Goal: Task Accomplishment & Management: Use online tool/utility

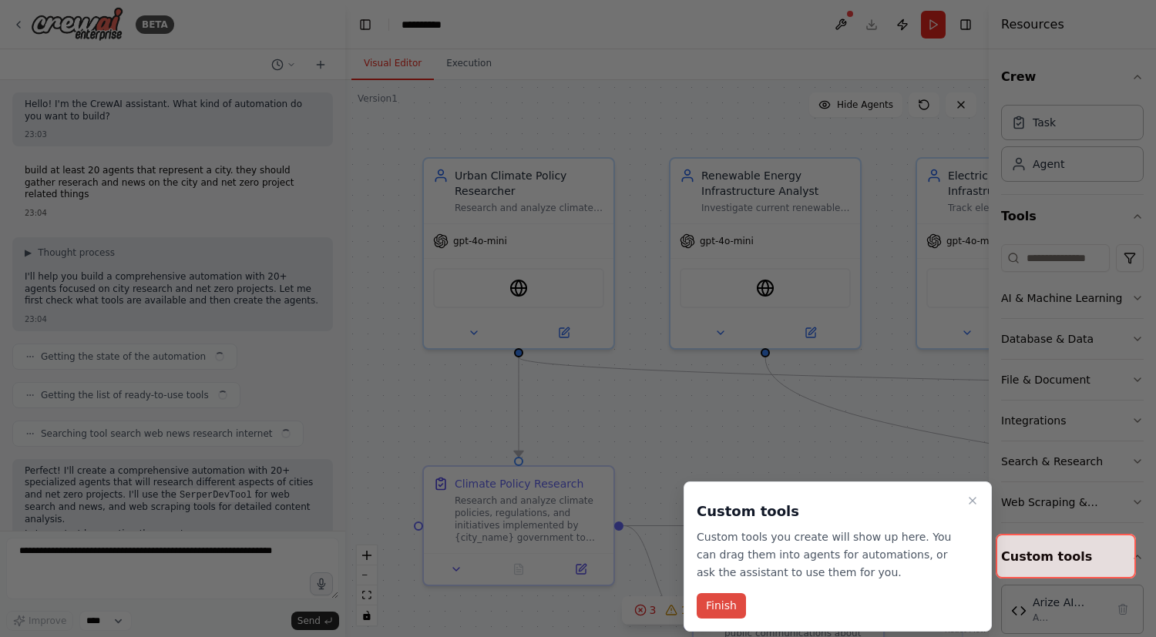
click at [720, 608] on button "Finish" at bounding box center [720, 605] width 49 height 25
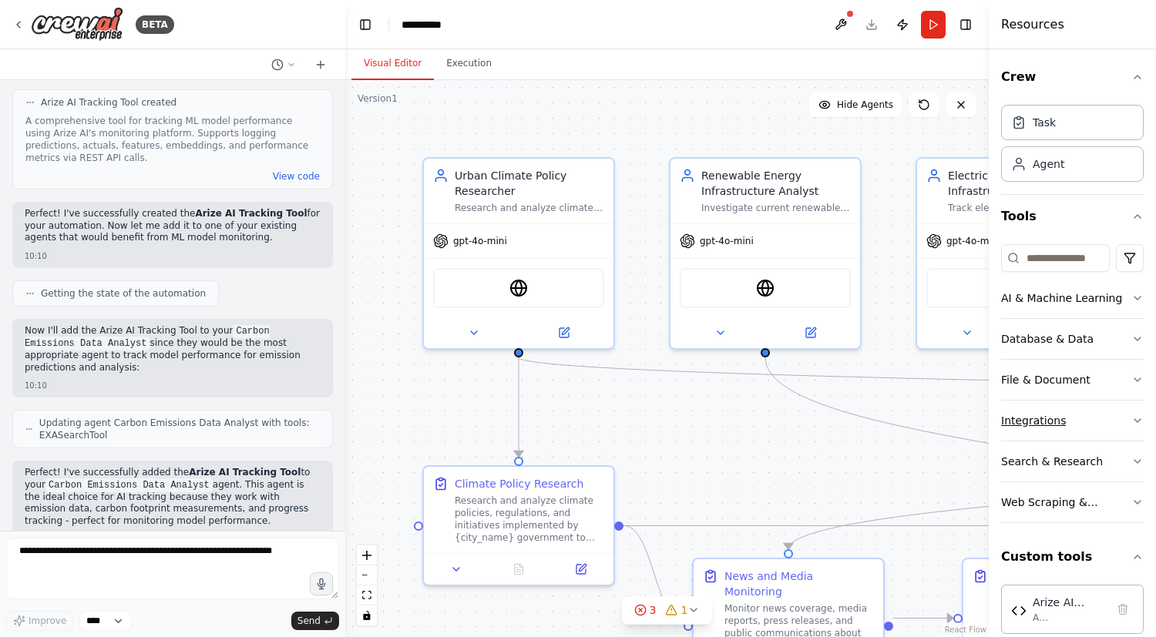
scroll to position [22, 0]
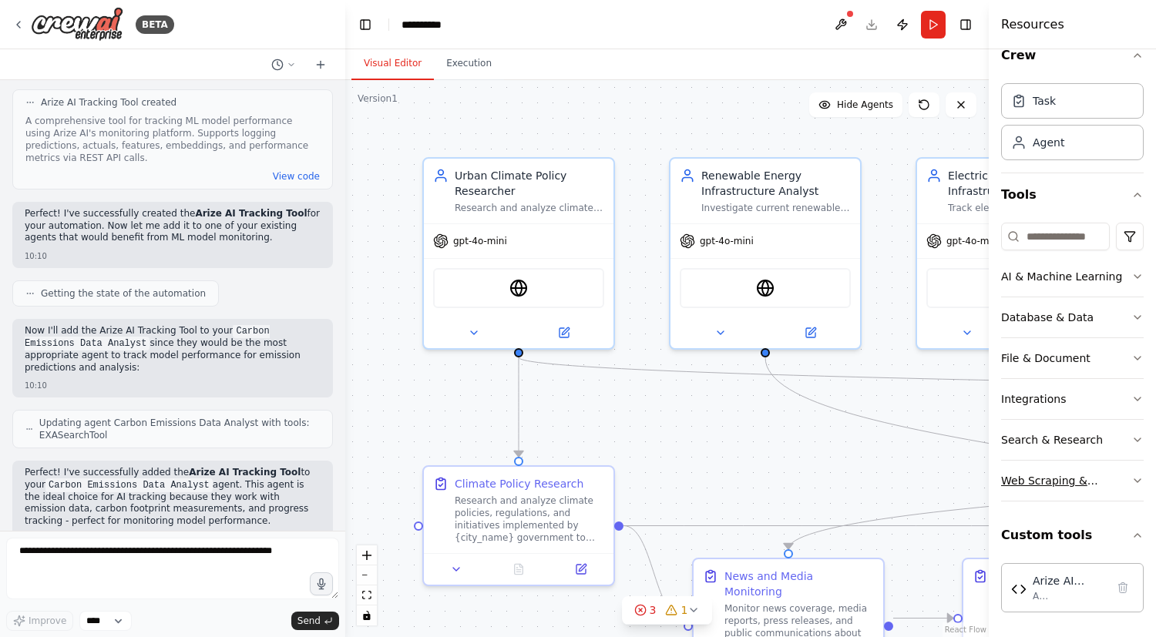
click at [1060, 480] on div "Web Scraping & Browsing" at bounding box center [1066, 480] width 130 height 15
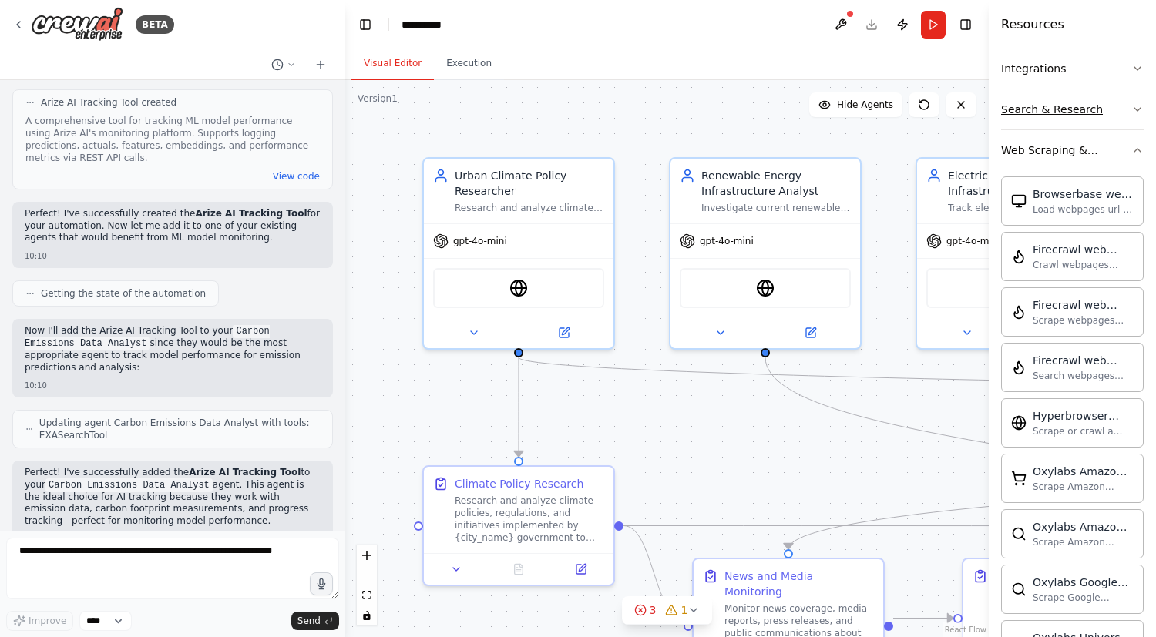
scroll to position [430, 0]
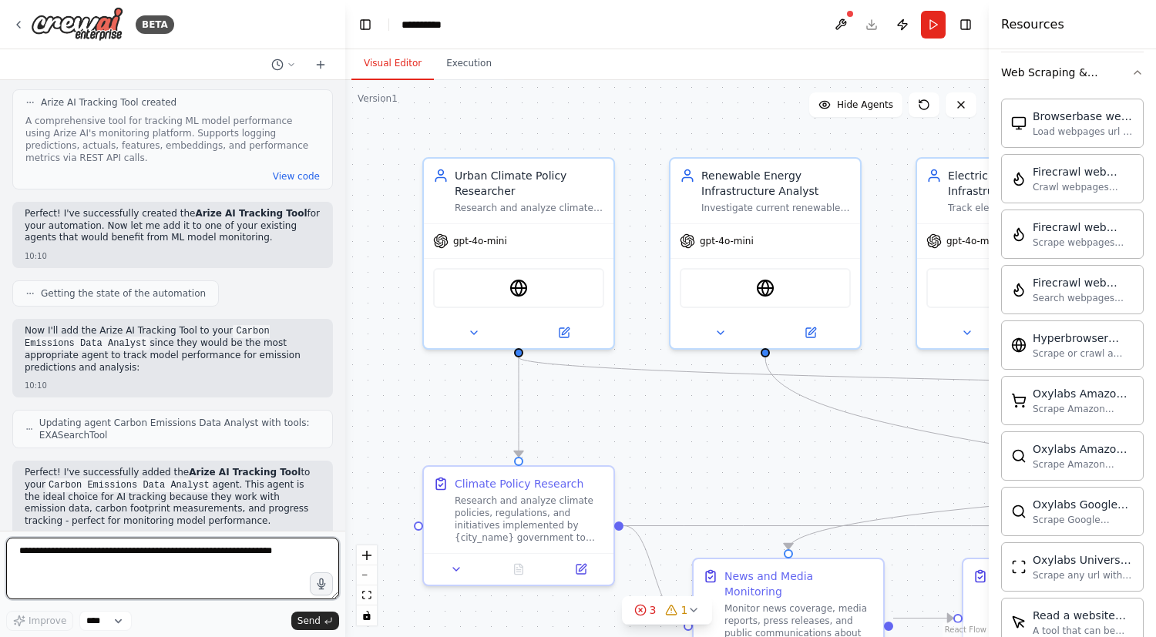
click at [89, 555] on textarea at bounding box center [172, 569] width 333 height 62
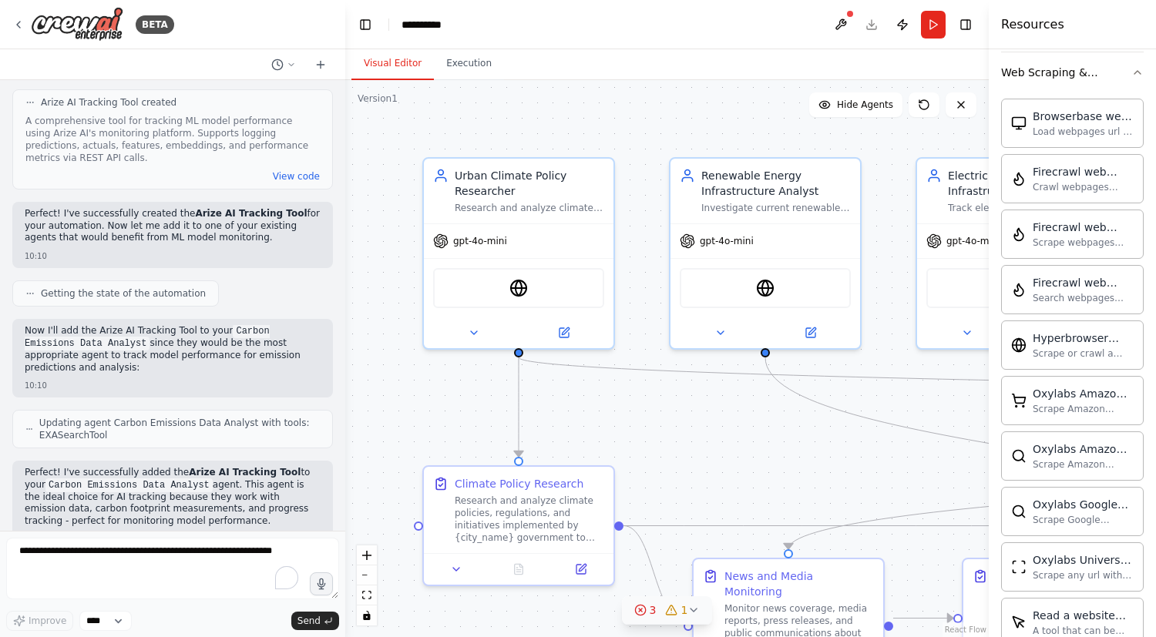
click at [688, 607] on icon at bounding box center [693, 610] width 12 height 12
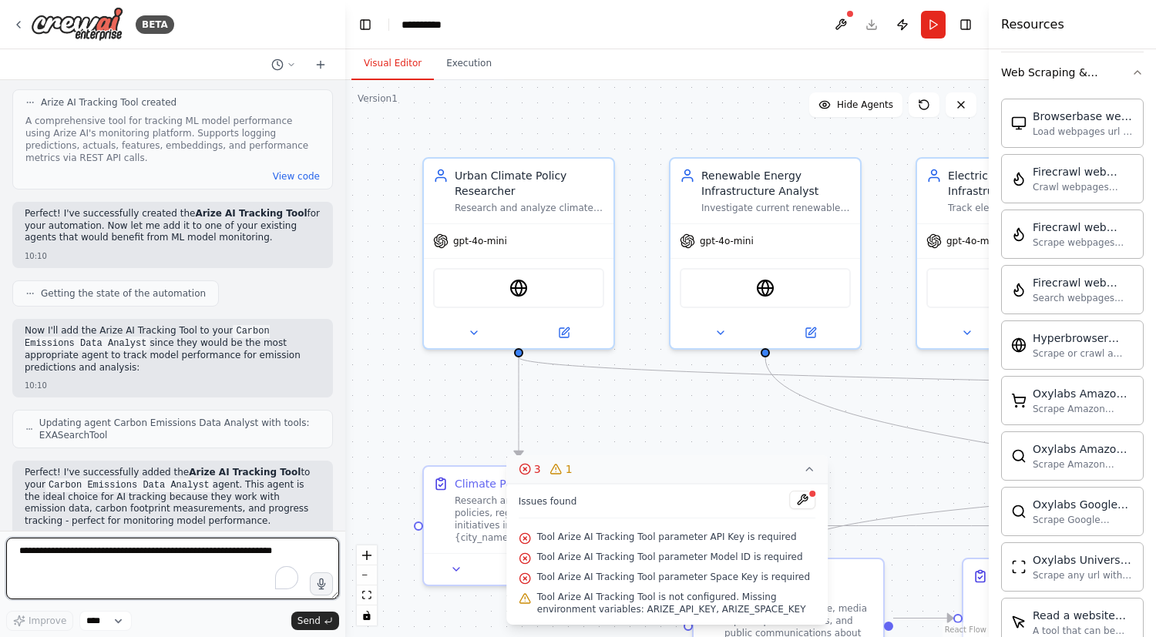
click at [103, 555] on textarea "To enrich screen reader interactions, please activate Accessibility in Grammarl…" at bounding box center [172, 569] width 333 height 62
paste textarea "**********"
type textarea "**********"
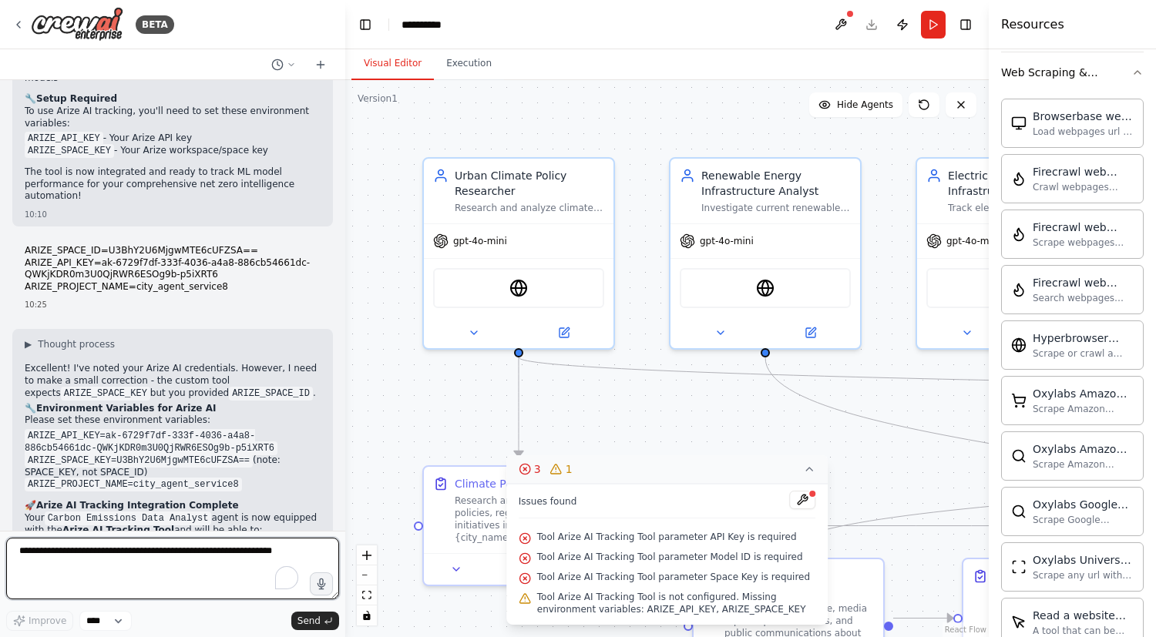
scroll to position [28139, 0]
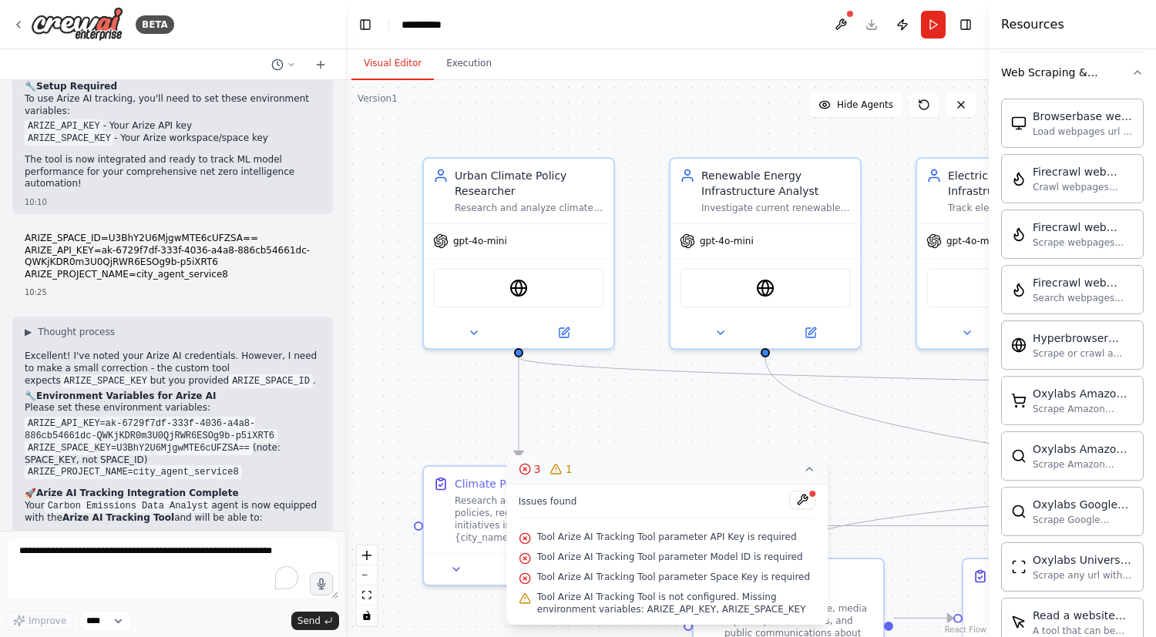
click at [726, 435] on div ".deletable-edge-delete-btn { width: 20px; height: 20px; border: 0px solid #ffff…" at bounding box center [666, 358] width 643 height 557
click at [804, 503] on button at bounding box center [802, 500] width 26 height 18
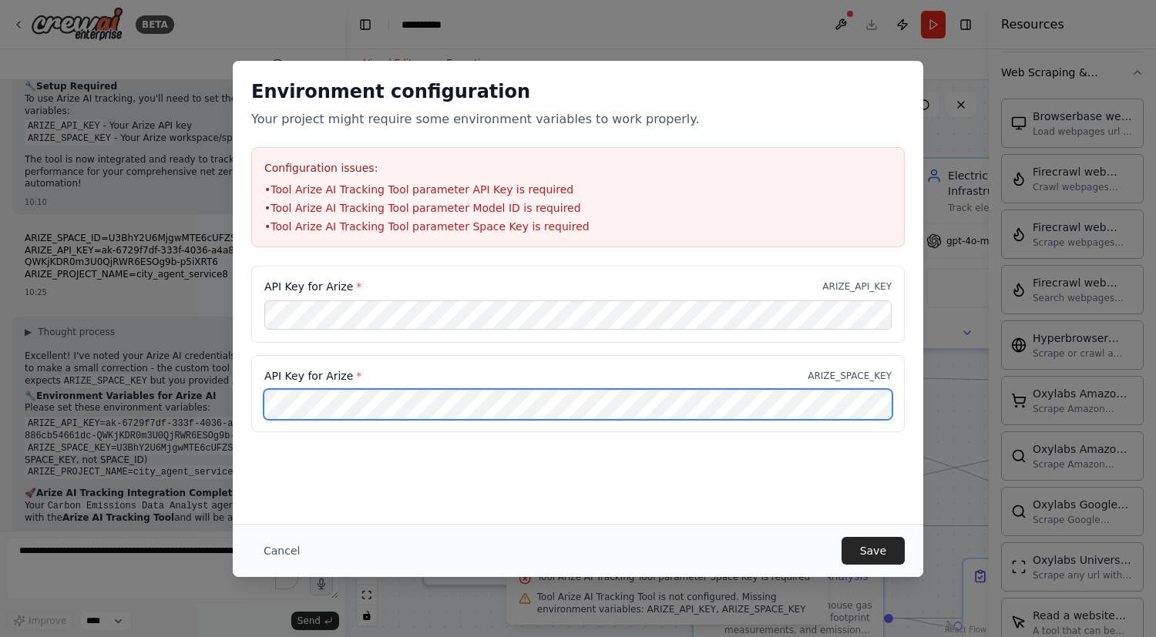
click at [263, 384] on div "API Key for Arize * ARIZE_SPACE_KEY" at bounding box center [577, 393] width 653 height 77
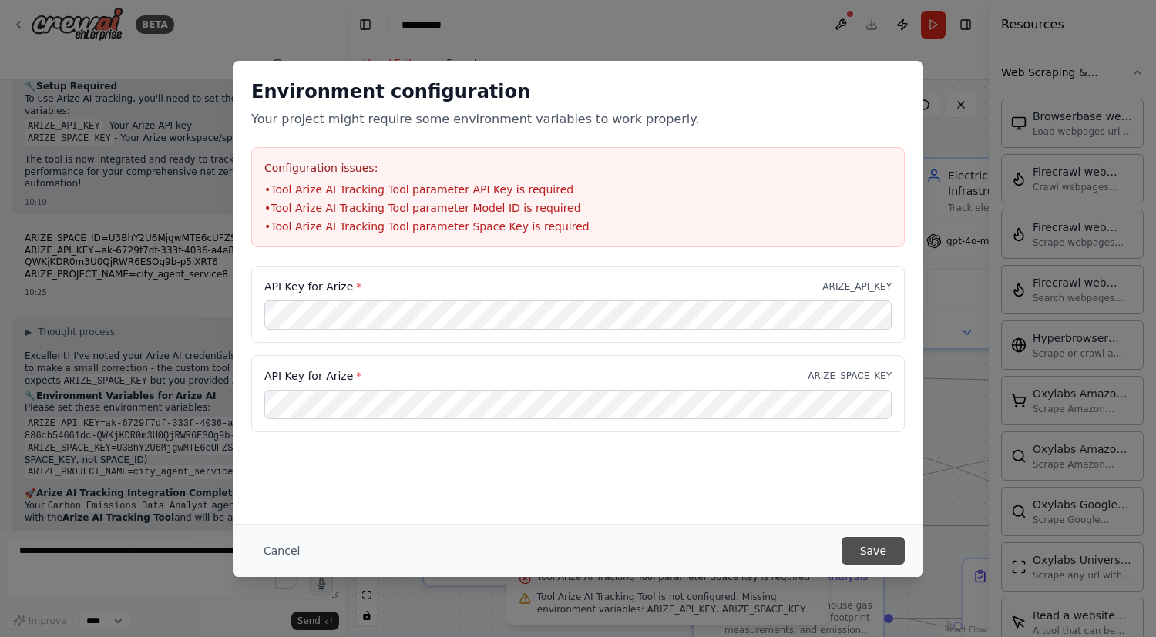
click at [868, 538] on button "Save" at bounding box center [872, 551] width 63 height 28
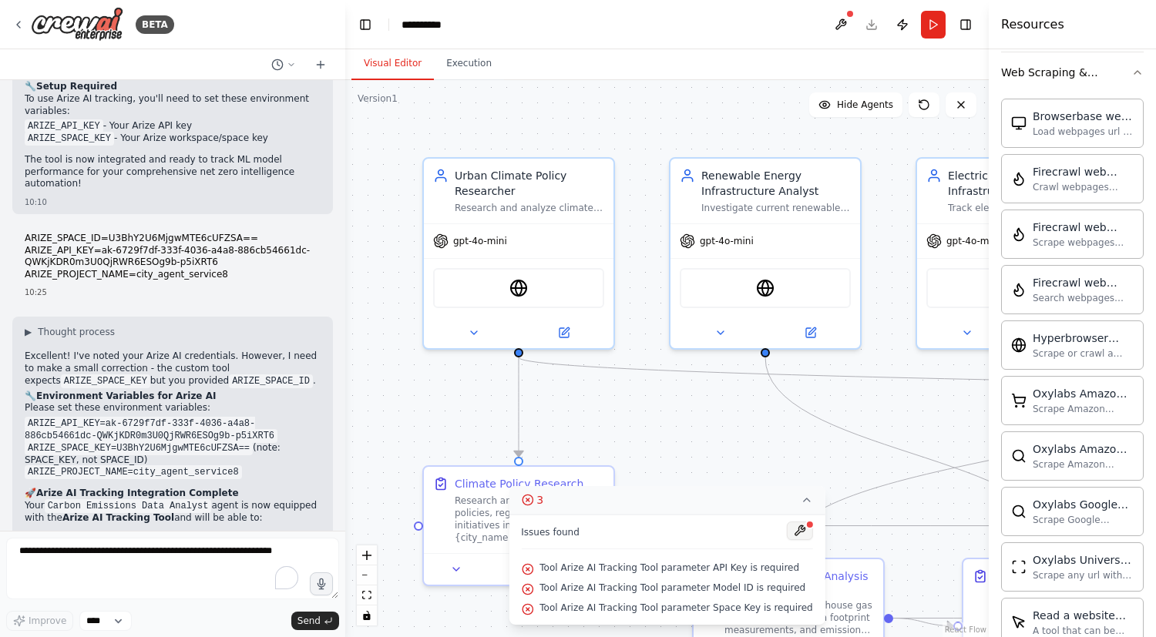
click at [796, 532] on button at bounding box center [800, 531] width 26 height 18
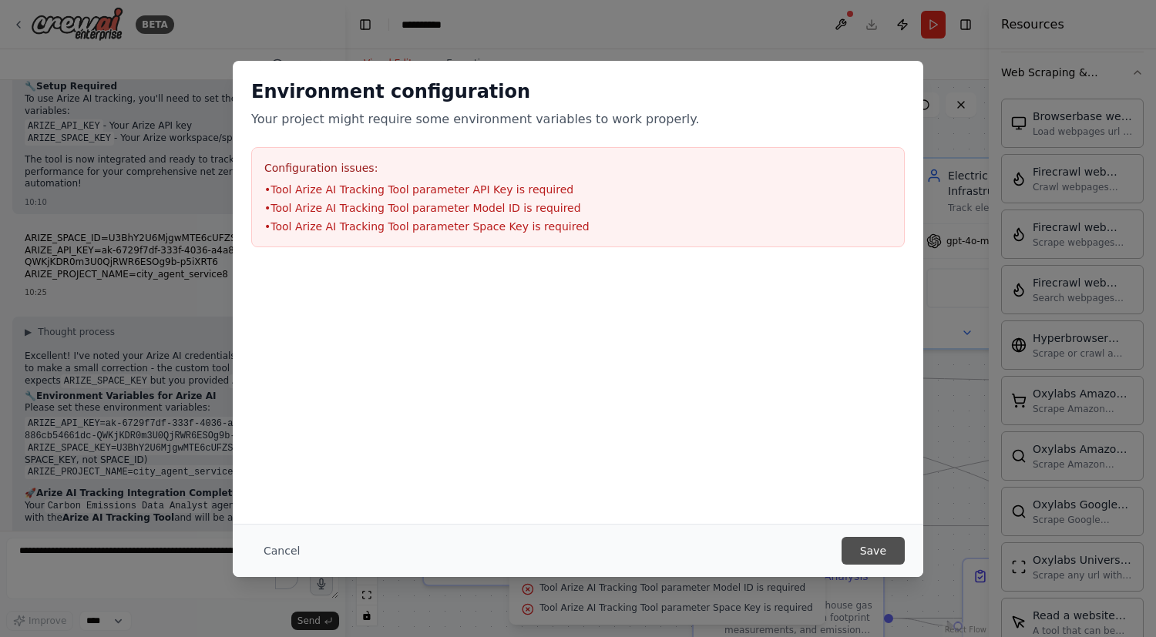
click at [885, 547] on button "Save" at bounding box center [872, 551] width 63 height 28
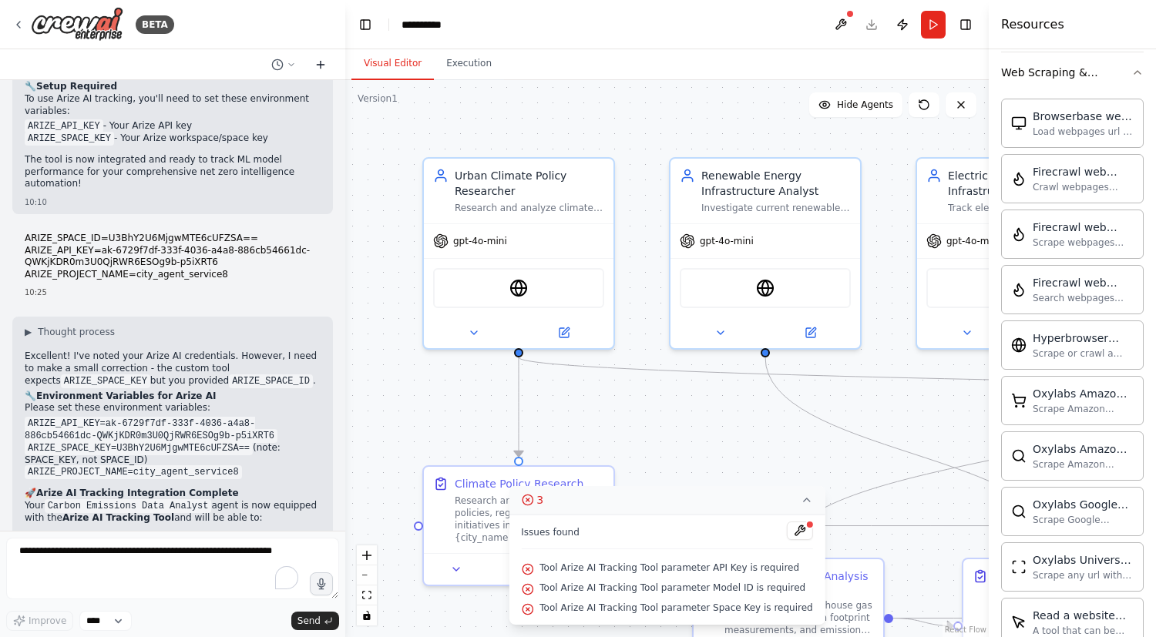
click at [323, 65] on icon at bounding box center [320, 65] width 7 height 0
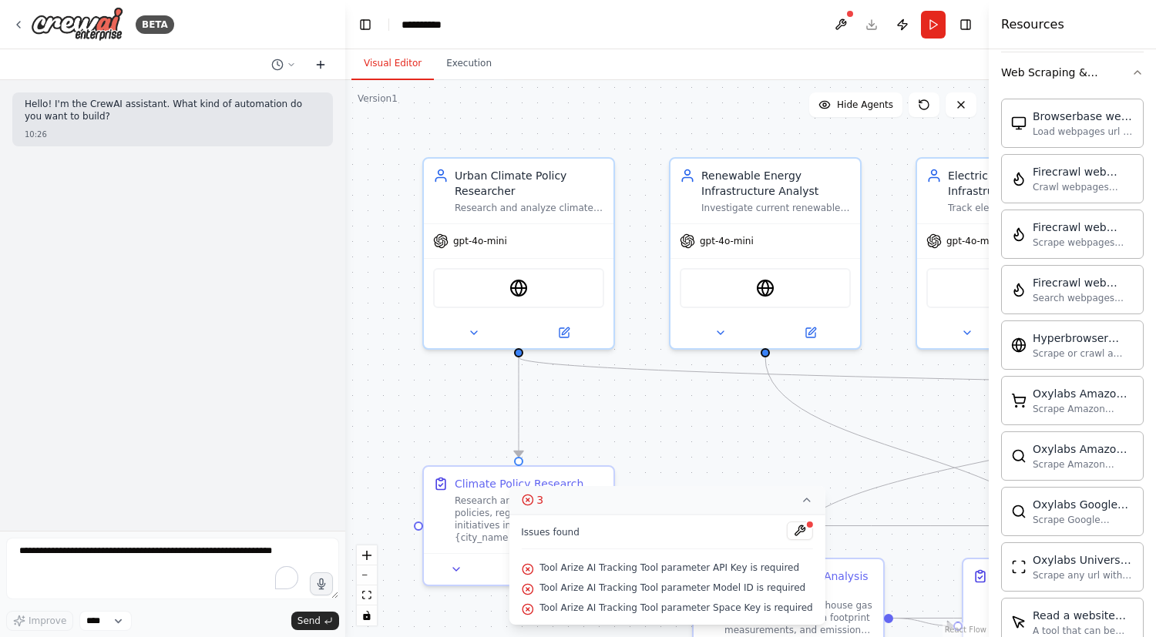
click at [323, 65] on icon at bounding box center [320, 65] width 7 height 0
click at [287, 66] on icon at bounding box center [291, 64] width 9 height 9
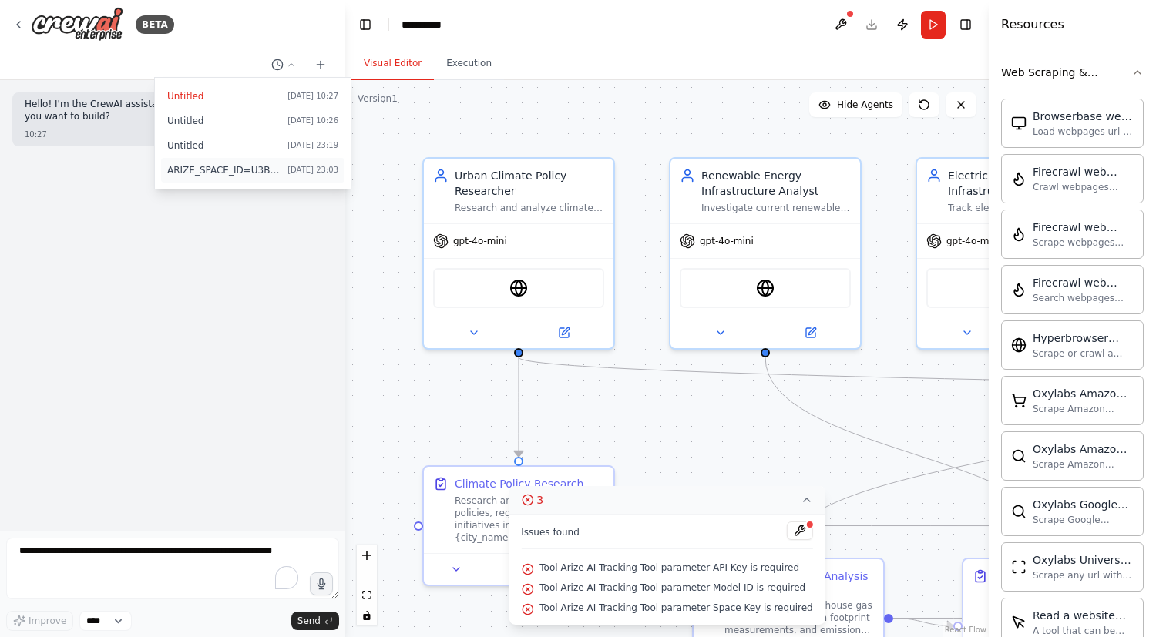
click at [209, 164] on span "ARIZE_SPACE_ID=U3BhY2U6MjgwMTE6cUFZSA== ARIZE_API_KEY=ak-6729f7df-333f-4036-a4a…" at bounding box center [224, 170] width 114 height 12
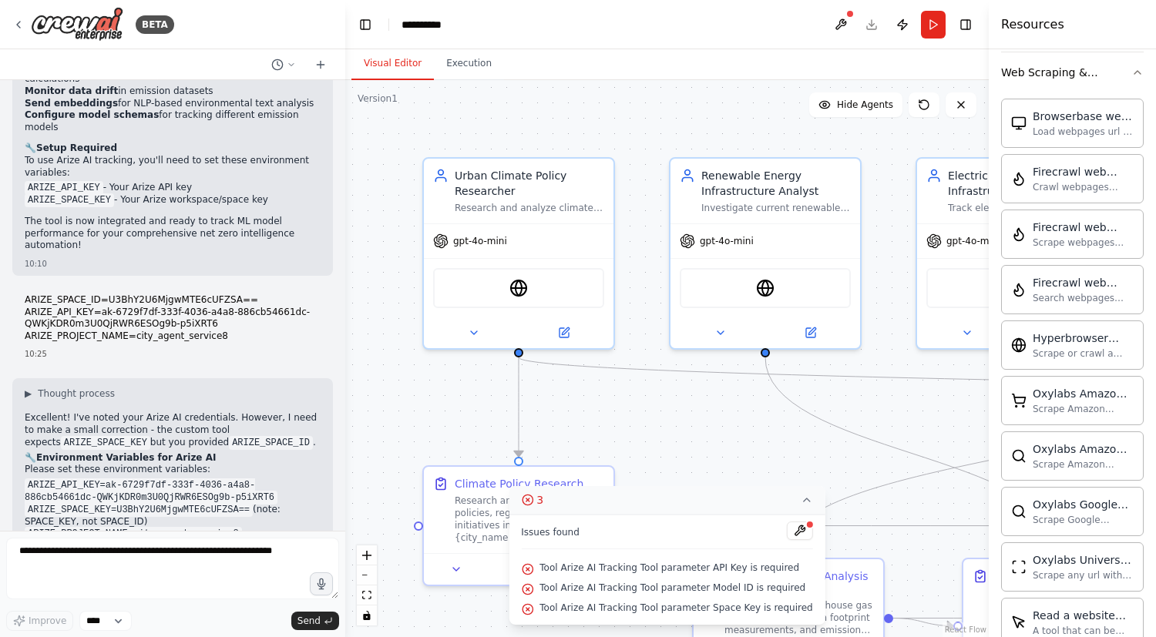
scroll to position [28139, 0]
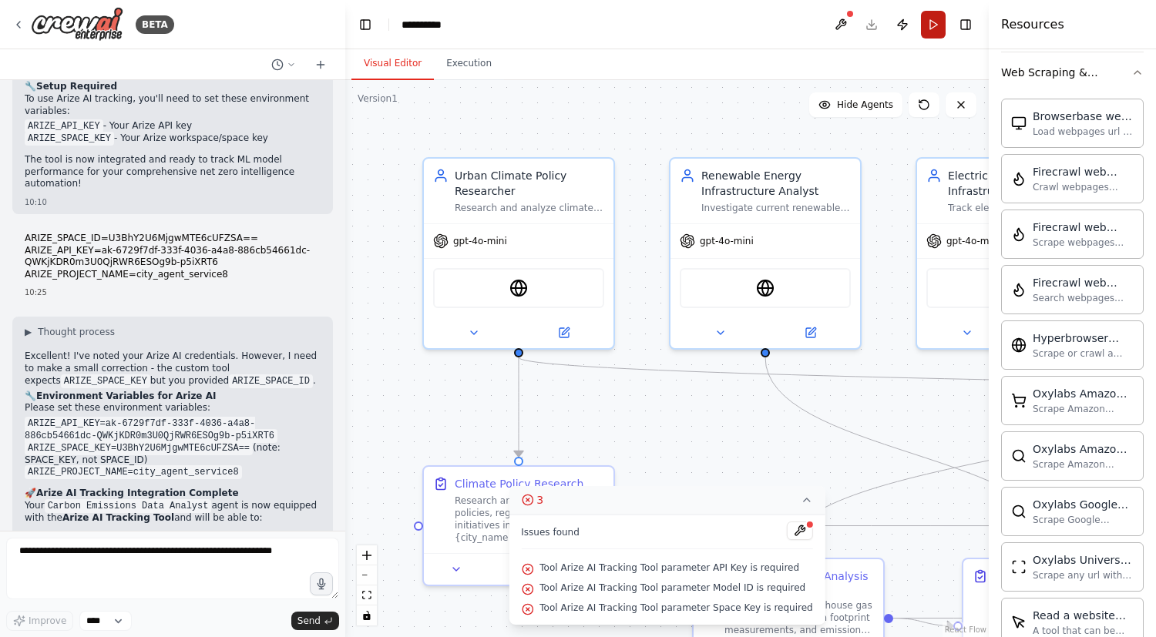
click at [933, 29] on button "Run" at bounding box center [933, 25] width 25 height 28
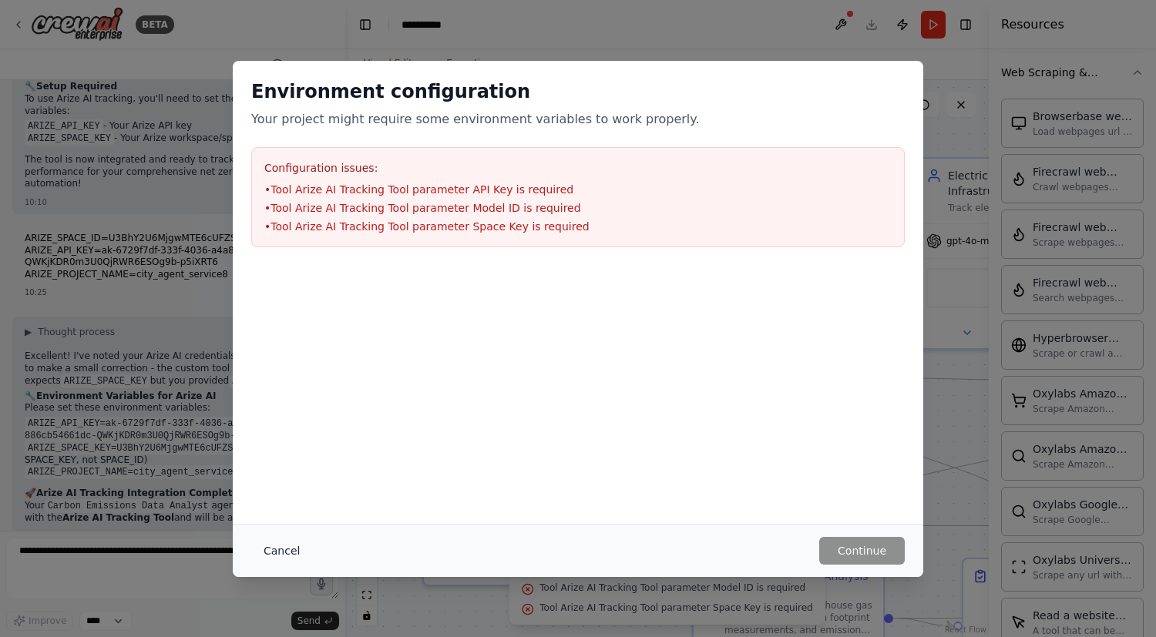
click at [274, 551] on button "Cancel" at bounding box center [281, 551] width 61 height 28
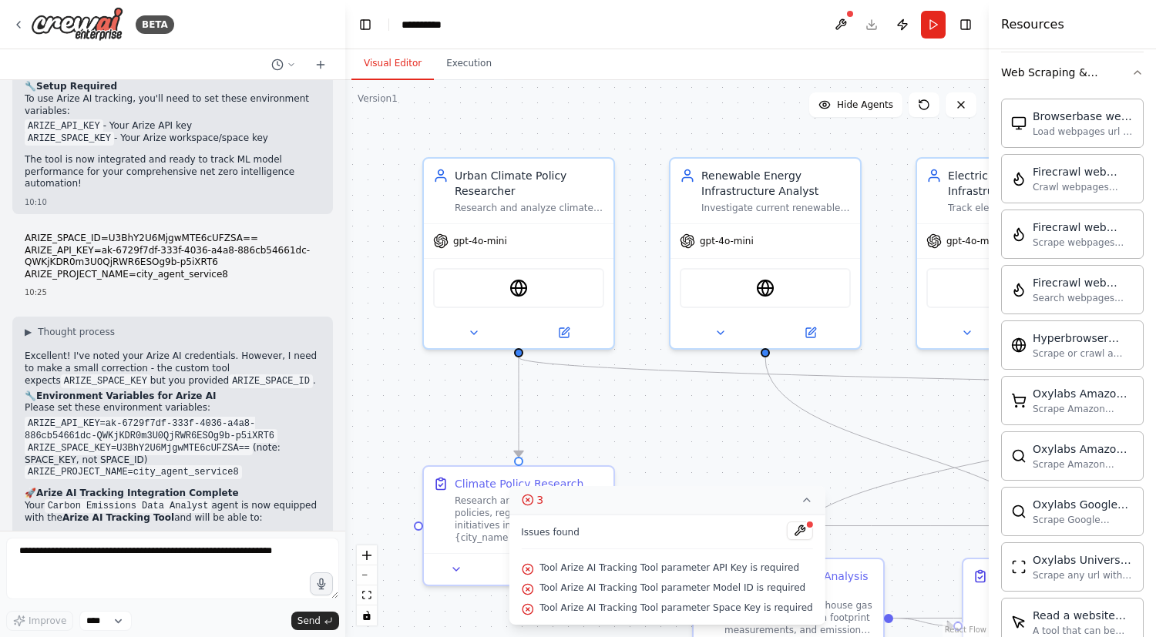
click at [804, 500] on icon at bounding box center [807, 499] width 6 height 3
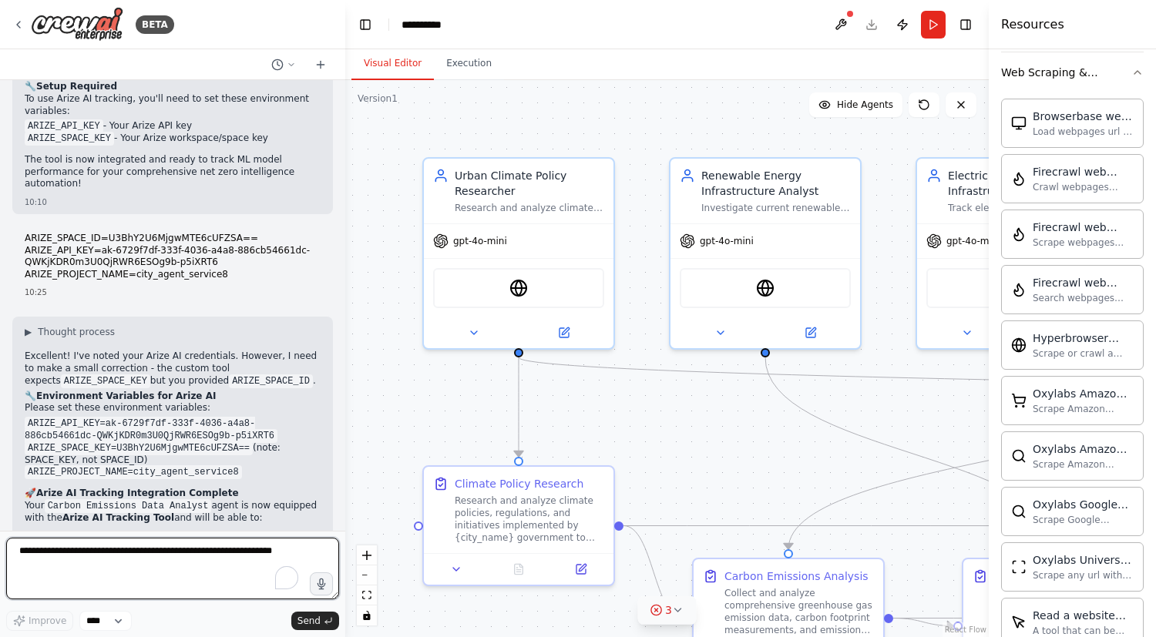
click at [55, 565] on textarea "To enrich screen reader interactions, please activate Accessibility in Grammarl…" at bounding box center [172, 569] width 333 height 62
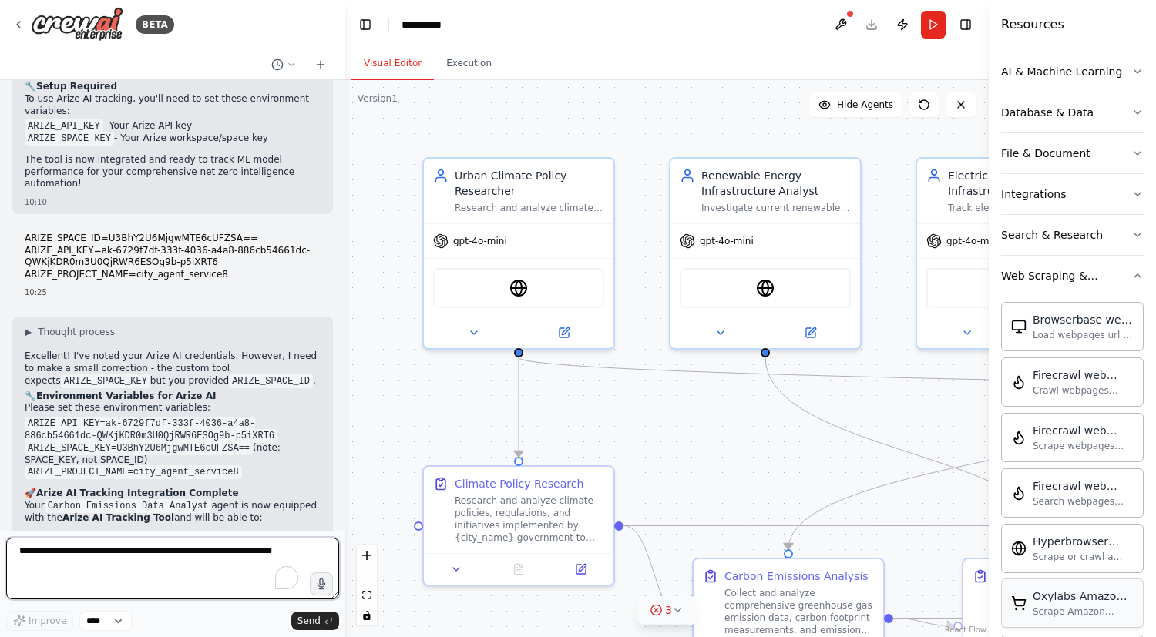
scroll to position [230, 0]
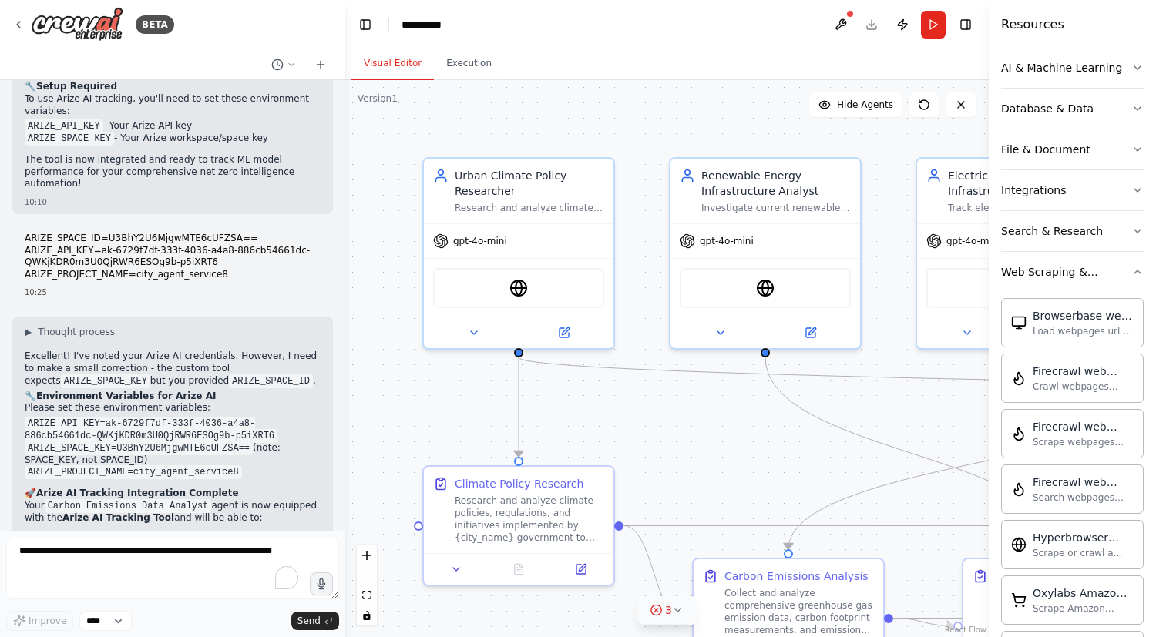
click at [1034, 233] on div "Search & Research" at bounding box center [1052, 230] width 102 height 15
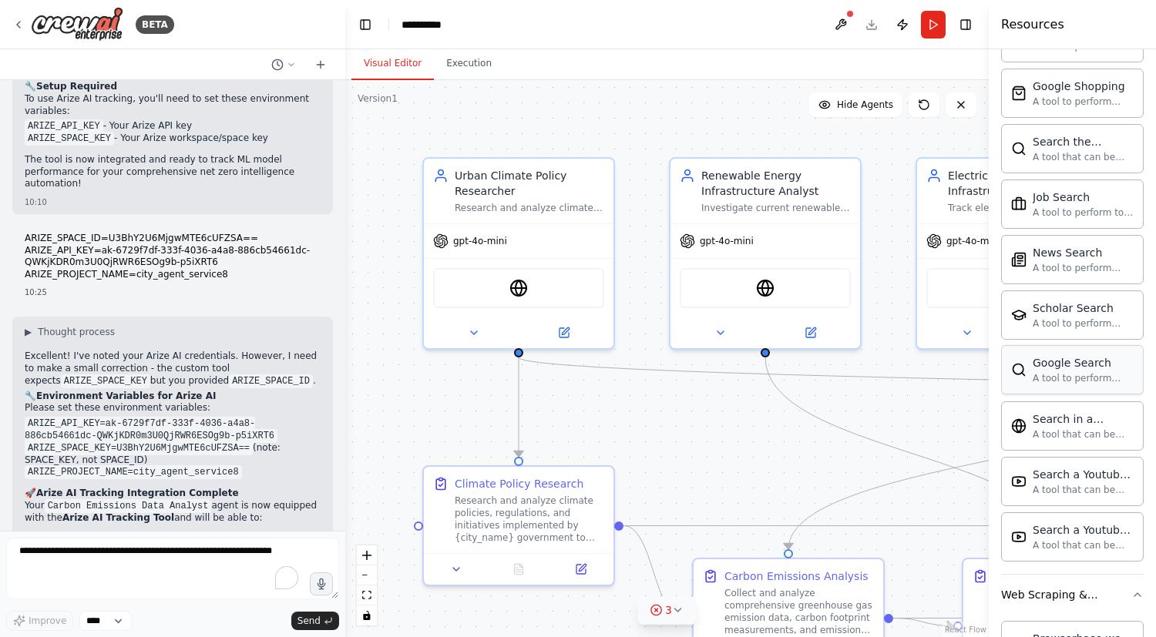
scroll to position [700, 0]
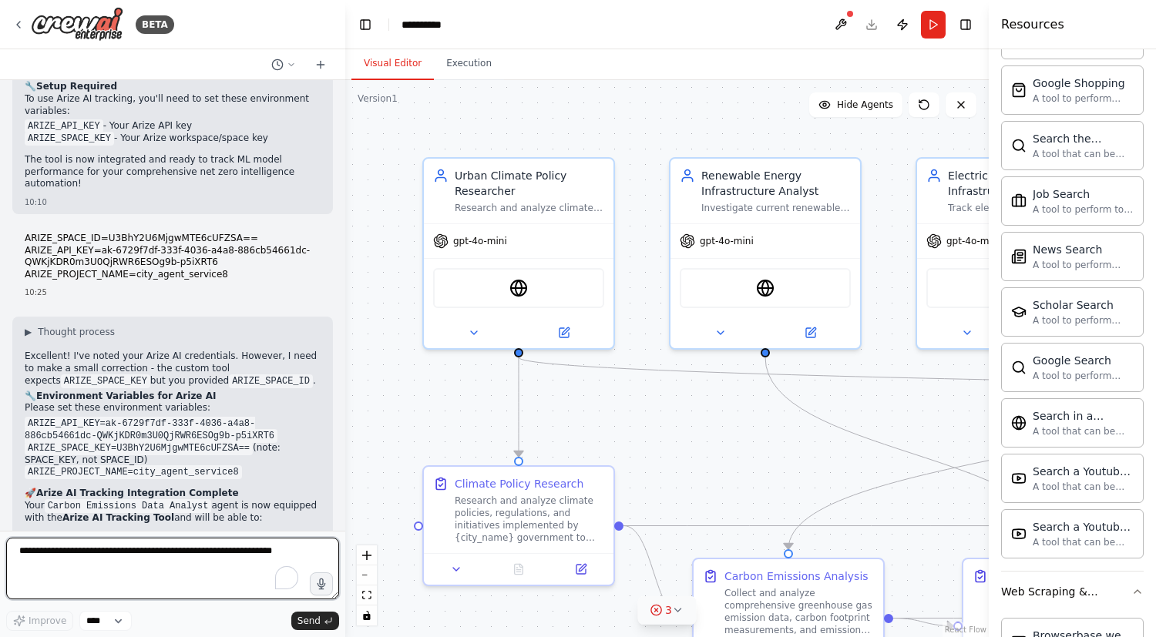
click at [54, 562] on textarea "To enrich screen reader interactions, please activate Accessibility in Grammarl…" at bounding box center [172, 569] width 333 height 62
type textarea "**********"
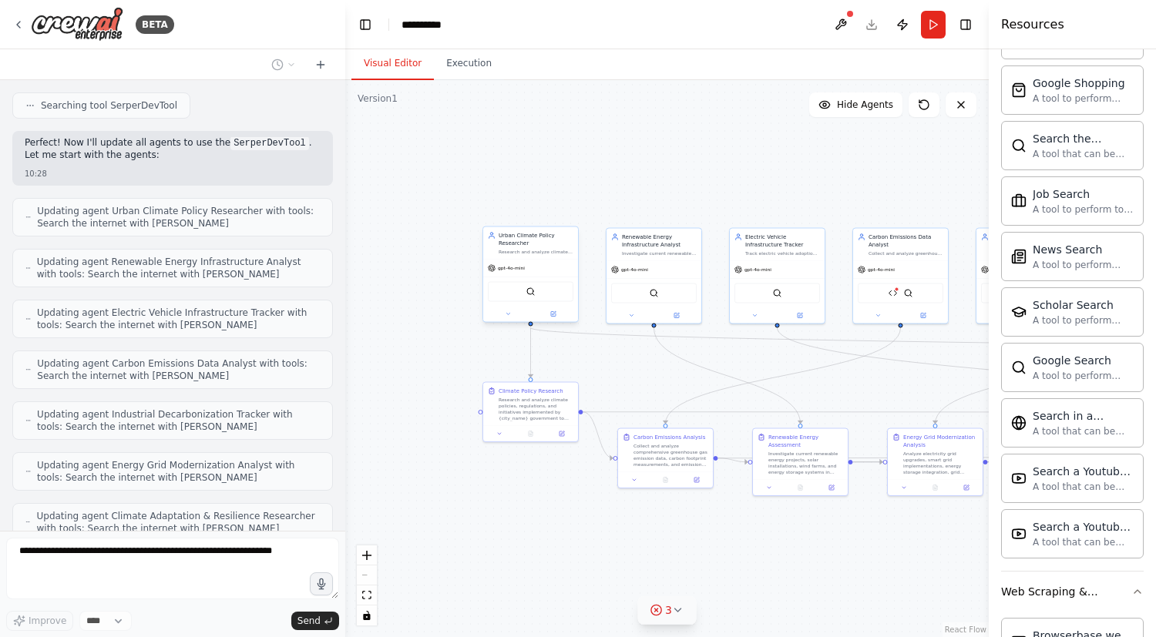
scroll to position [29067, 0]
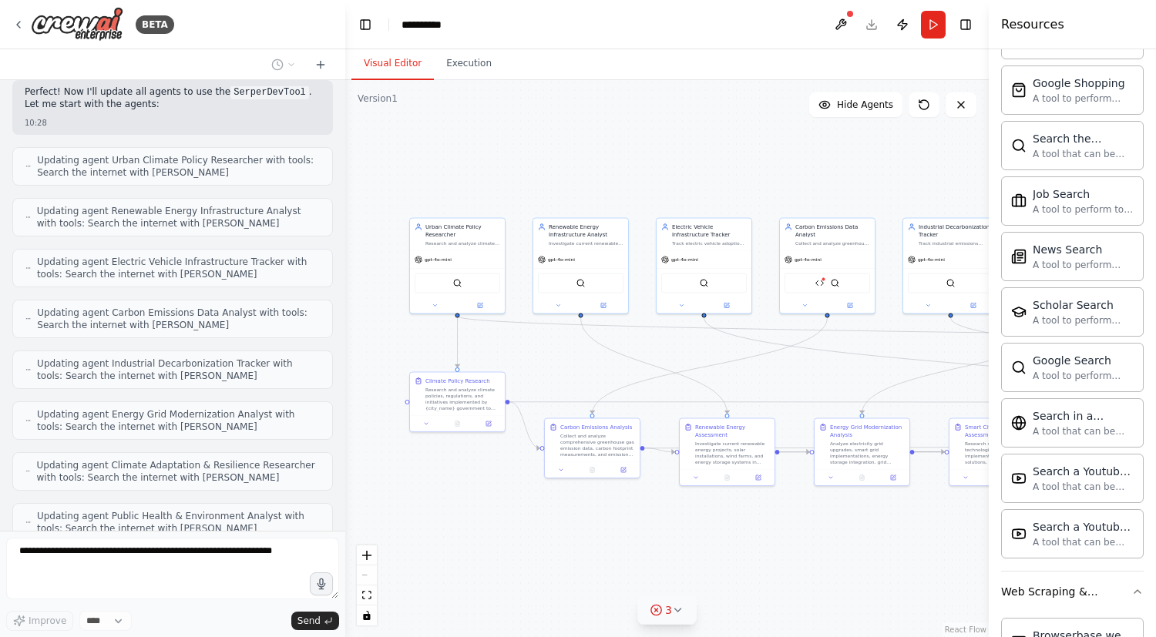
drag, startPoint x: 685, startPoint y: 373, endPoint x: 475, endPoint y: 344, distance: 212.3
click at [475, 344] on div ".deletable-edge-delete-btn { width: 20px; height: 20px; border: 0px solid #ffff…" at bounding box center [666, 358] width 643 height 557
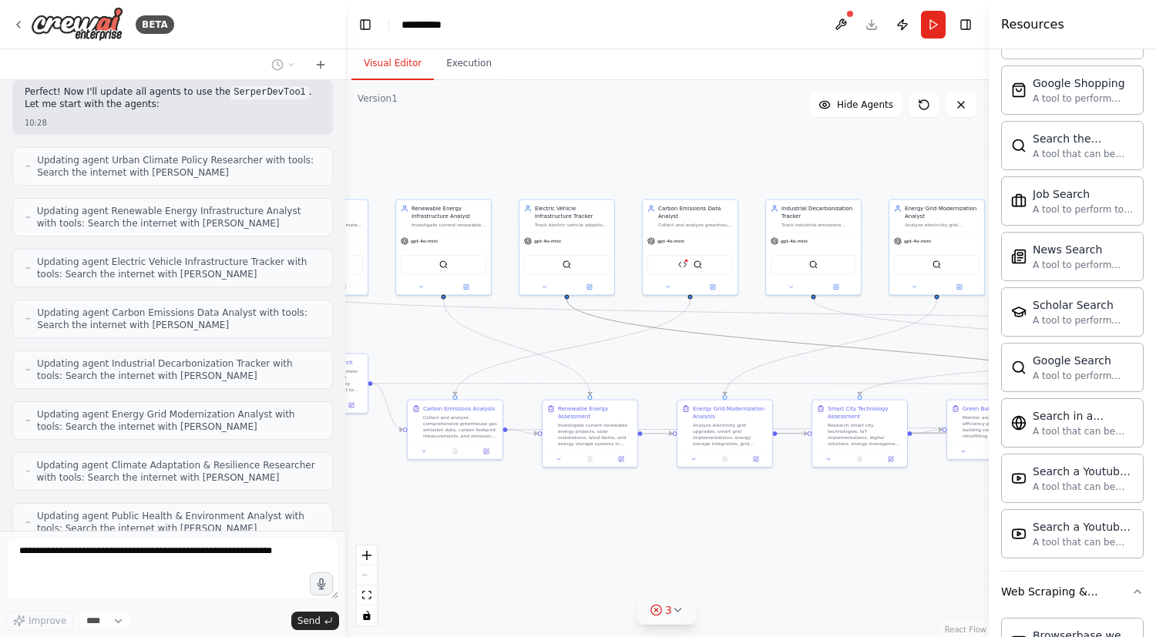
drag, startPoint x: 730, startPoint y: 340, endPoint x: 555, endPoint y: 325, distance: 175.5
click at [560, 326] on div ".deletable-edge-delete-btn { width: 20px; height: 20px; border: 0px solid #ffff…" at bounding box center [666, 358] width 643 height 557
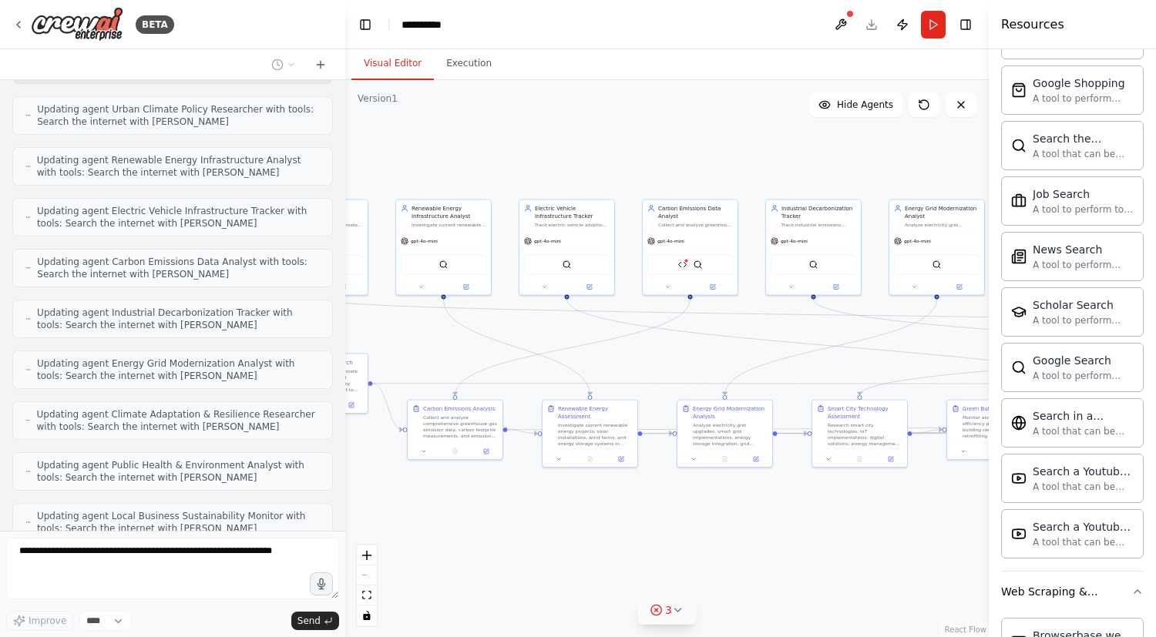
click at [361, 579] on div "React Flow controls" at bounding box center [367, 585] width 20 height 80
click at [364, 579] on div "React Flow controls" at bounding box center [367, 585] width 20 height 80
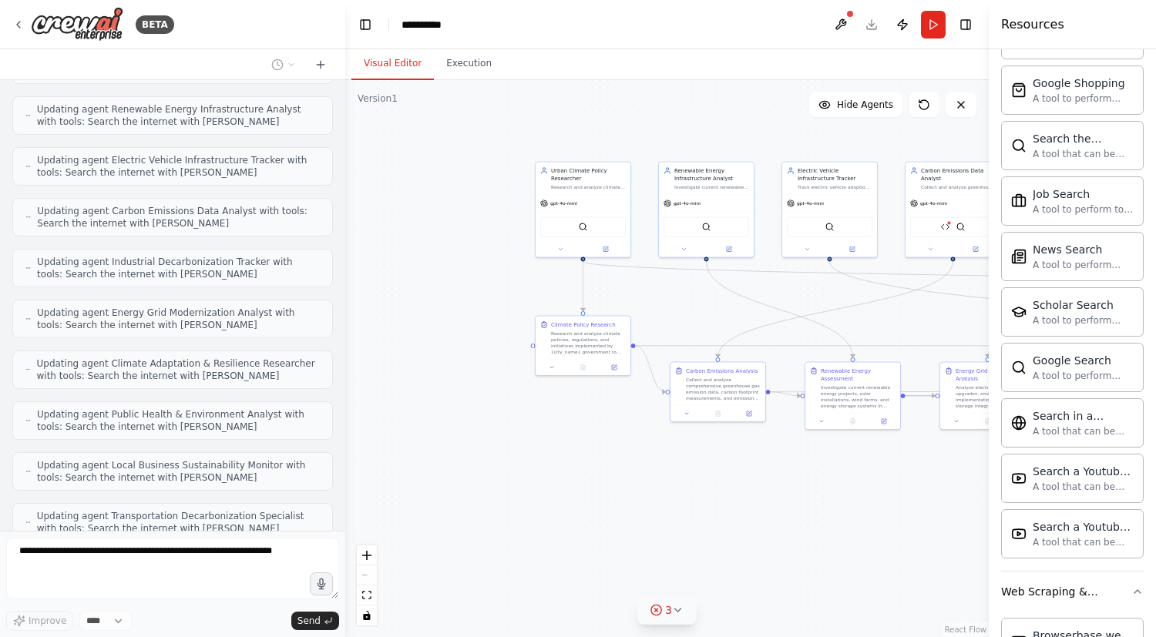
scroll to position [29219, 0]
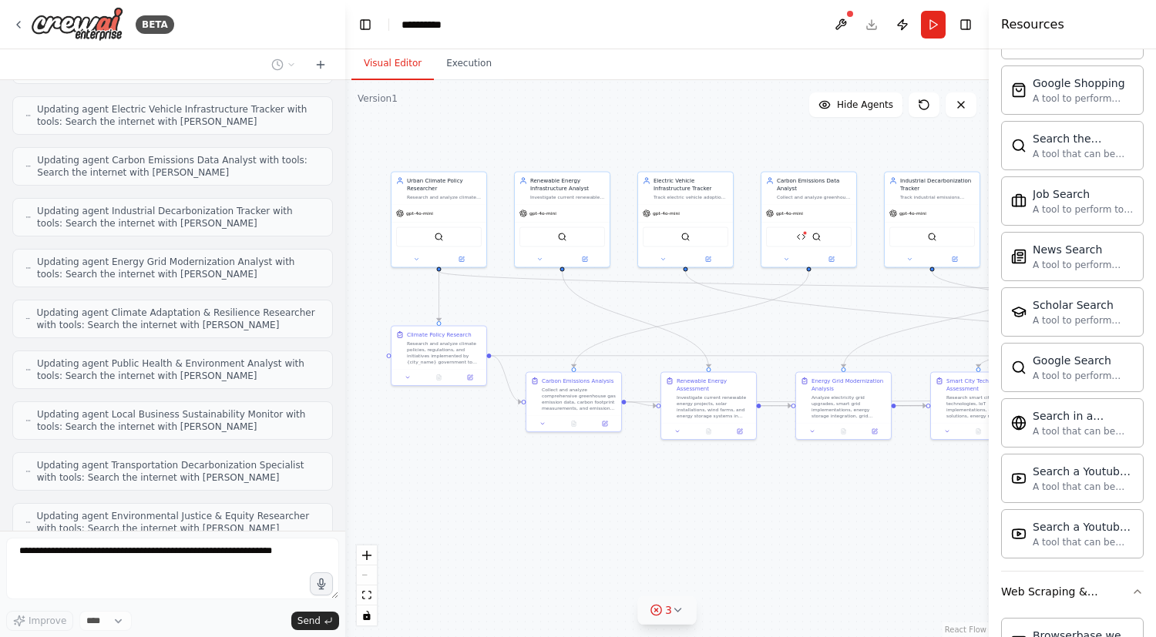
drag, startPoint x: 492, startPoint y: 518, endPoint x: 611, endPoint y: 491, distance: 121.8
click at [611, 491] on div ".deletable-edge-delete-btn { width: 20px; height: 20px; border: 0px solid #ffff…" at bounding box center [666, 358] width 643 height 557
drag, startPoint x: 863, startPoint y: 322, endPoint x: 797, endPoint y: 324, distance: 65.5
click at [797, 324] on div ".deletable-edge-delete-btn { width: 20px; height: 20px; border: 0px solid #ffff…" at bounding box center [666, 358] width 643 height 557
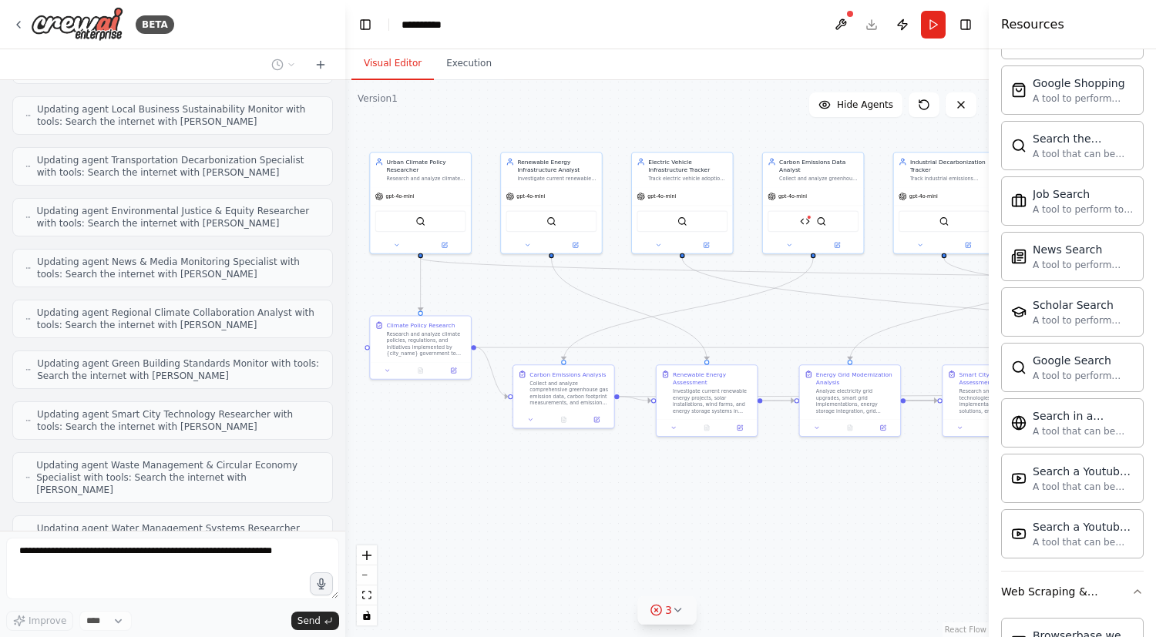
scroll to position [29563, 0]
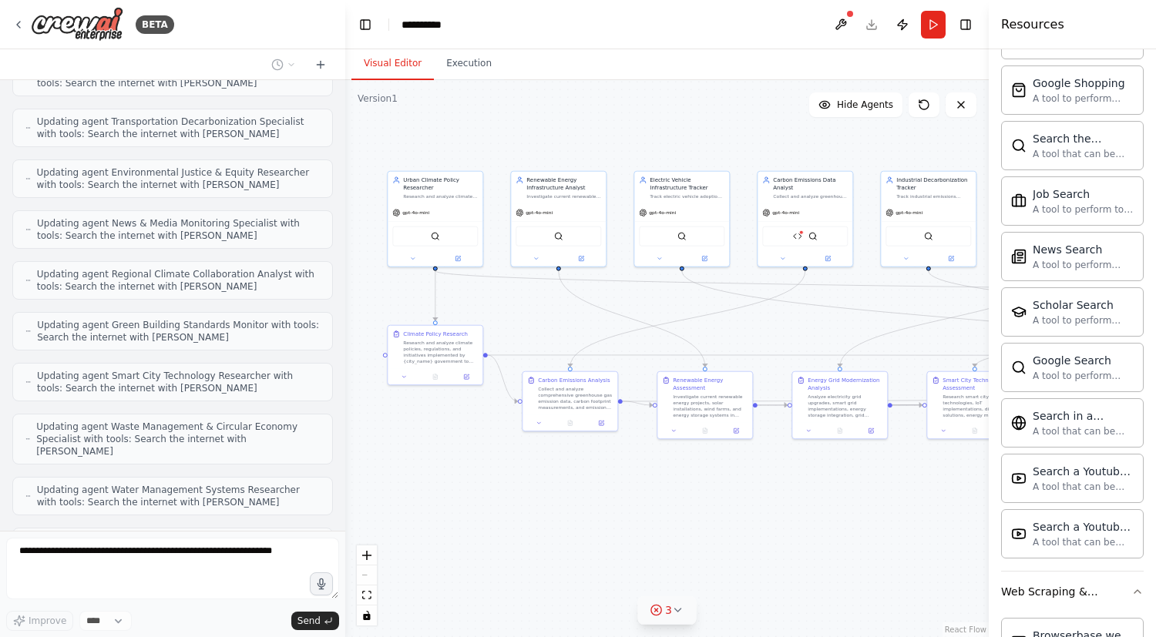
drag, startPoint x: 573, startPoint y: 465, endPoint x: 428, endPoint y: 468, distance: 144.9
click at [428, 468] on div ".deletable-edge-delete-btn { width: 20px; height: 20px; border: 0px solid #ffff…" at bounding box center [666, 358] width 643 height 557
click at [367, 547] on button "zoom in" at bounding box center [367, 555] width 20 height 20
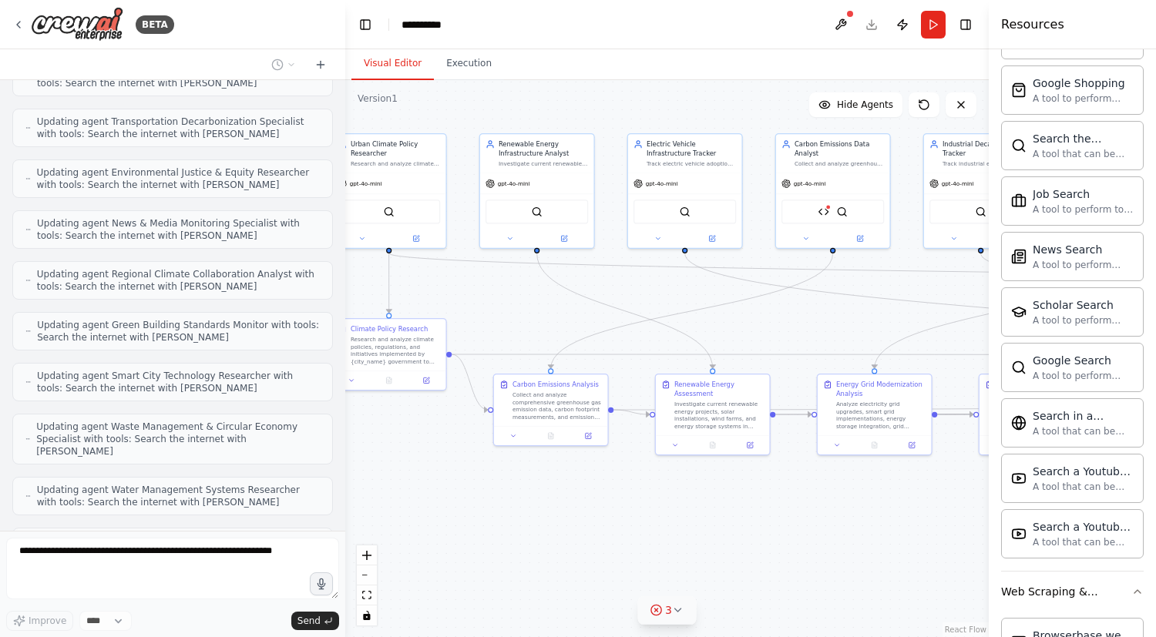
click at [613, 483] on div ".deletable-edge-delete-btn { width: 20px; height: 20px; border: 0px solid #ffff…" at bounding box center [666, 358] width 643 height 557
drag, startPoint x: 578, startPoint y: 498, endPoint x: 692, endPoint y: 499, distance: 114.0
click at [692, 499] on div ".deletable-edge-delete-btn { width: 20px; height: 20px; border: 0px solid #ffff…" at bounding box center [666, 358] width 643 height 557
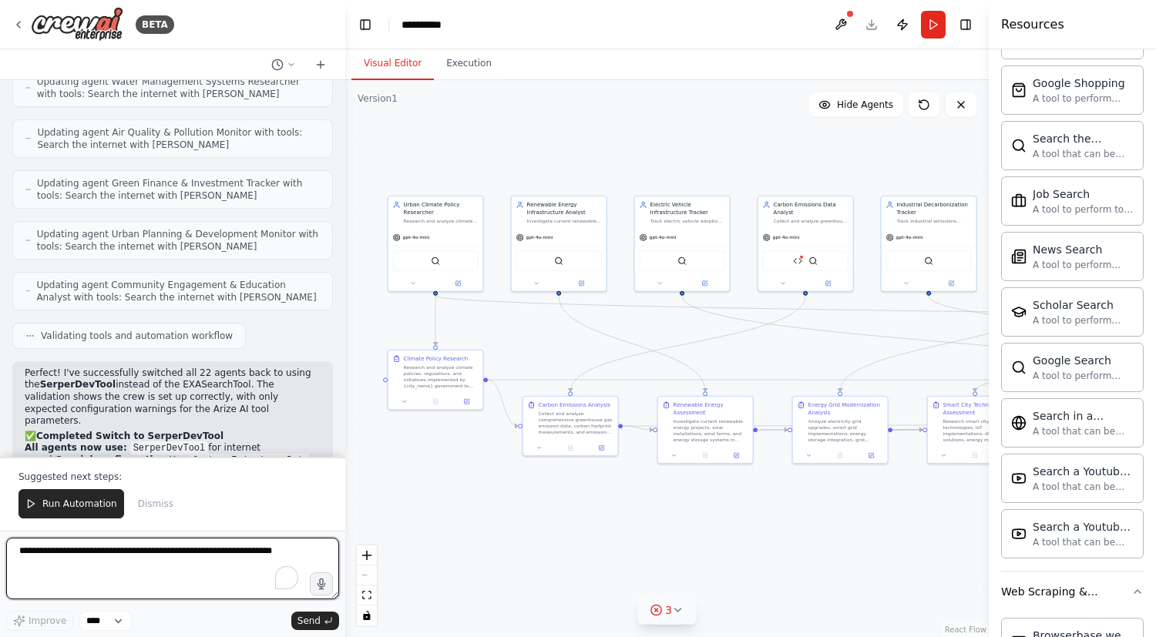
scroll to position [29984, 0]
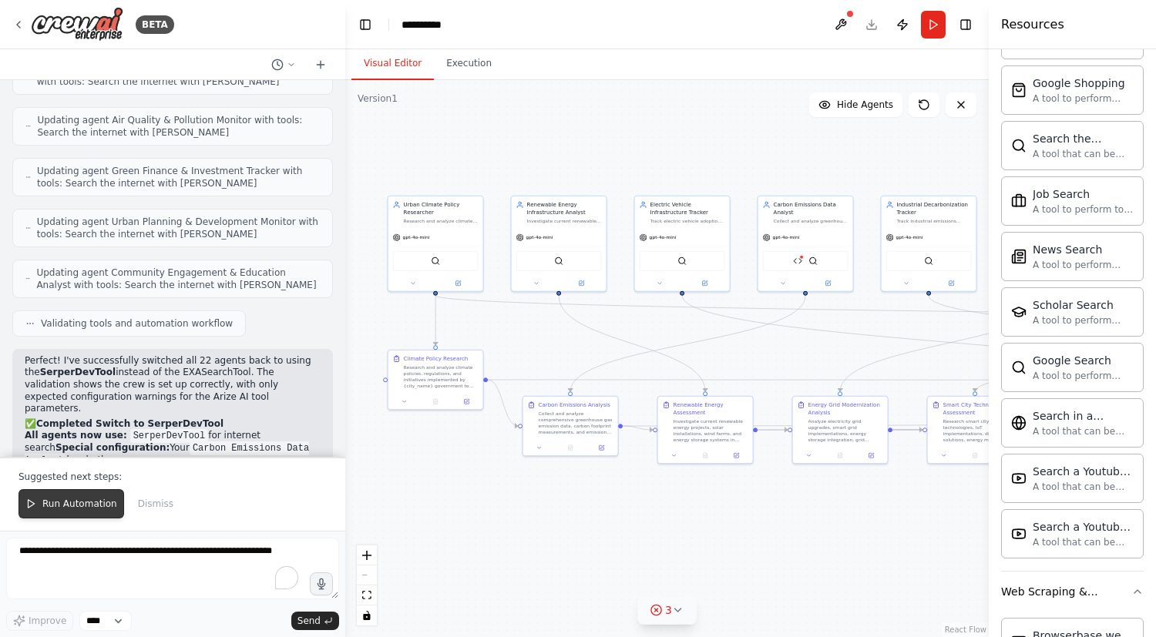
click at [79, 504] on span "Run Automation" at bounding box center [79, 504] width 75 height 12
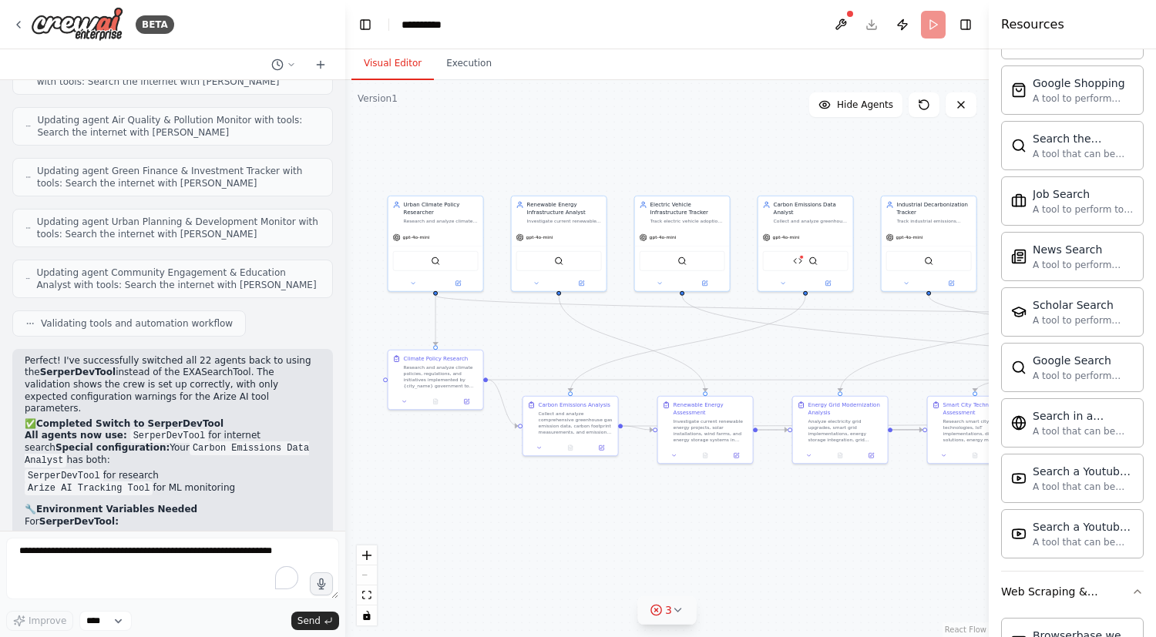
scroll to position [29910, 0]
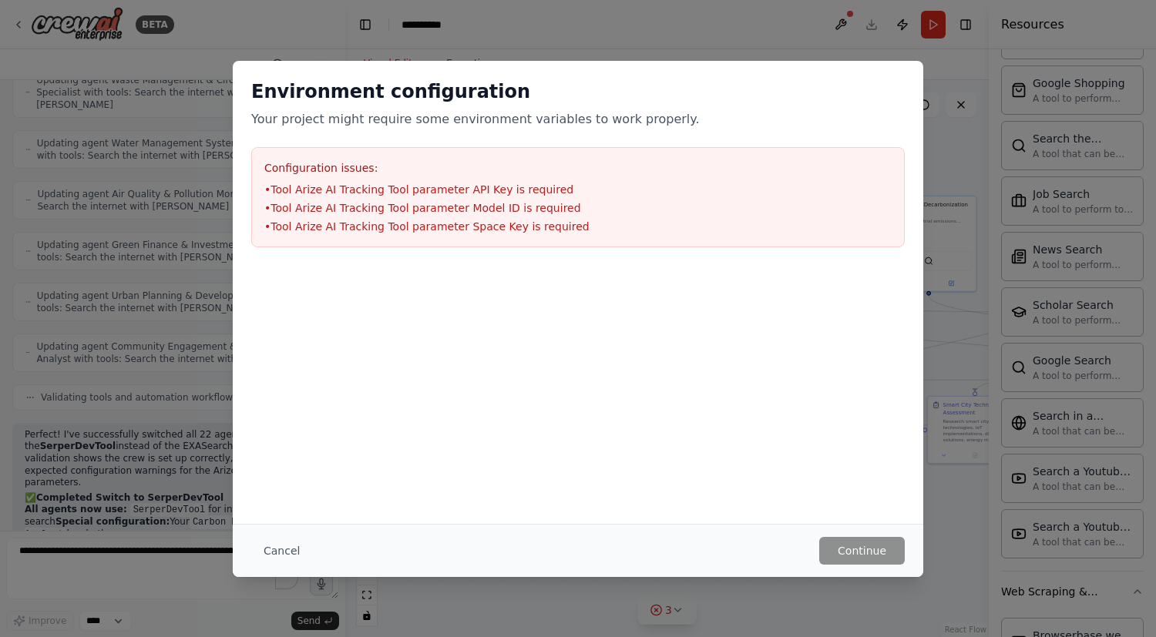
click at [404, 211] on li "• Tool Arize AI Tracking Tool parameter Model ID is required" at bounding box center [577, 207] width 627 height 15
click at [281, 553] on button "Cancel" at bounding box center [281, 551] width 61 height 28
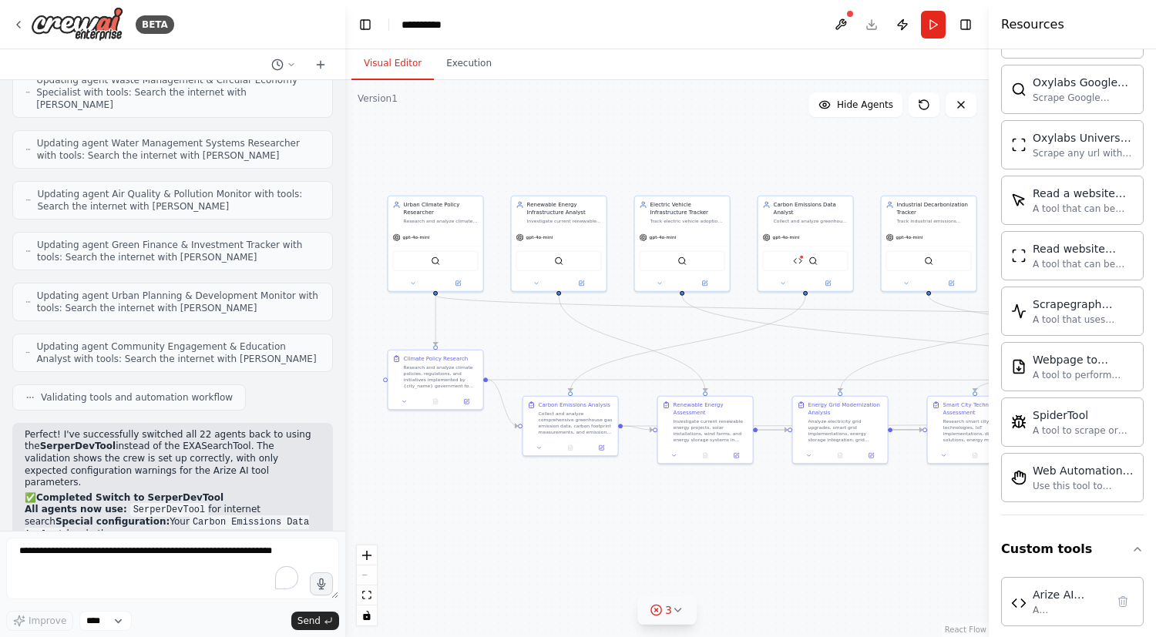
scroll to position [1655, 0]
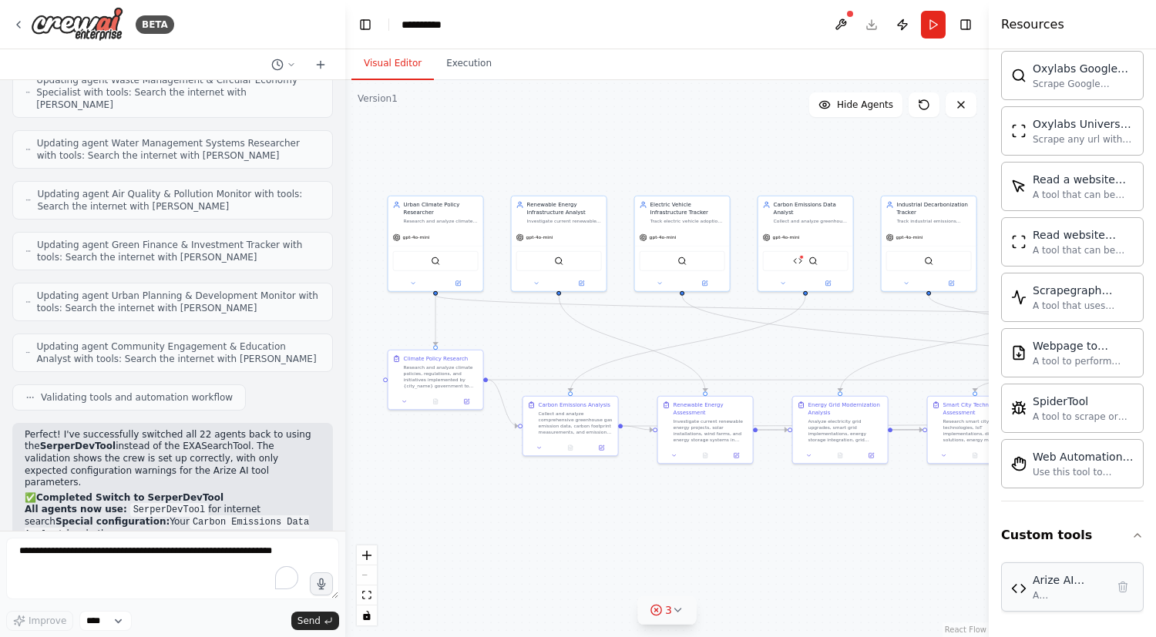
click at [1066, 592] on div "A comprehensive tool for tracking ML model performance using Arize AI's monitor…" at bounding box center [1068, 595] width 73 height 12
click at [1052, 586] on div "Arize AI Tracking Tool" at bounding box center [1068, 579] width 73 height 15
click at [1028, 592] on div "Arize AI Tracking Tool A comprehensive tool for tracking ML model performance u…" at bounding box center [1072, 586] width 122 height 29
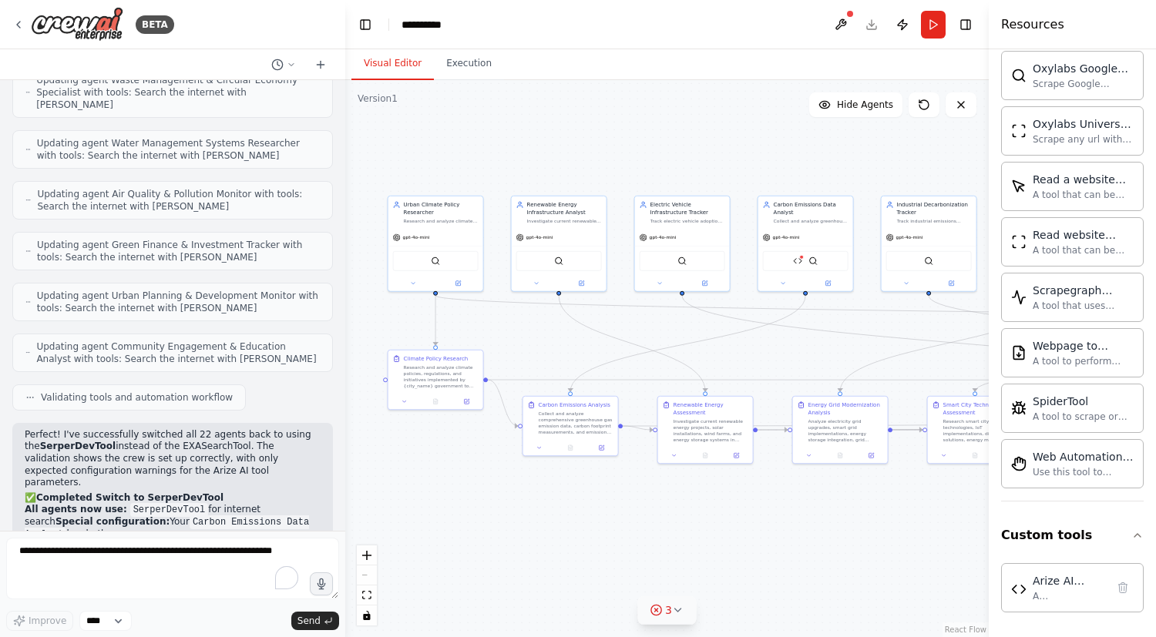
copy code "ARIZE_API_KEY"
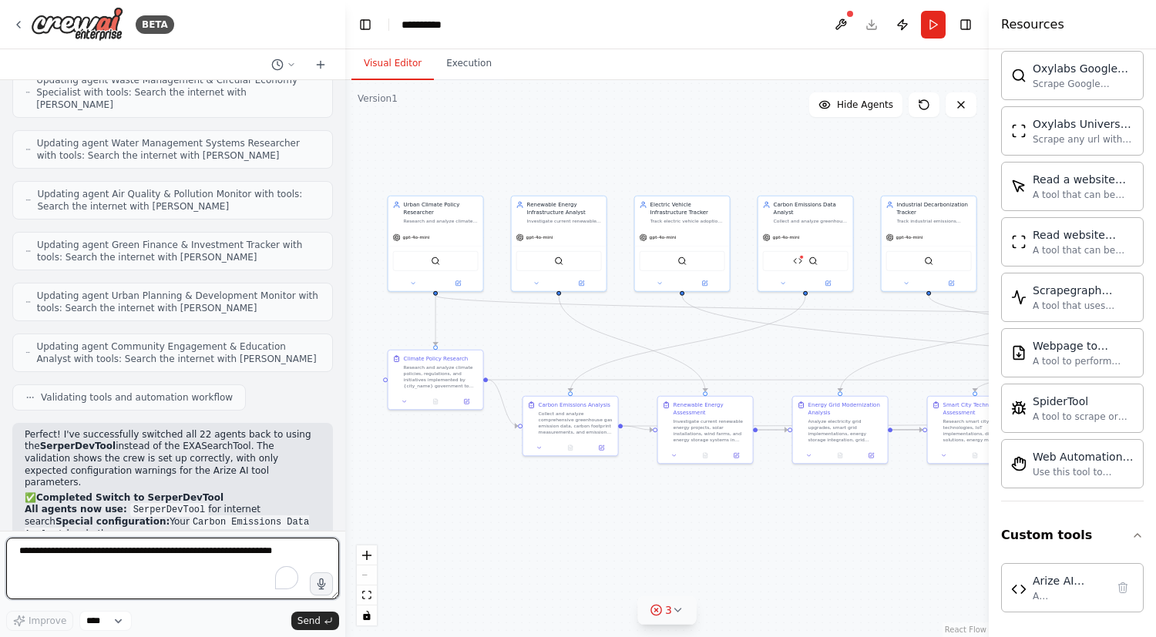
click at [64, 561] on textarea "To enrich screen reader interactions, please activate Accessibility in Grammarl…" at bounding box center [172, 569] width 333 height 62
paste textarea "**********"
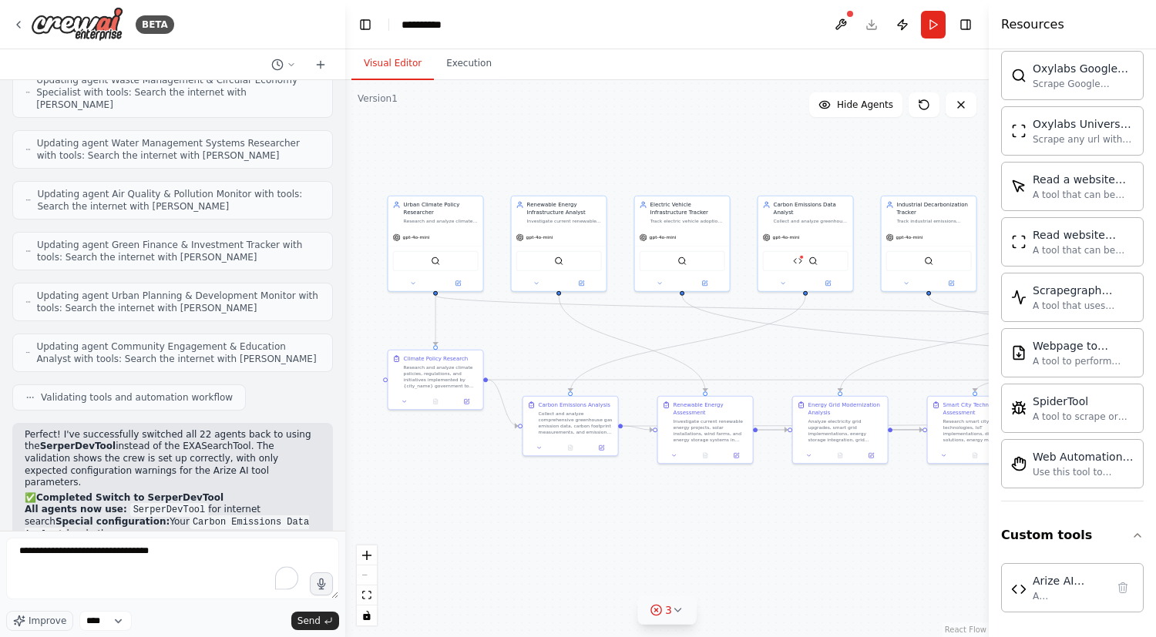
copy code "ARIZE_SPACE_KEY"
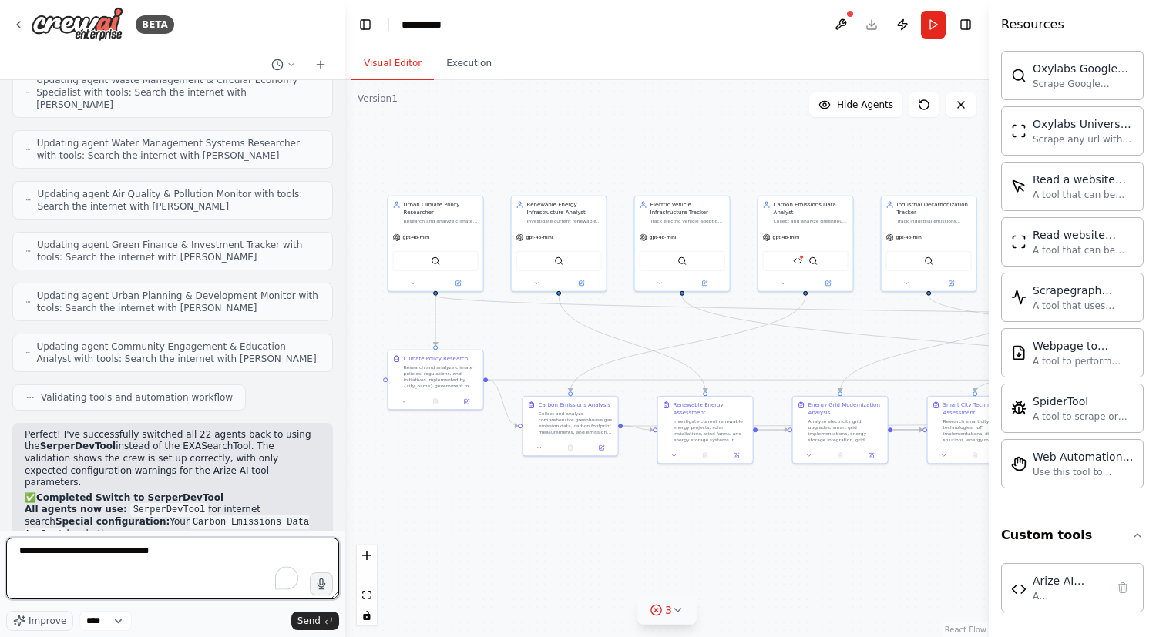
click at [207, 568] on textarea "**********" at bounding box center [172, 569] width 333 height 62
paste textarea "**********"
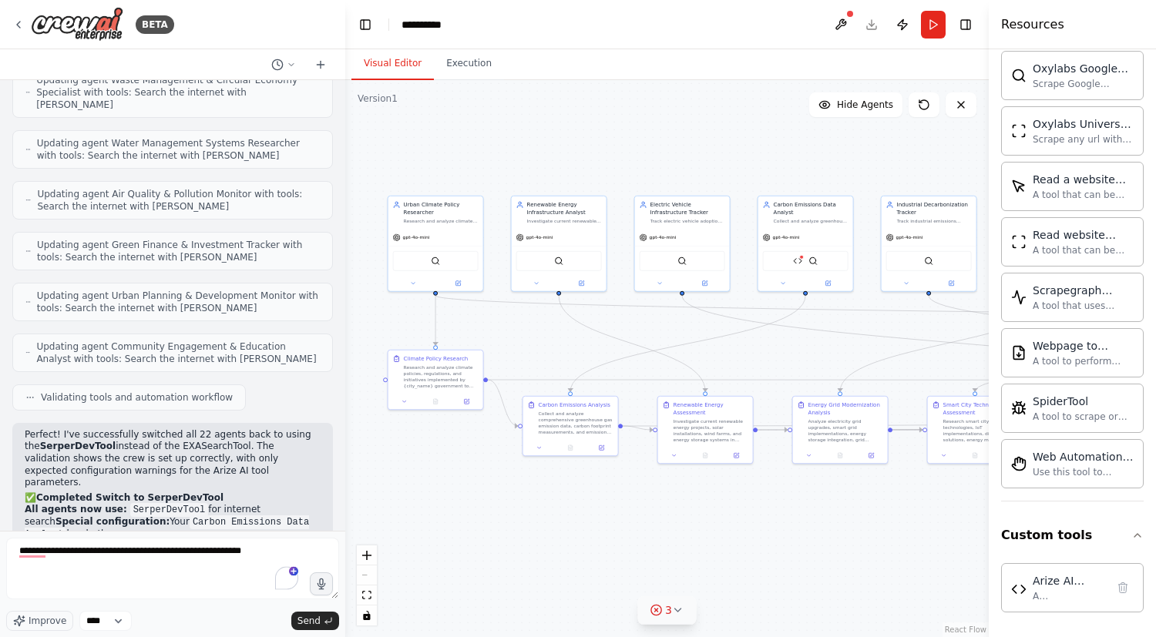
copy code "ARIZE_PROJECT_NAME"
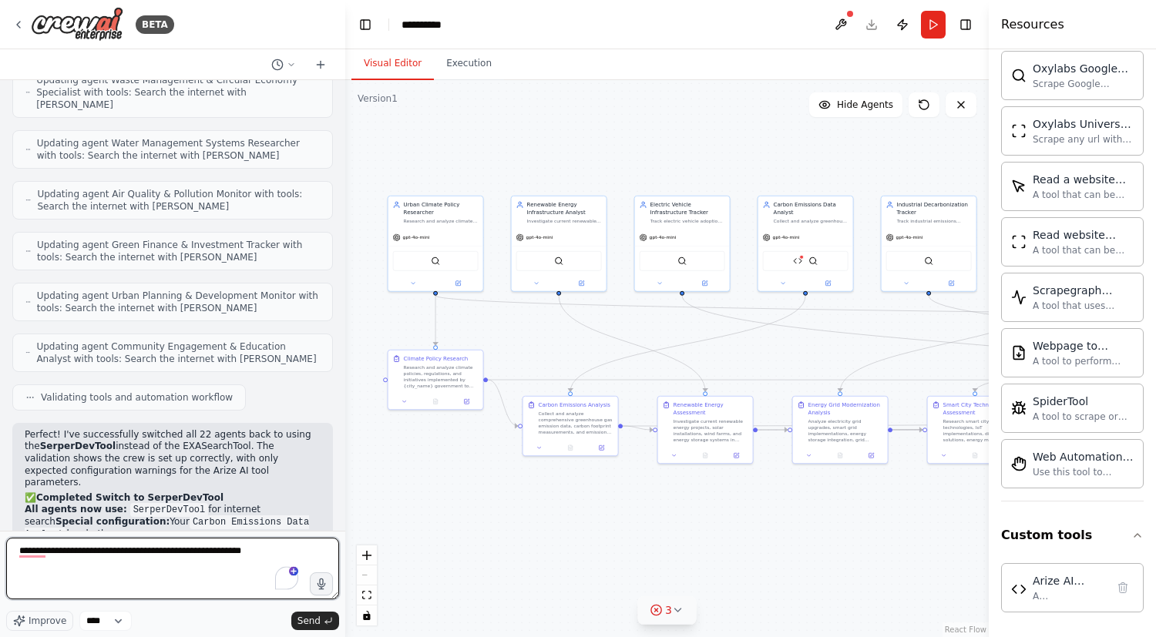
click at [311, 556] on textarea "**********" at bounding box center [172, 569] width 333 height 62
click at [308, 550] on textarea "**********" at bounding box center [172, 569] width 333 height 62
type textarea "**********"
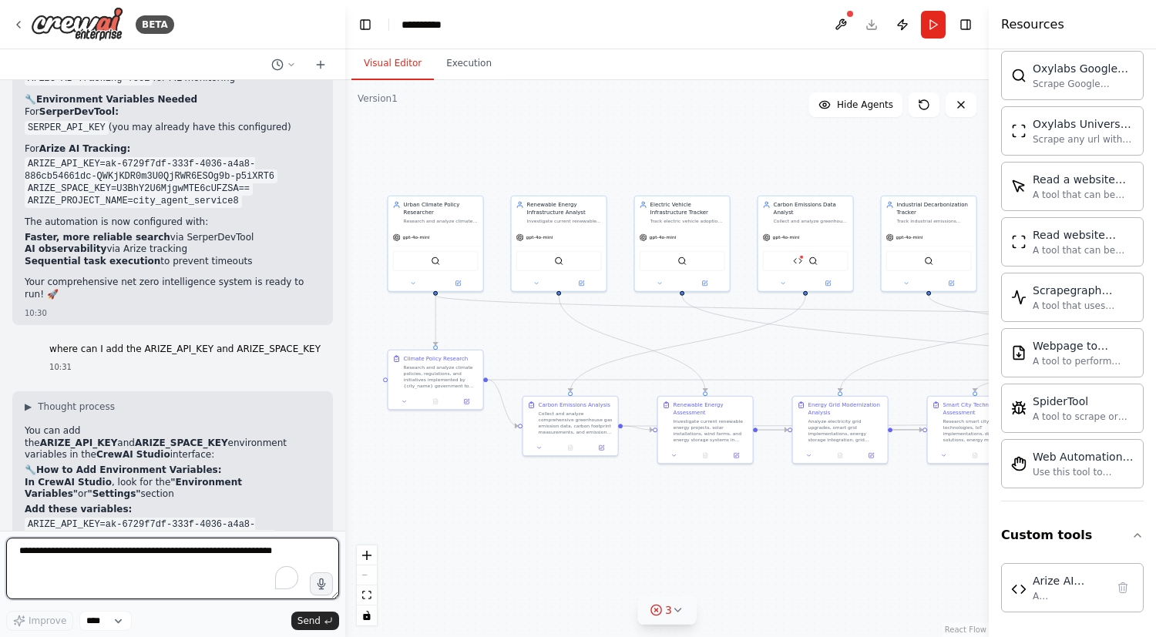
scroll to position [30406, 0]
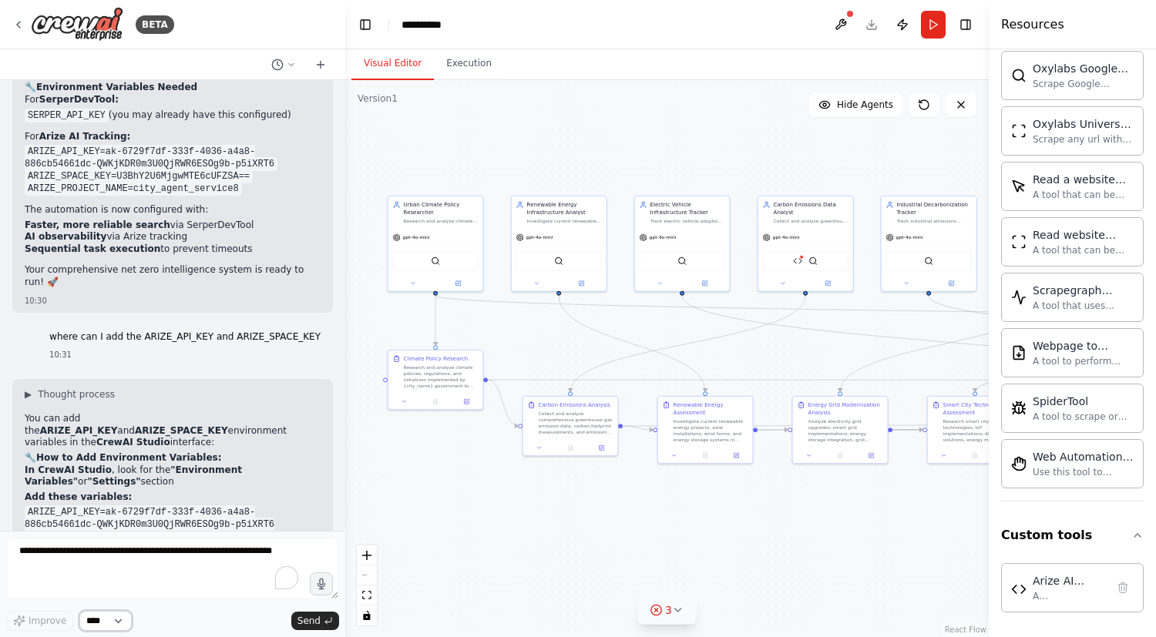
click at [125, 620] on select "****" at bounding box center [105, 621] width 52 height 20
click at [931, 25] on button "Run" at bounding box center [933, 25] width 25 height 28
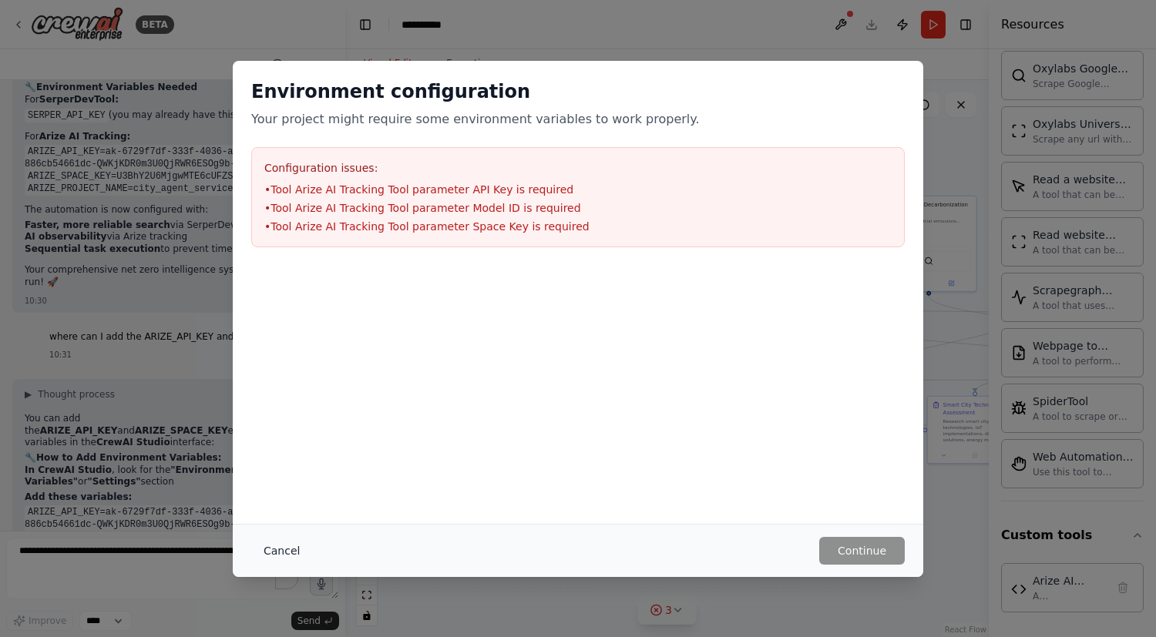
click at [281, 550] on button "Cancel" at bounding box center [281, 551] width 61 height 28
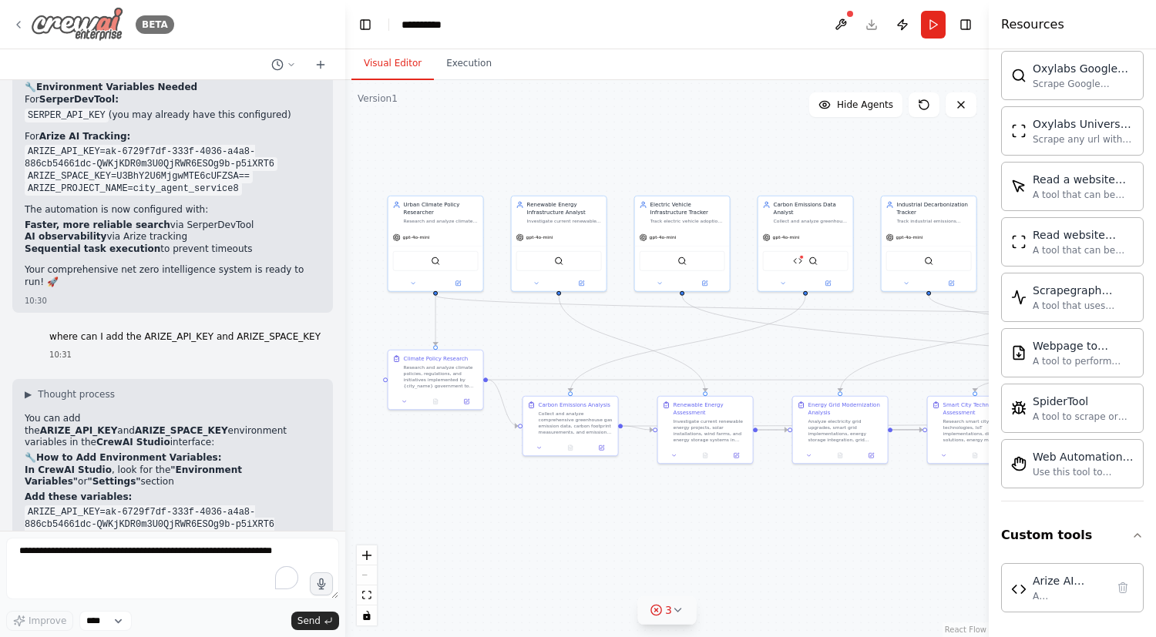
click at [23, 26] on icon at bounding box center [18, 24] width 12 height 12
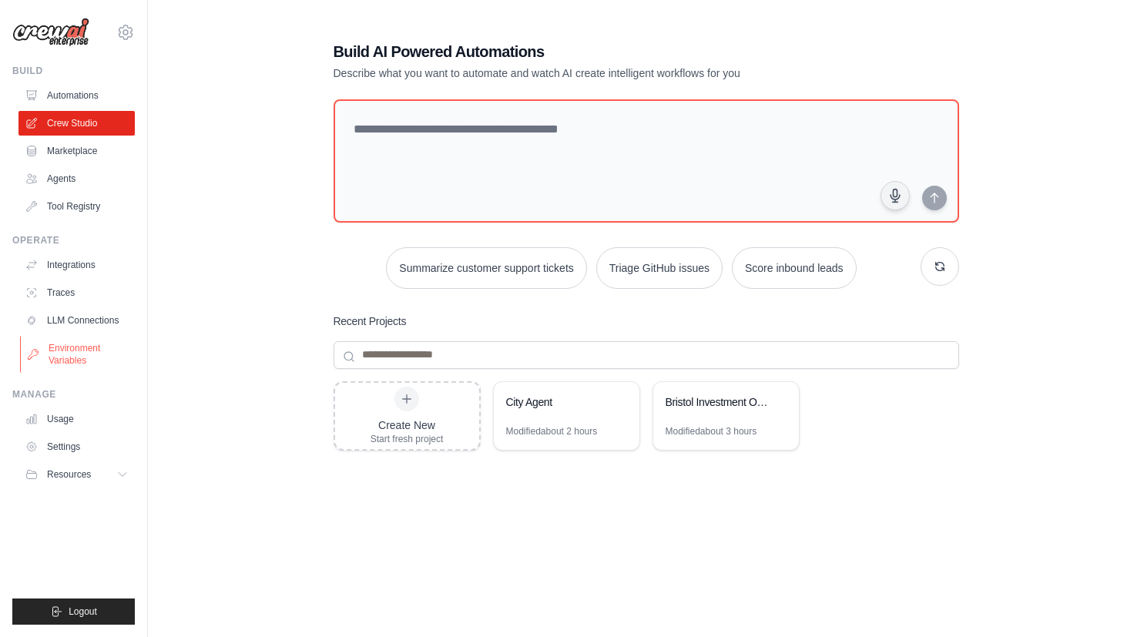
click at [49, 355] on link "Environment Variables" at bounding box center [78, 354] width 116 height 37
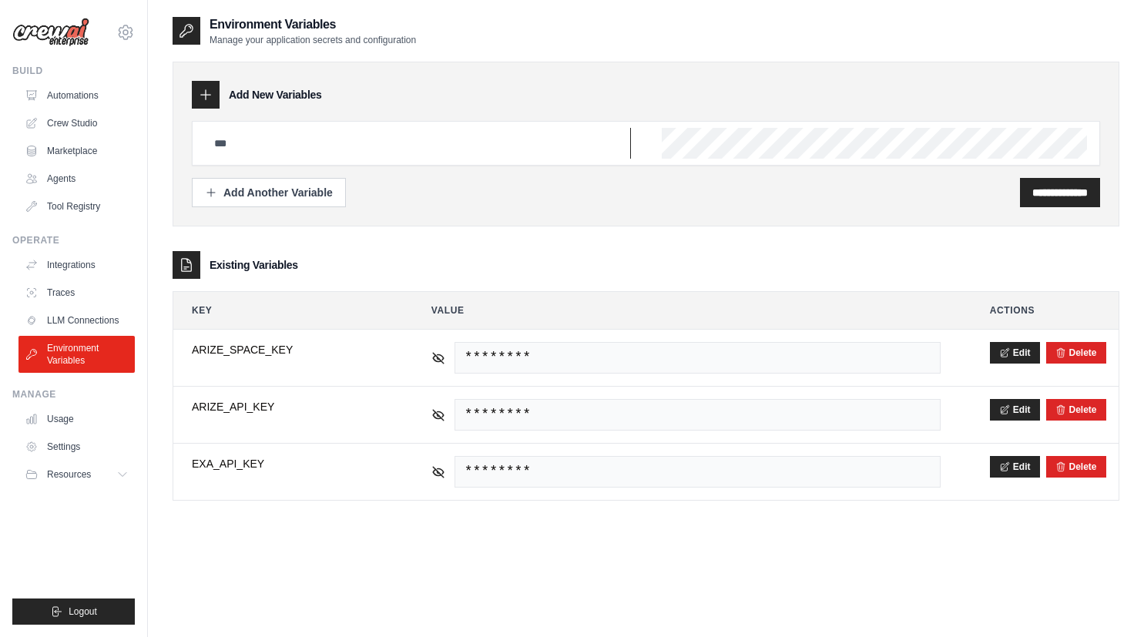
click at [232, 150] on input "text" at bounding box center [418, 143] width 426 height 31
click at [240, 149] on input "text" at bounding box center [418, 143] width 426 height 31
paste input "**********"
type input "**********"
click at [1032, 190] on input "**********" at bounding box center [1059, 192] width 55 height 15
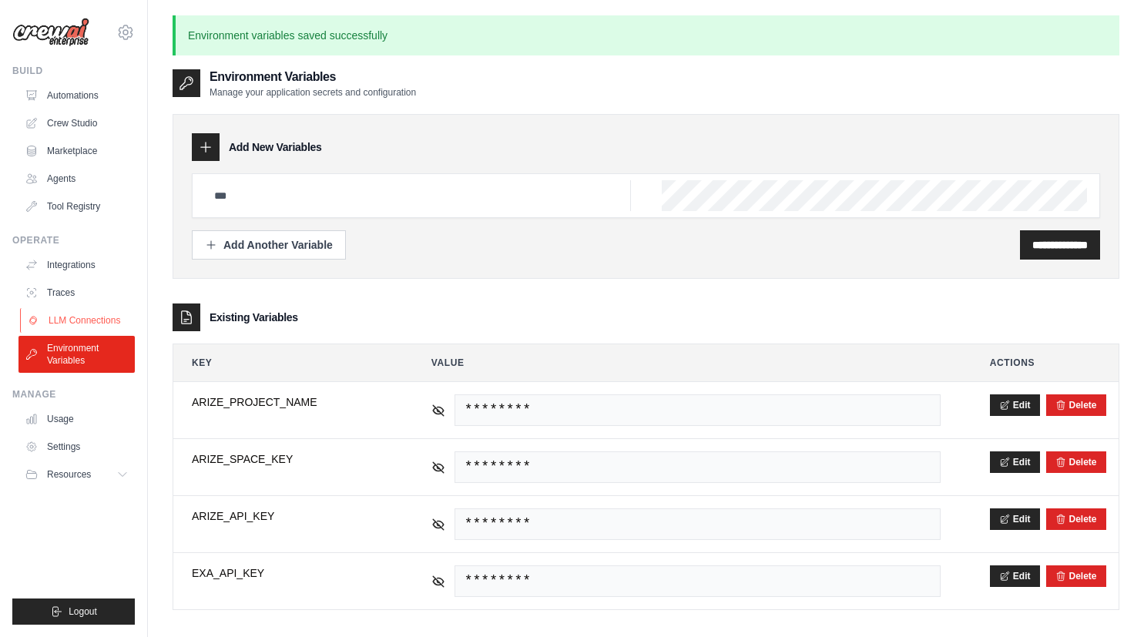
click at [66, 315] on link "LLM Connections" at bounding box center [78, 320] width 116 height 25
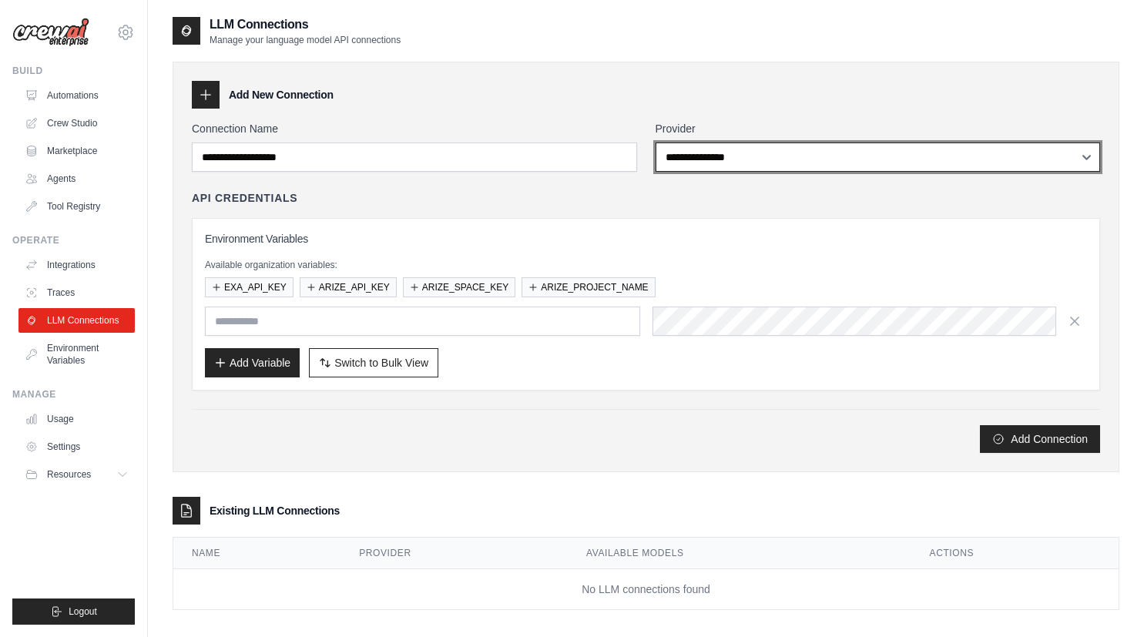
click at [722, 161] on select "**********" at bounding box center [878, 157] width 445 height 29
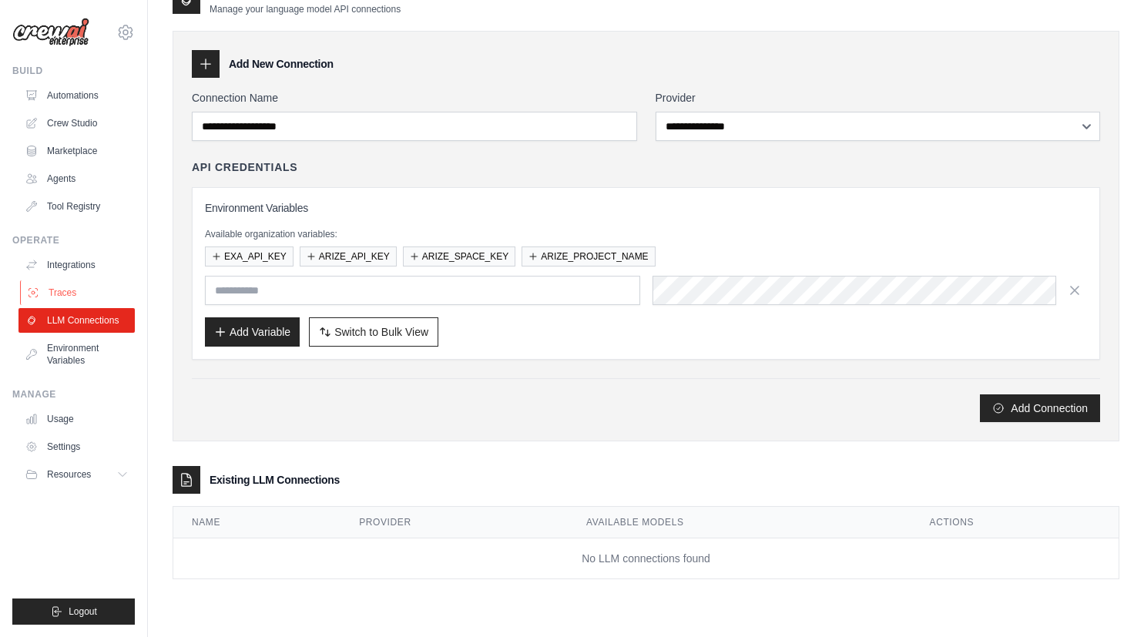
click at [69, 285] on link "Traces" at bounding box center [78, 292] width 116 height 25
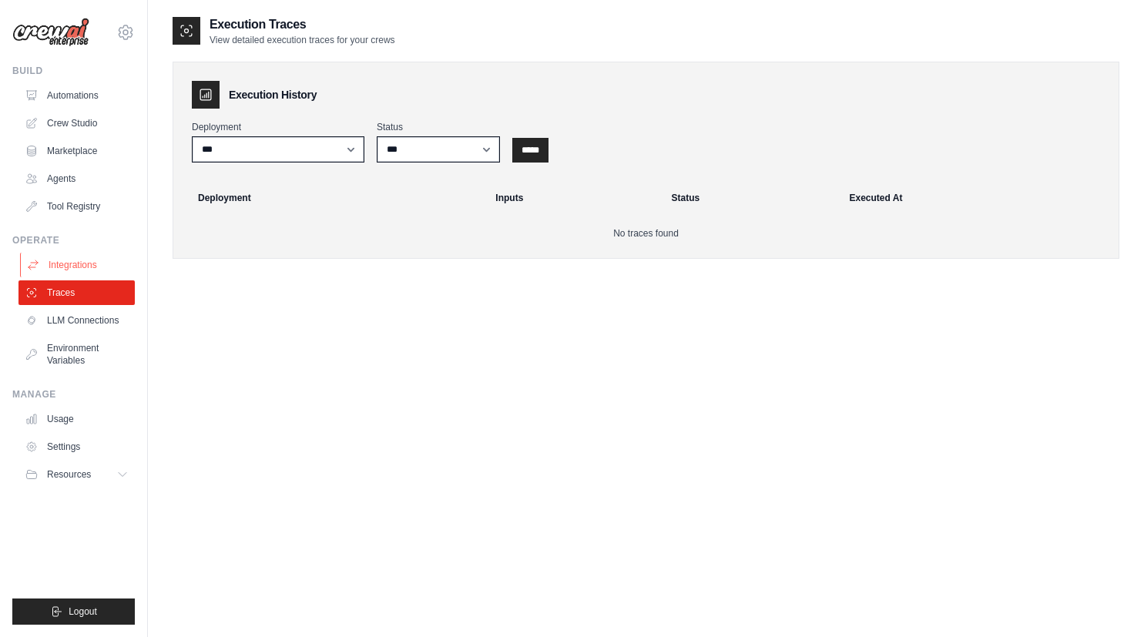
click at [62, 263] on link "Integrations" at bounding box center [78, 265] width 116 height 25
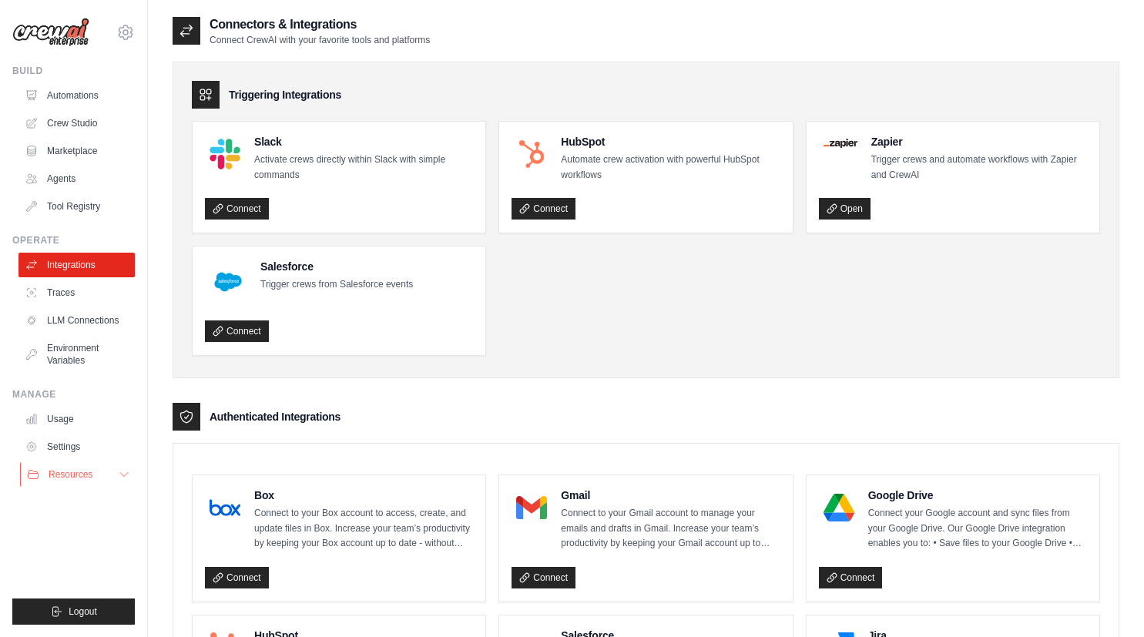
click at [73, 469] on span "Resources" at bounding box center [71, 474] width 44 height 12
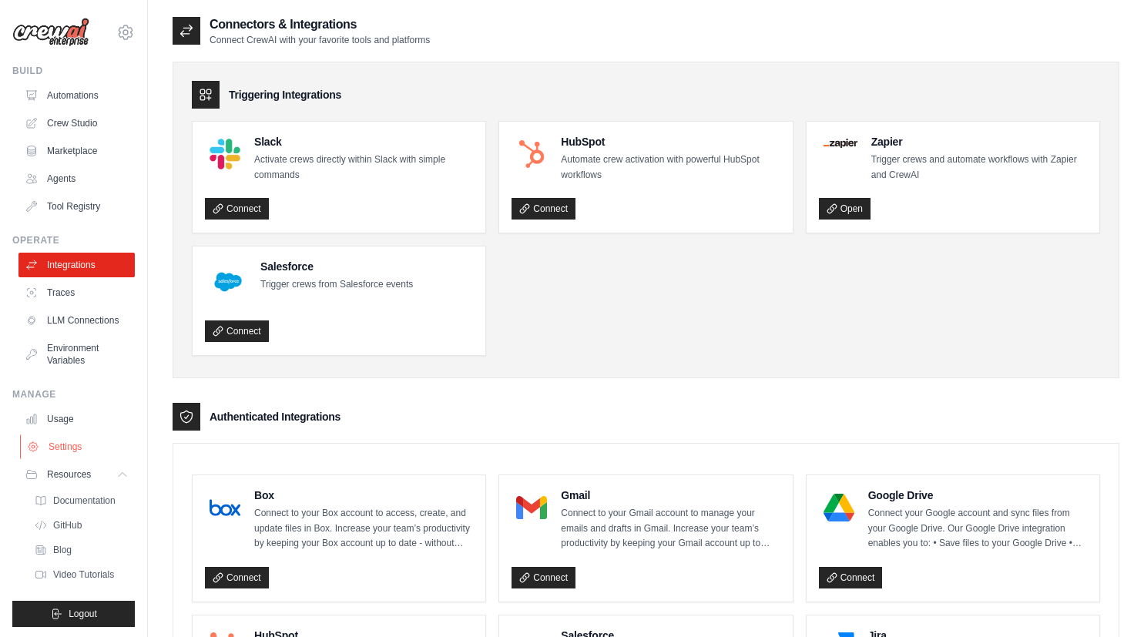
scroll to position [27, 0]
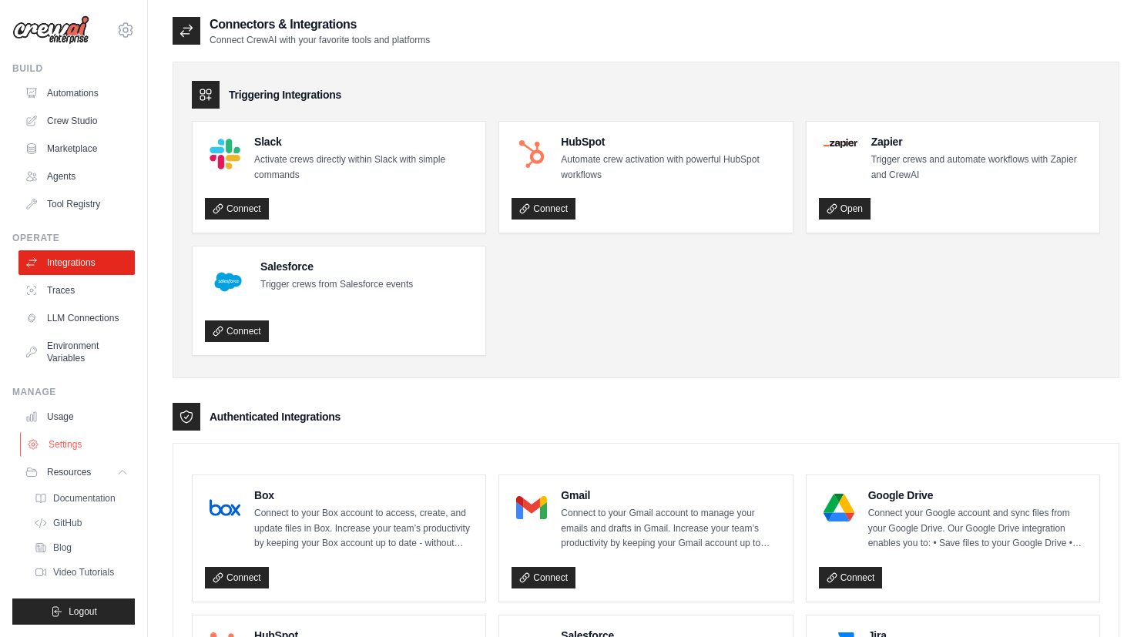
click at [69, 432] on link "Settings" at bounding box center [78, 444] width 116 height 25
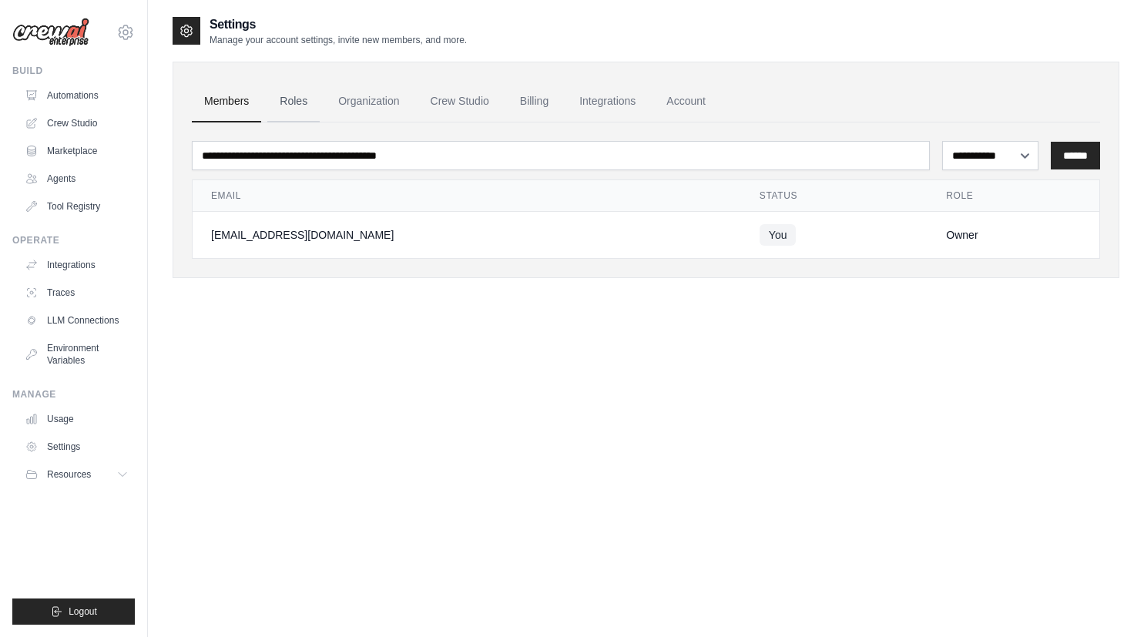
click at [310, 107] on link "Roles" at bounding box center [293, 102] width 52 height 42
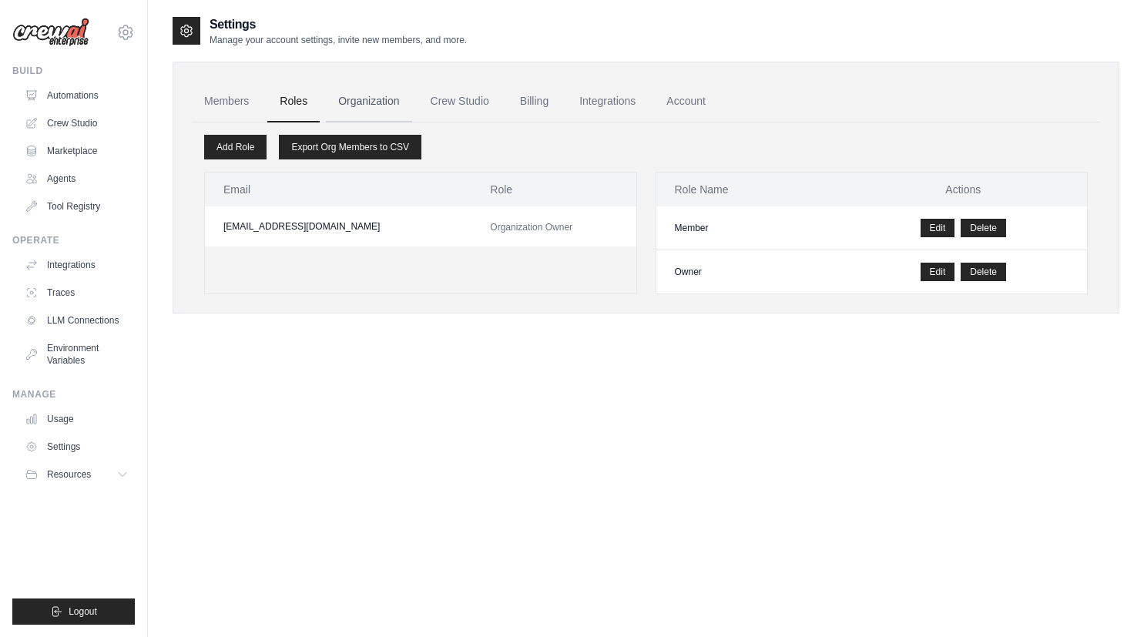
click at [381, 98] on link "Organization" at bounding box center [369, 102] width 86 height 42
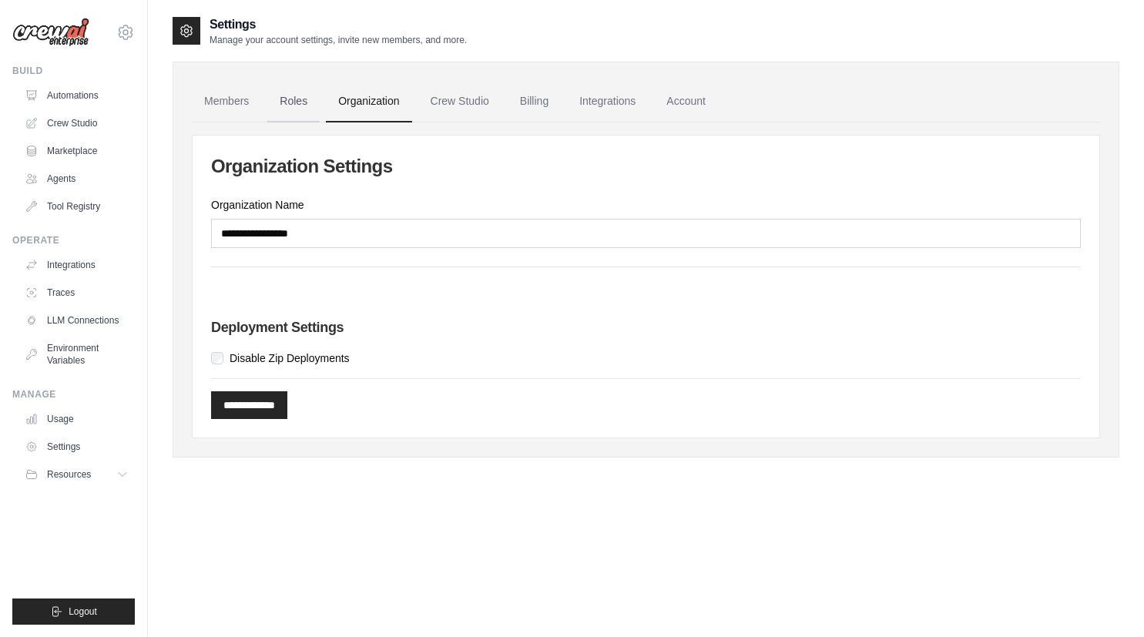
click at [290, 97] on link "Roles" at bounding box center [293, 102] width 52 height 42
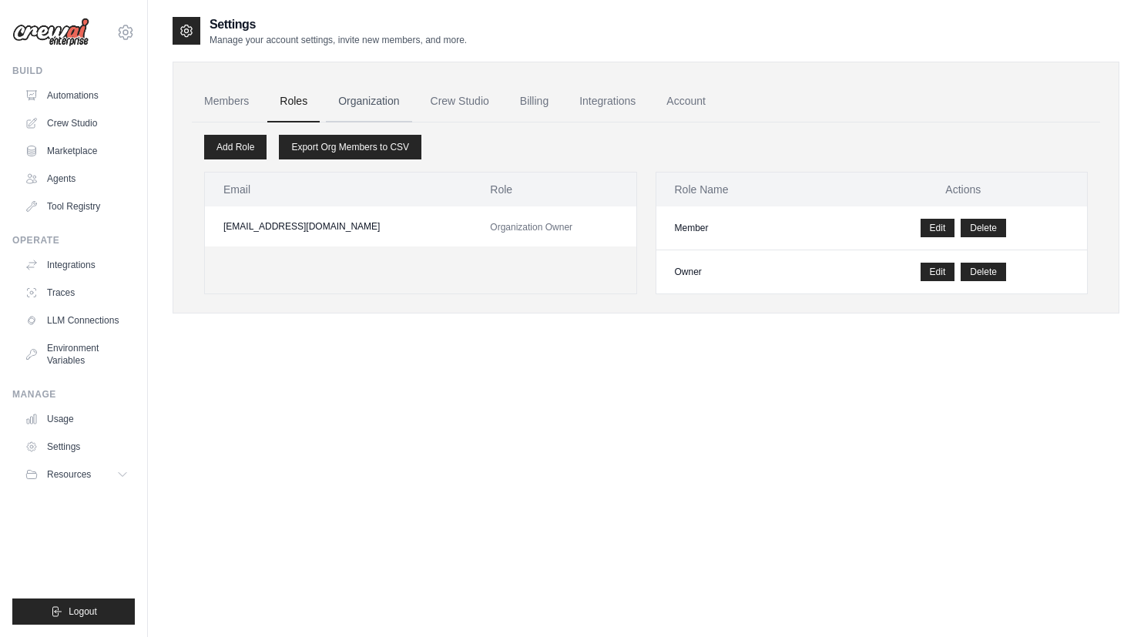
click at [354, 99] on link "Organization" at bounding box center [369, 102] width 86 height 42
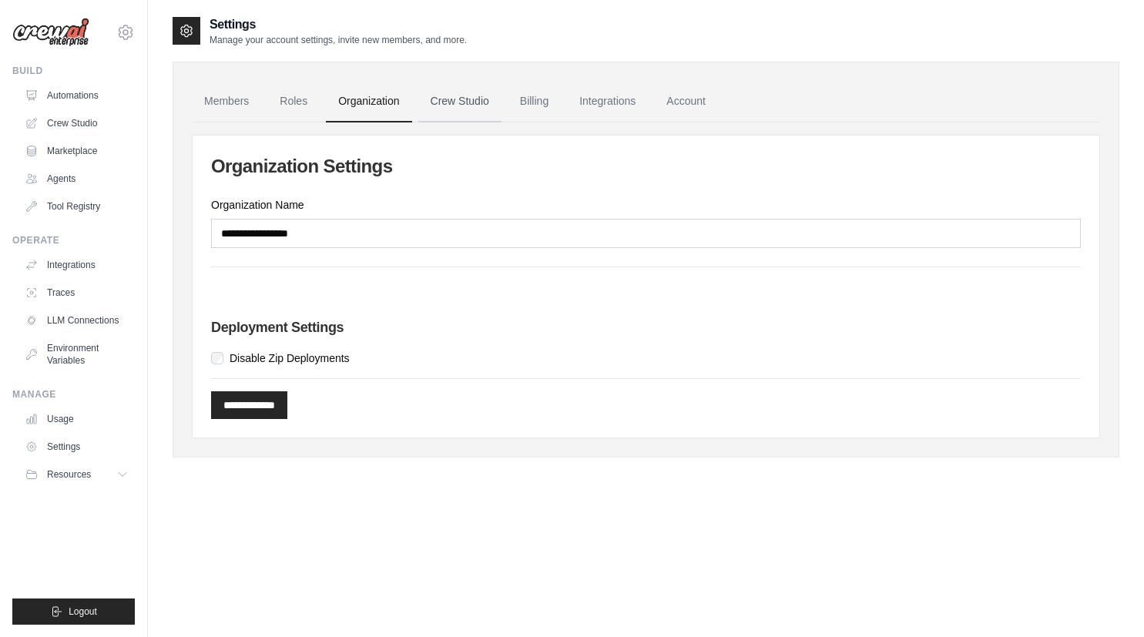
click at [477, 96] on link "Crew Studio" at bounding box center [459, 102] width 83 height 42
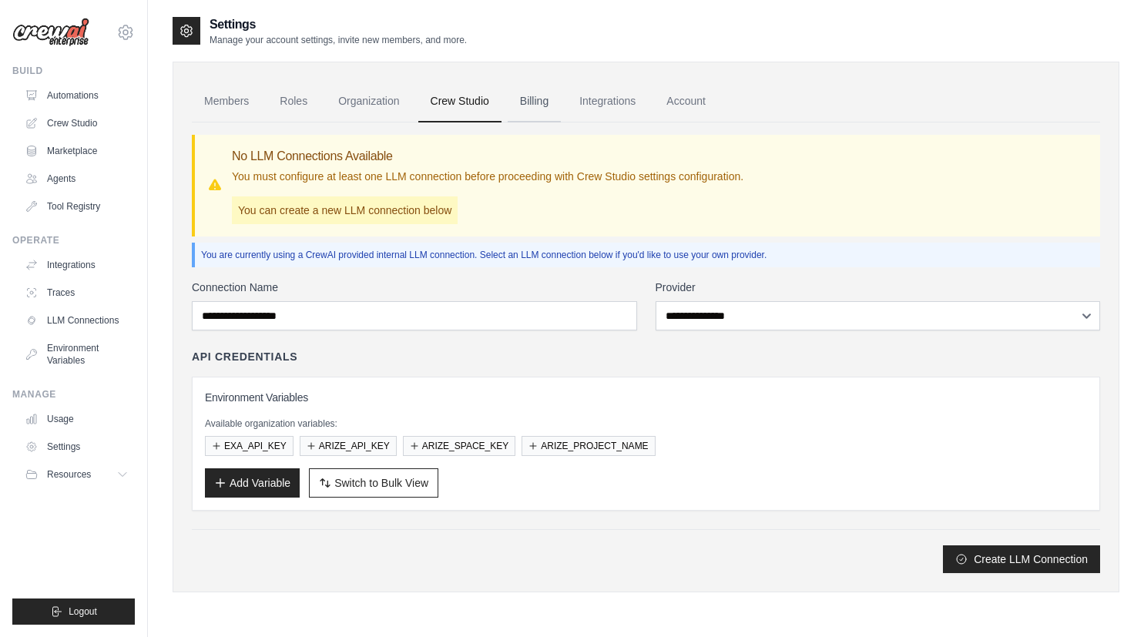
click at [552, 100] on link "Billing" at bounding box center [534, 102] width 53 height 42
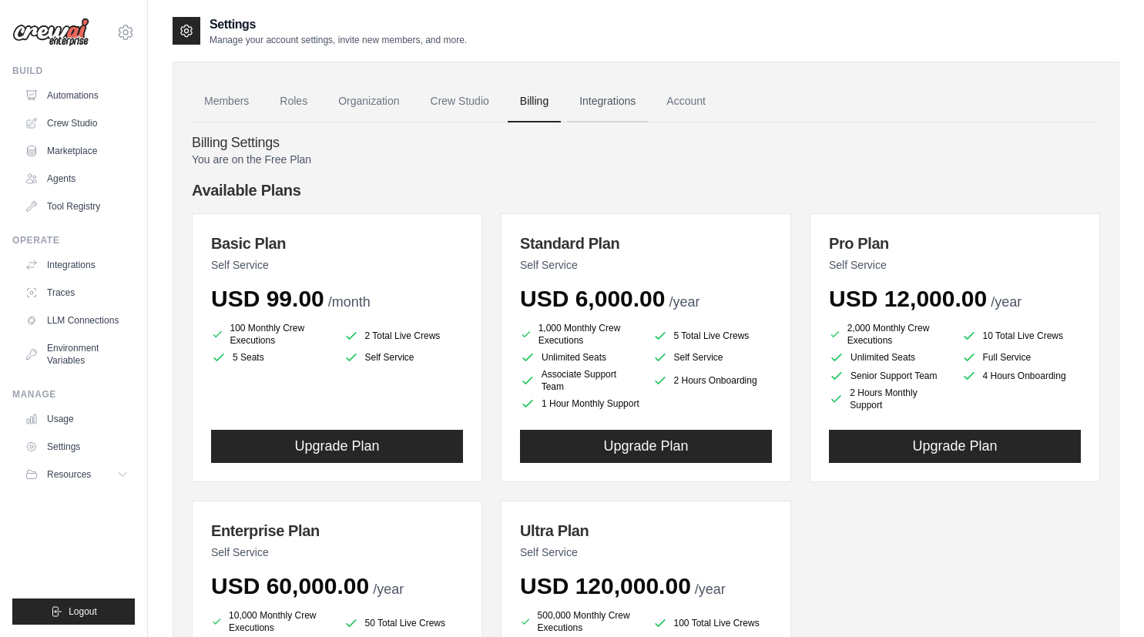
click at [638, 92] on link "Integrations" at bounding box center [607, 102] width 81 height 42
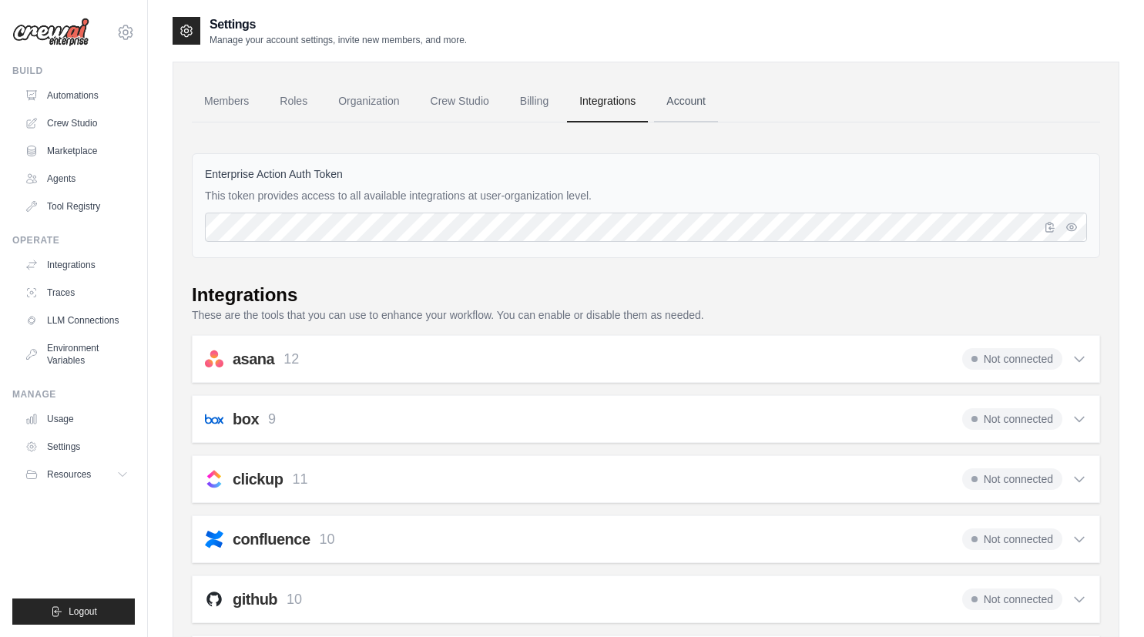
click at [715, 104] on link "Account" at bounding box center [686, 102] width 64 height 42
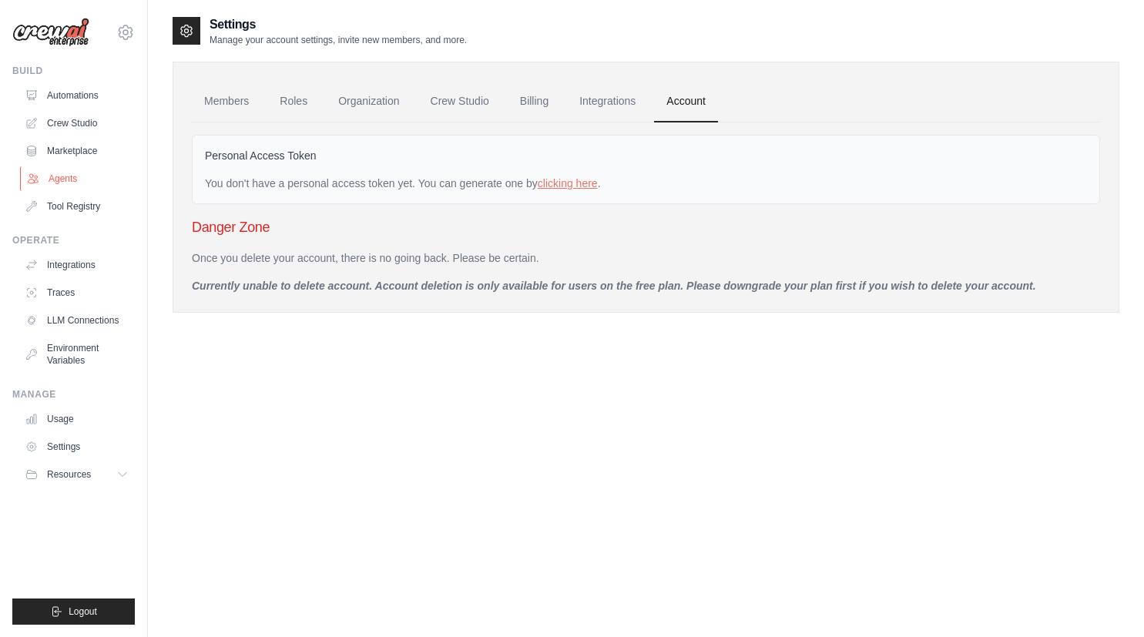
click at [63, 180] on link "Agents" at bounding box center [78, 178] width 116 height 25
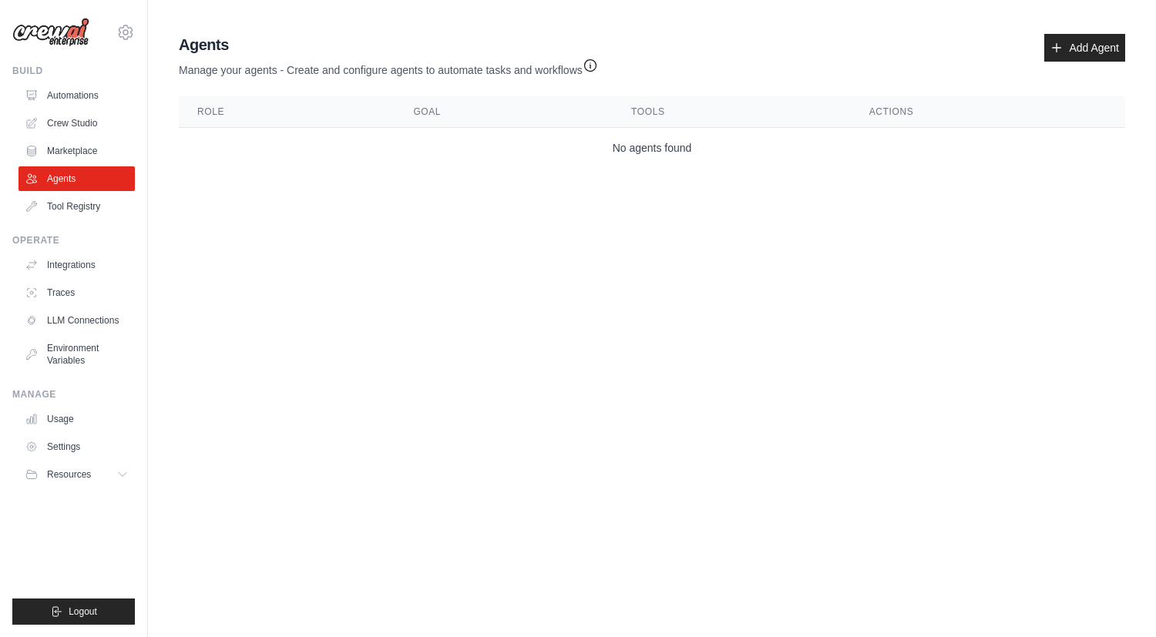
click at [598, 66] on icon "button" at bounding box center [589, 65] width 15 height 15
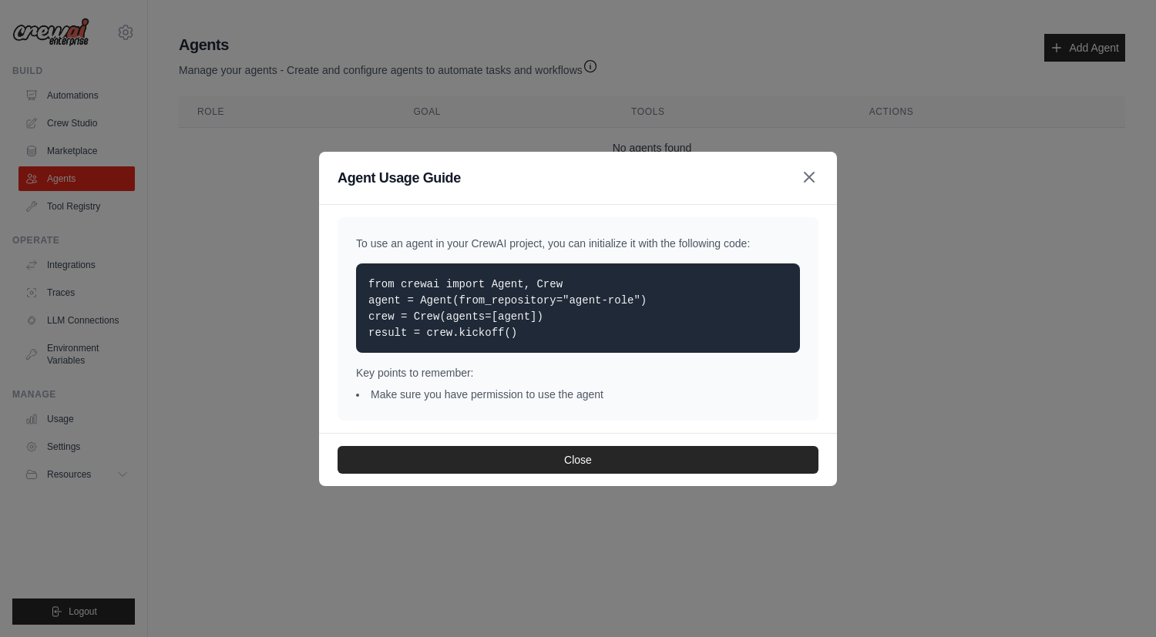
click at [806, 182] on icon "button" at bounding box center [808, 177] width 9 height 9
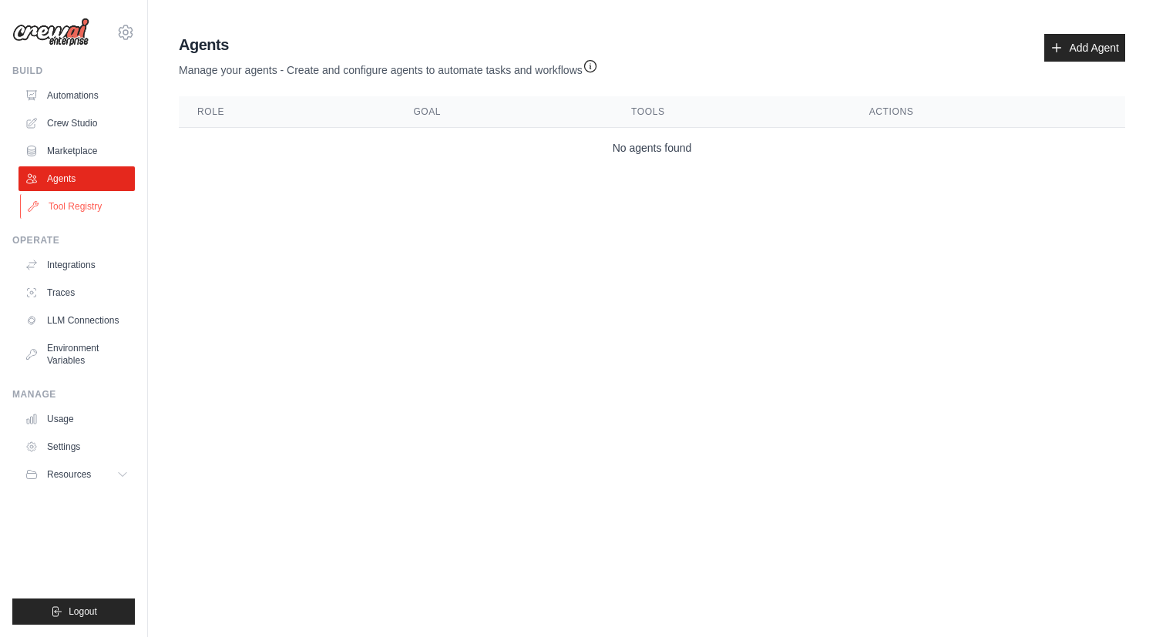
click at [65, 206] on link "Tool Registry" at bounding box center [78, 206] width 116 height 25
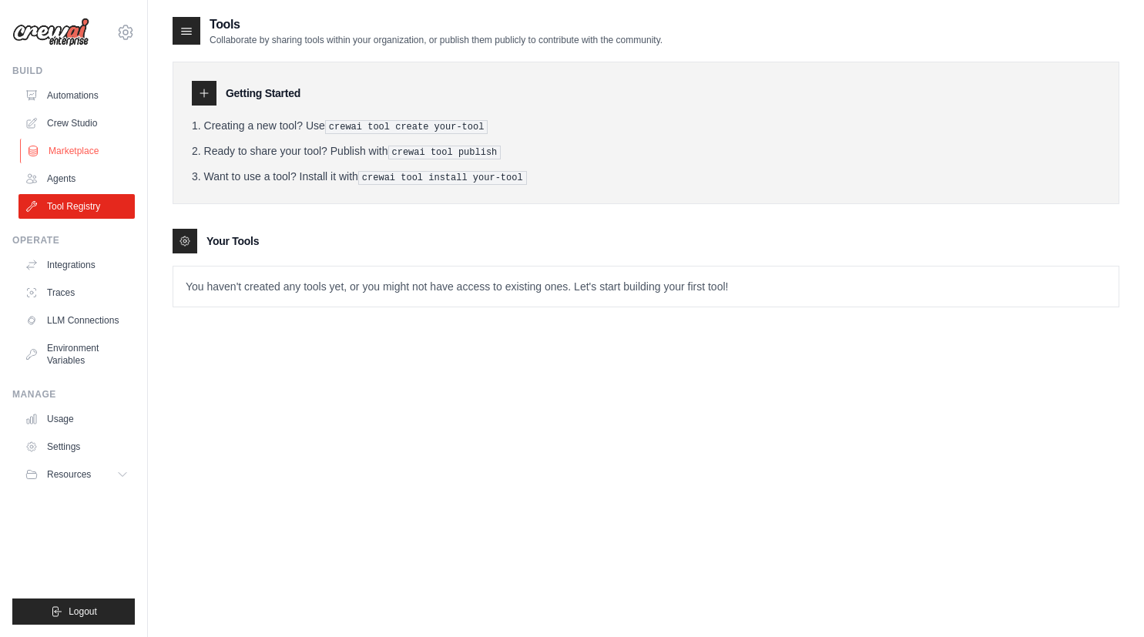
click at [57, 144] on link "Marketplace" at bounding box center [78, 151] width 116 height 25
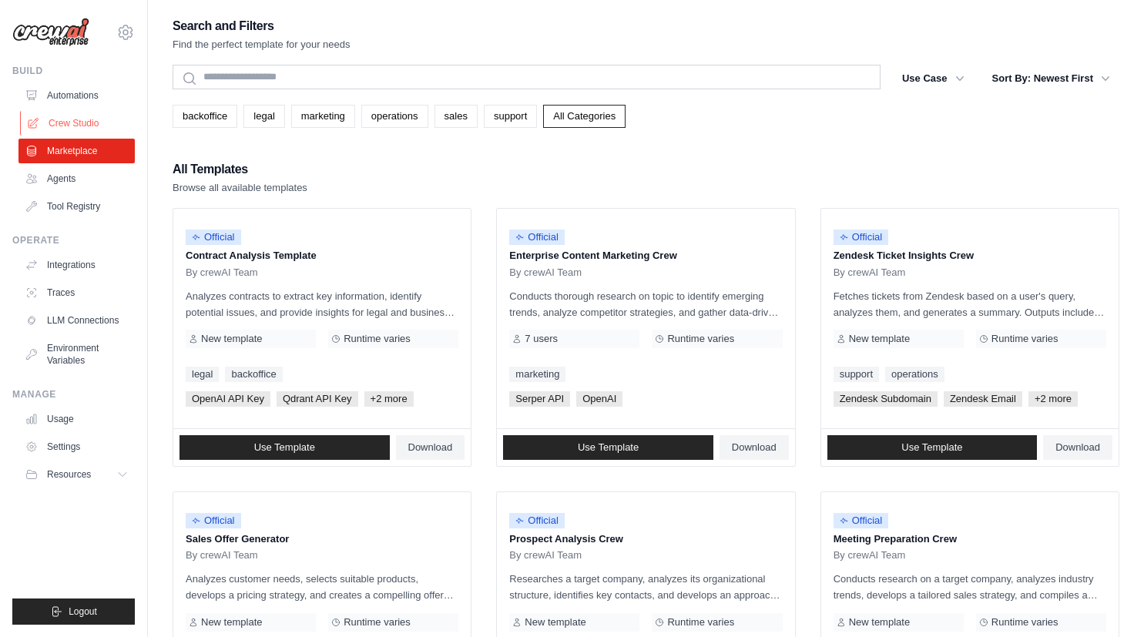
click at [62, 116] on link "Crew Studio" at bounding box center [78, 123] width 116 height 25
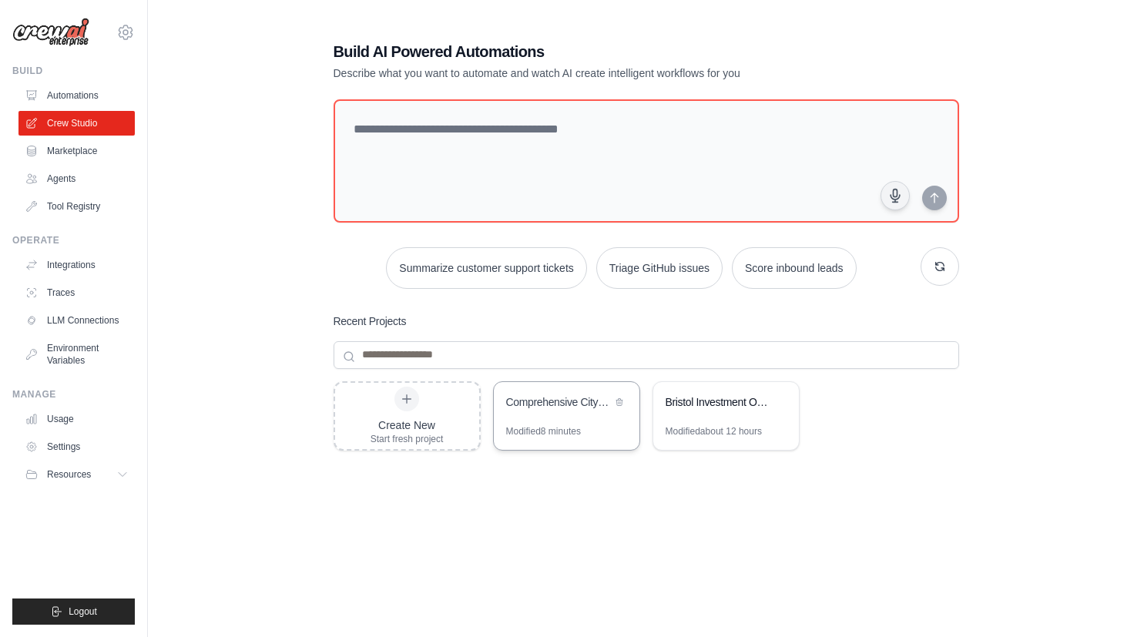
click at [588, 410] on div "Comprehensive City Net Zero Intelligence - Batch Sequential Processing" at bounding box center [559, 403] width 106 height 18
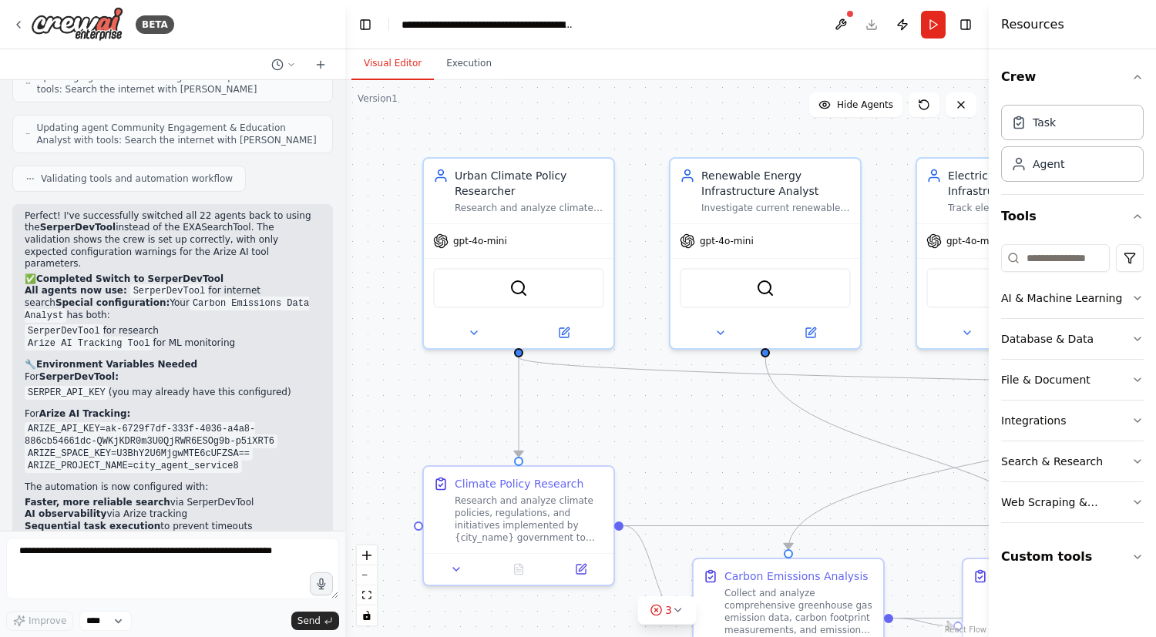
scroll to position [30406, 0]
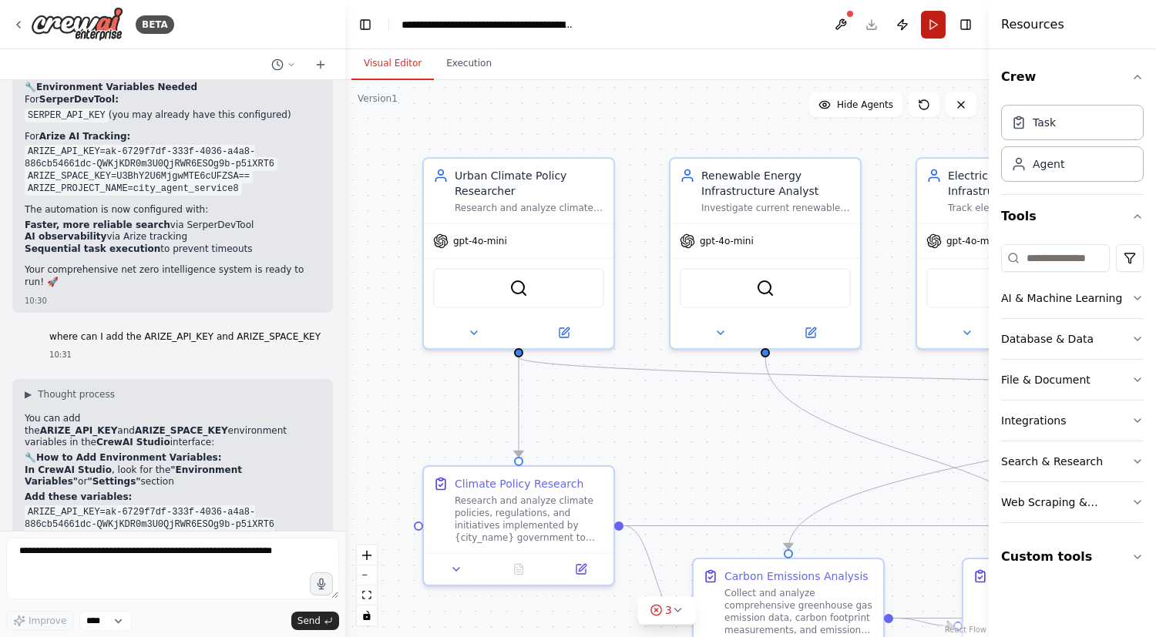
click at [933, 27] on button "Run" at bounding box center [933, 25] width 25 height 28
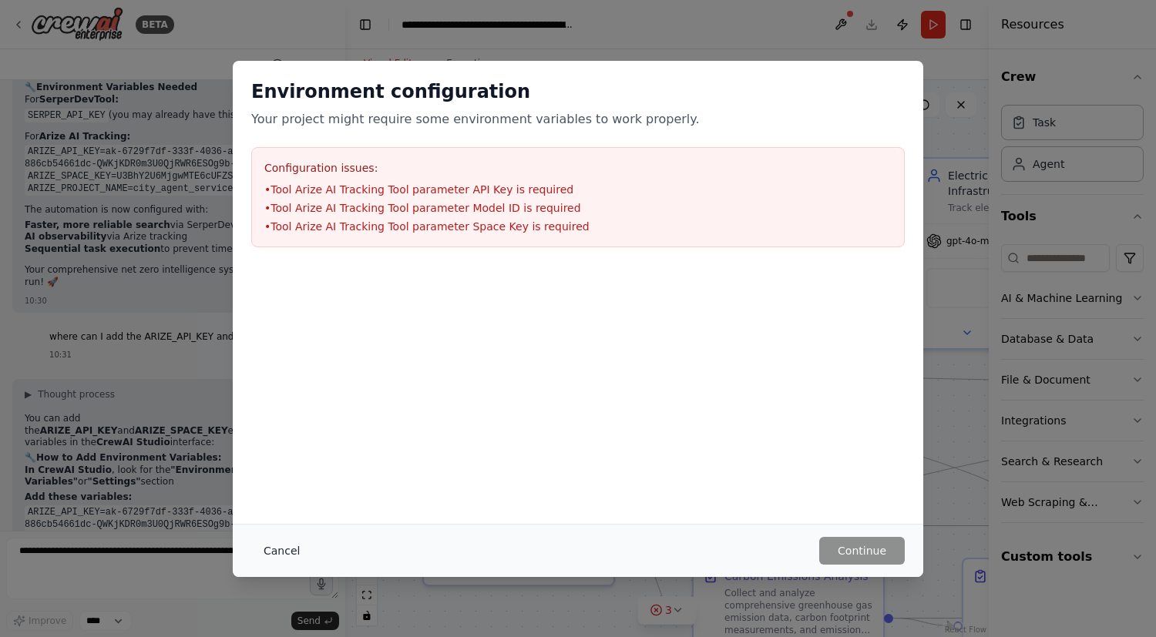
click at [284, 554] on button "Cancel" at bounding box center [281, 551] width 61 height 28
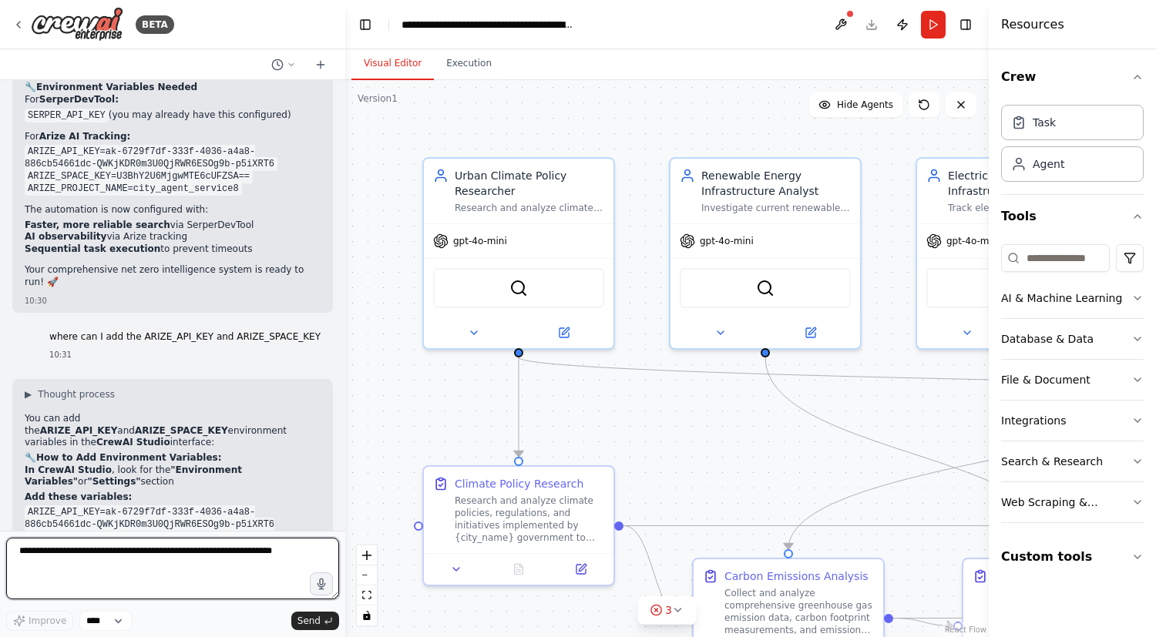
click at [82, 563] on textarea at bounding box center [172, 569] width 333 height 62
type textarea "**********"
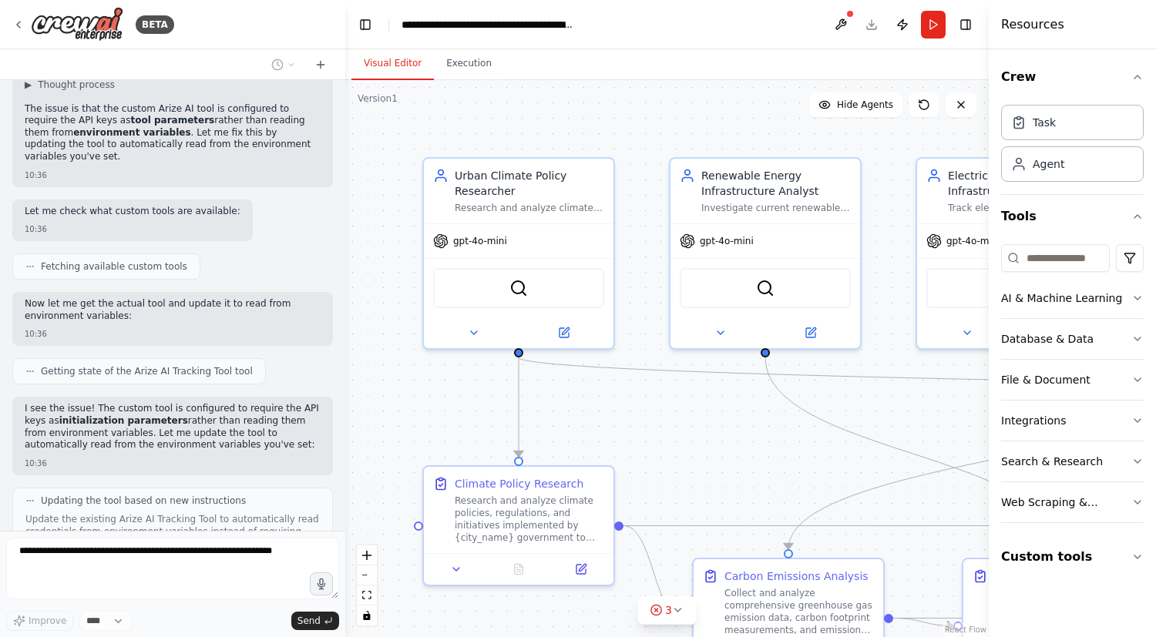
scroll to position [31300, 0]
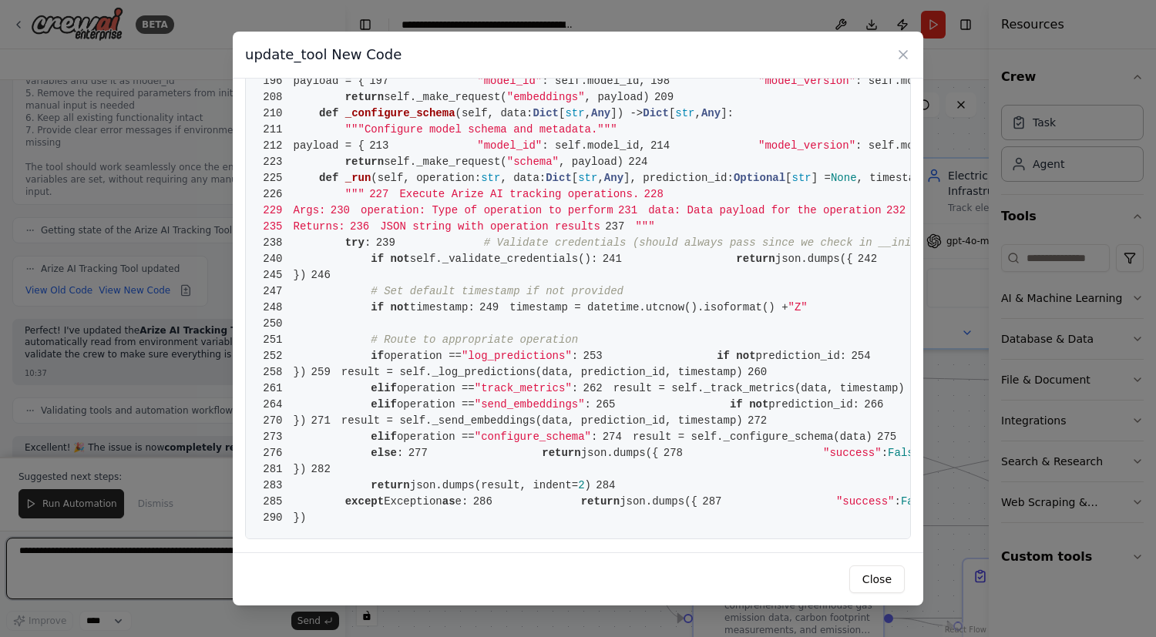
scroll to position [4281, 0]
click at [880, 579] on button "Close" at bounding box center [876, 579] width 55 height 28
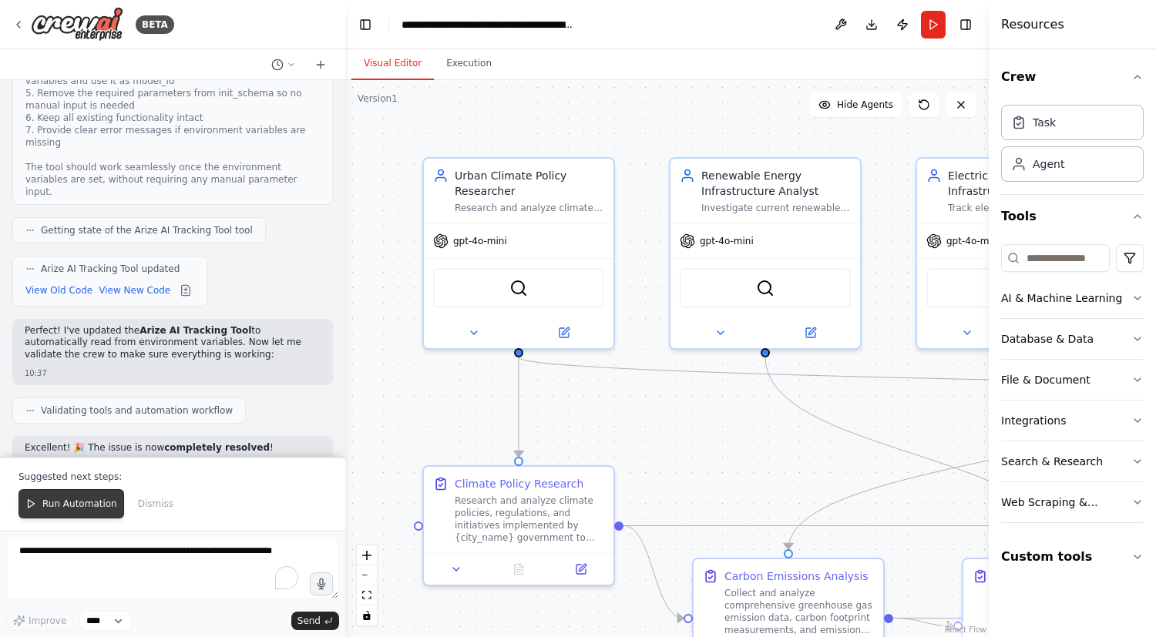
click at [80, 501] on span "Run Automation" at bounding box center [79, 504] width 75 height 12
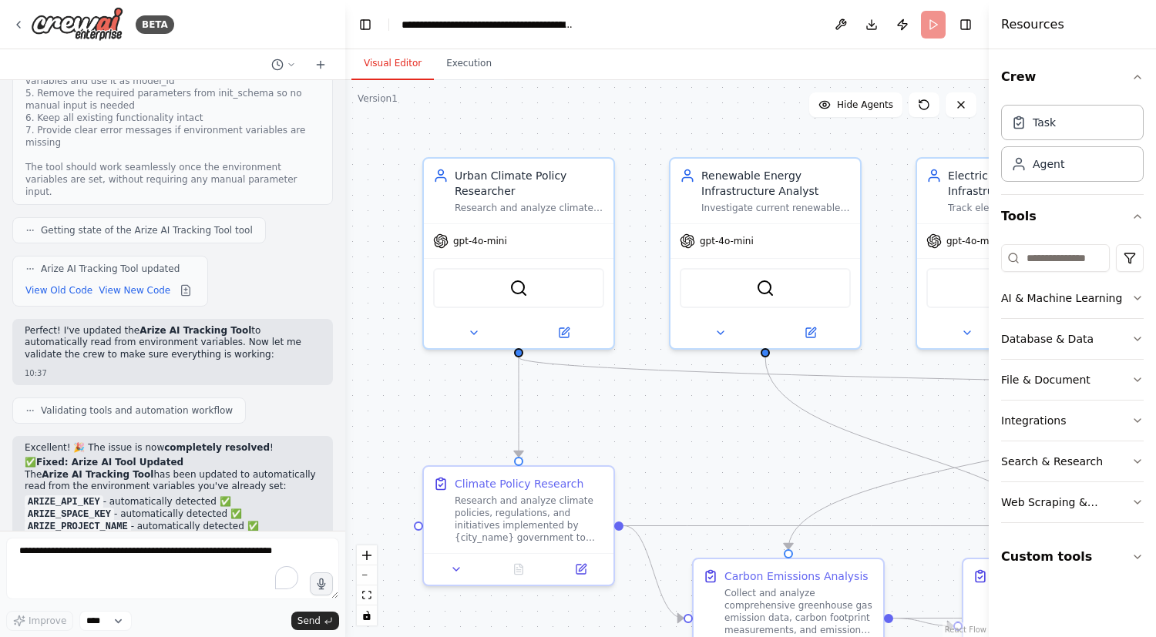
scroll to position [0, 0]
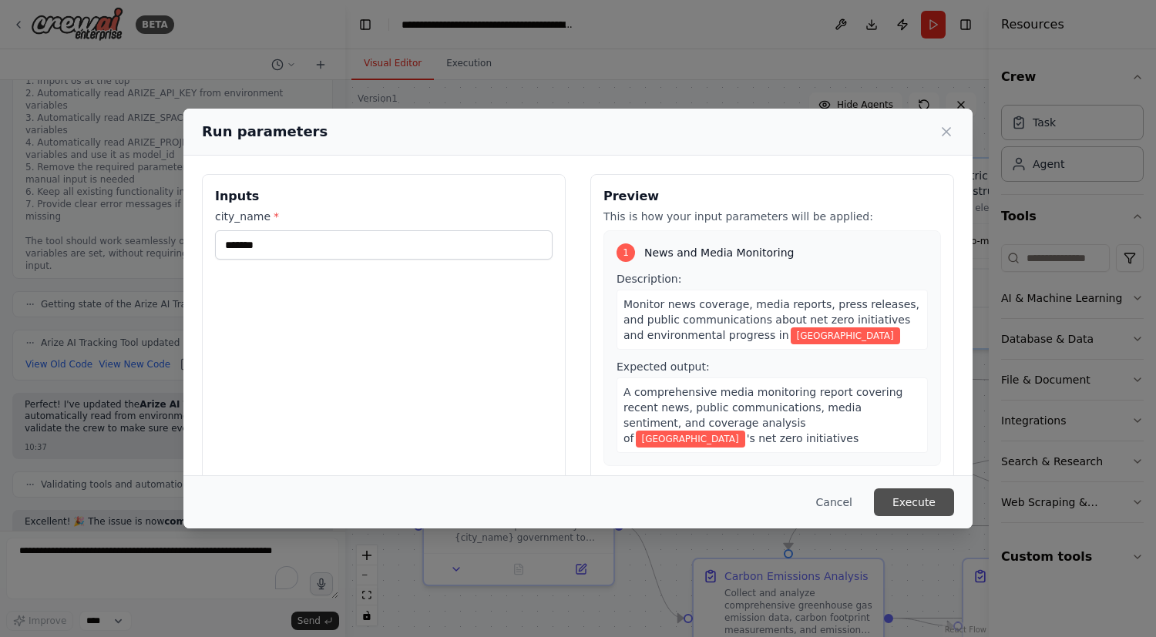
click at [909, 503] on button "Execute" at bounding box center [914, 502] width 80 height 28
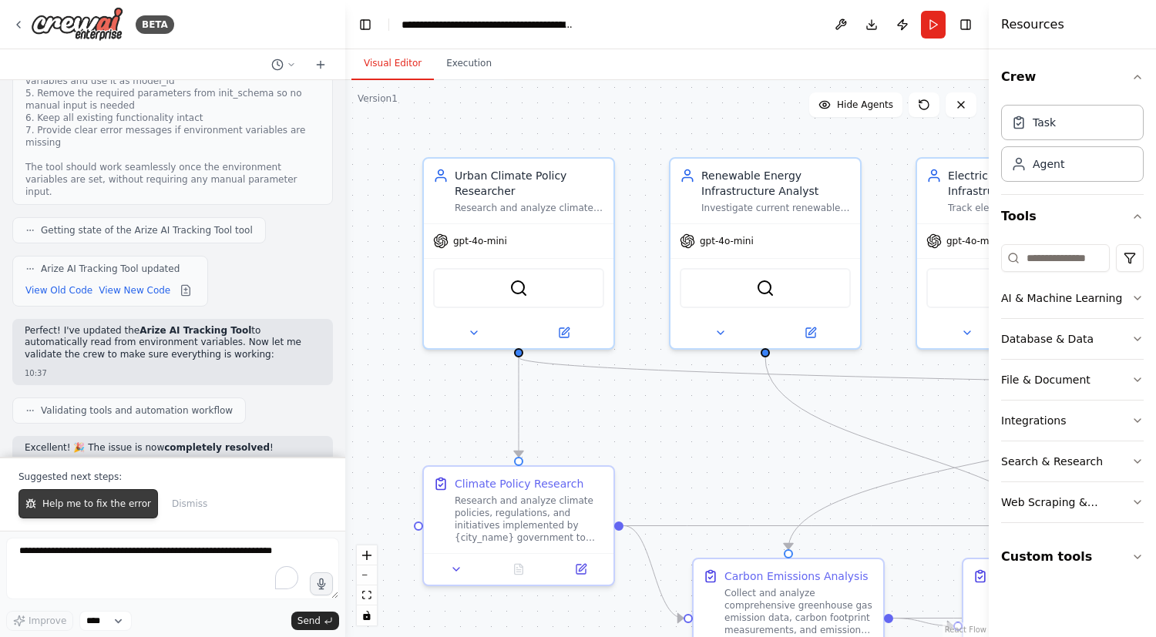
click at [108, 511] on button "Help me to fix the error" at bounding box center [87, 503] width 139 height 29
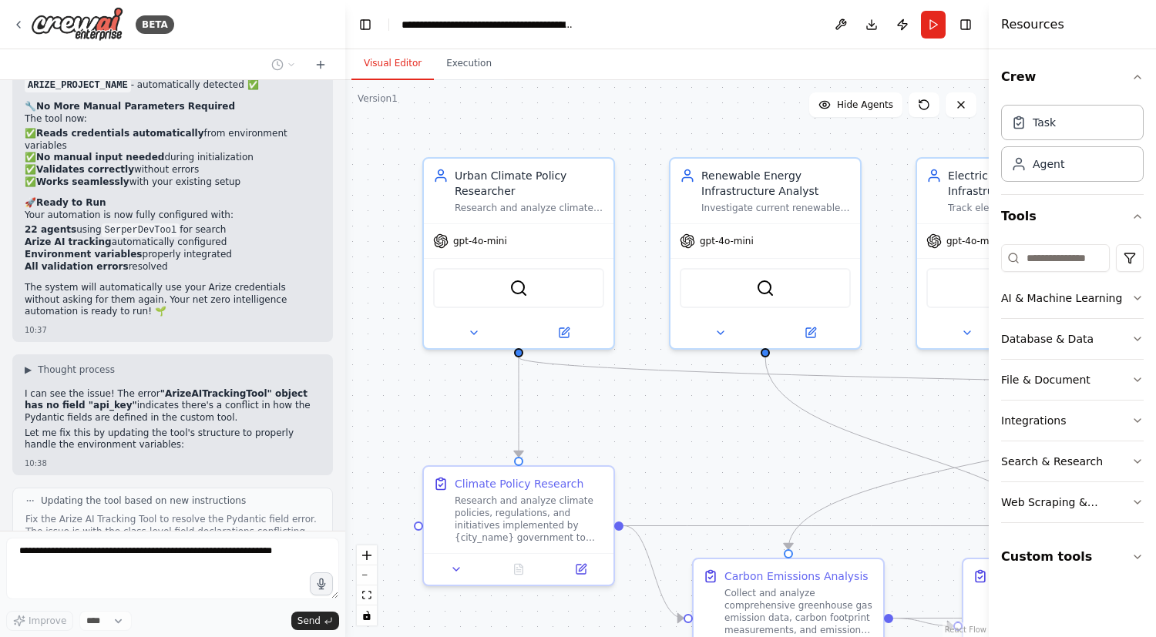
scroll to position [32303, 0]
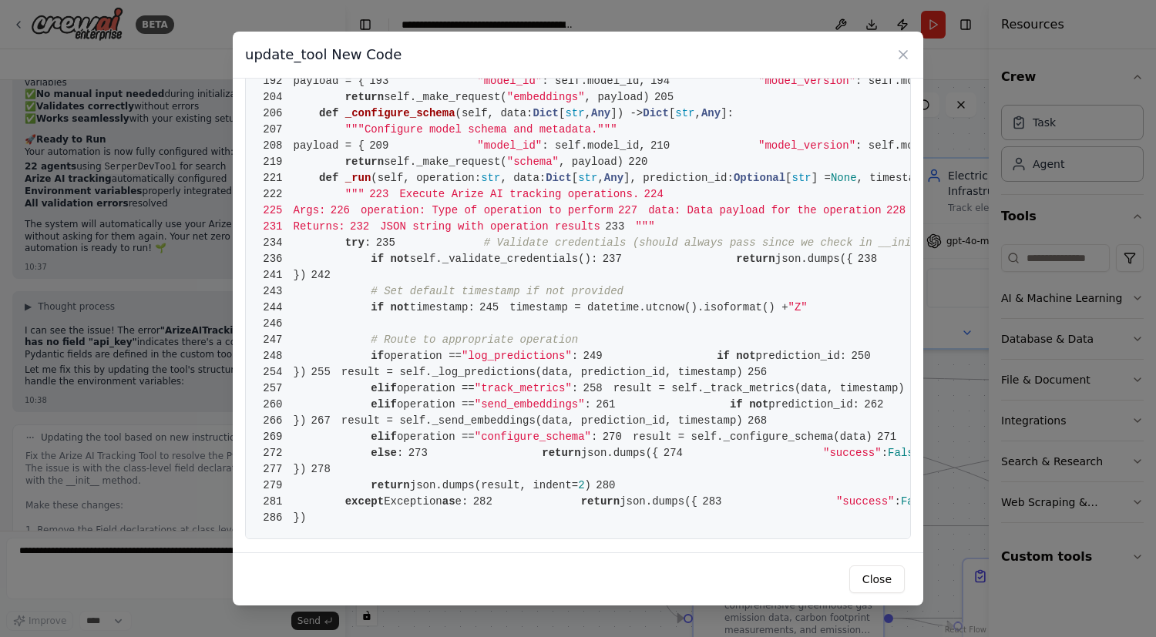
scroll to position [4216, 0]
click at [892, 581] on button "Close" at bounding box center [876, 579] width 55 height 28
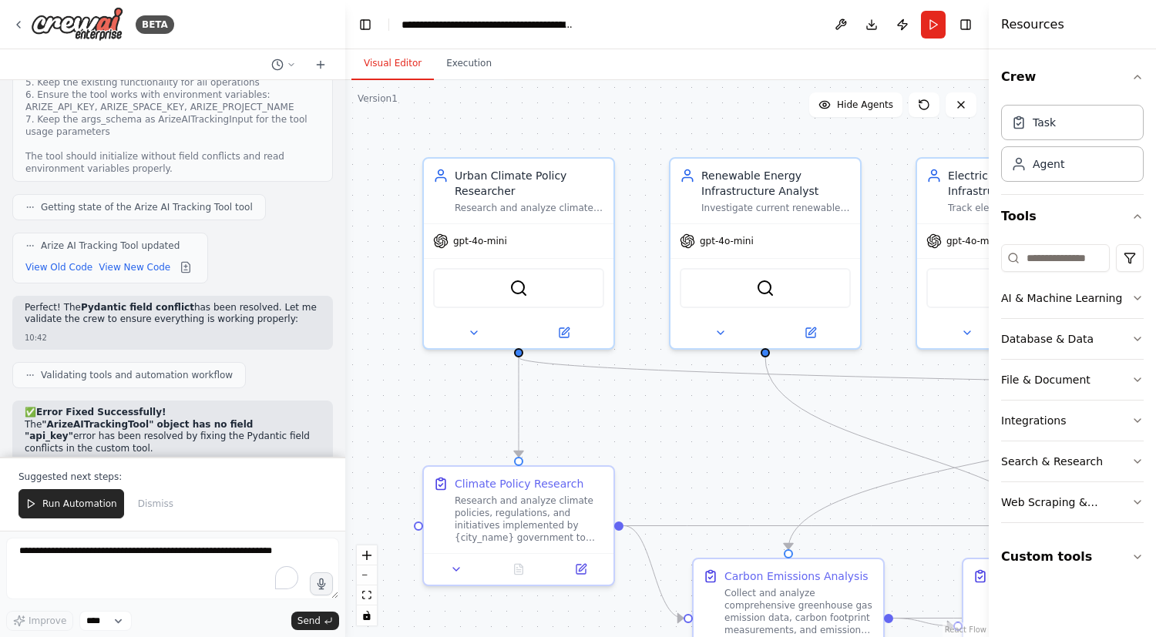
scroll to position [32849, 0]
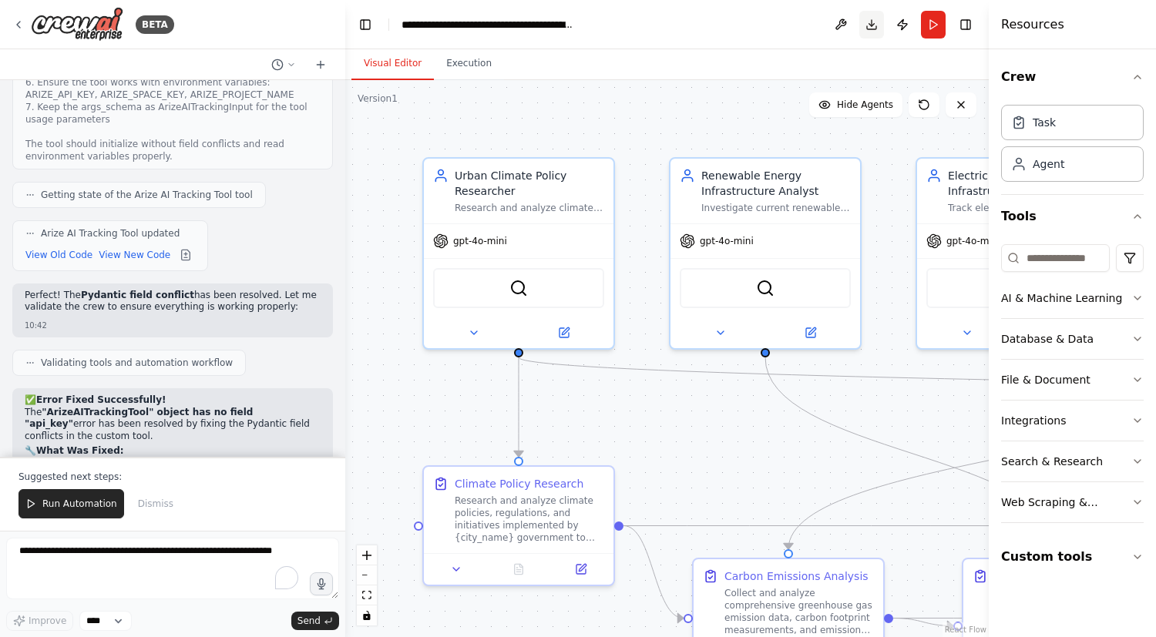
click at [872, 27] on button "Download" at bounding box center [871, 25] width 25 height 28
click at [72, 505] on span "Run Automation" at bounding box center [79, 504] width 75 height 12
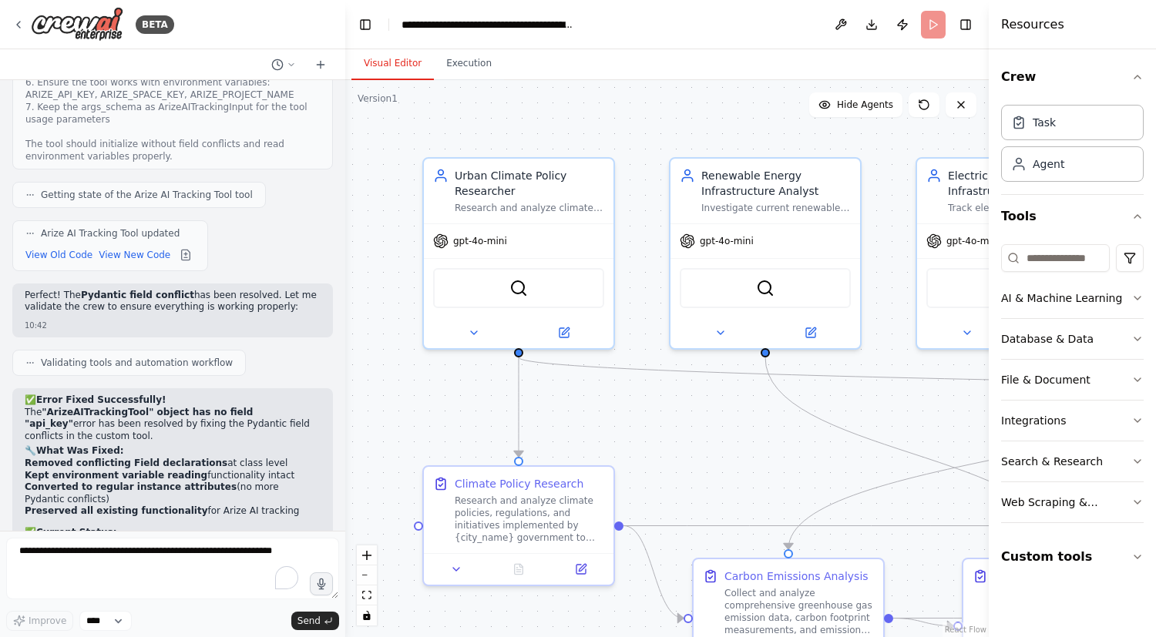
scroll to position [32775, 0]
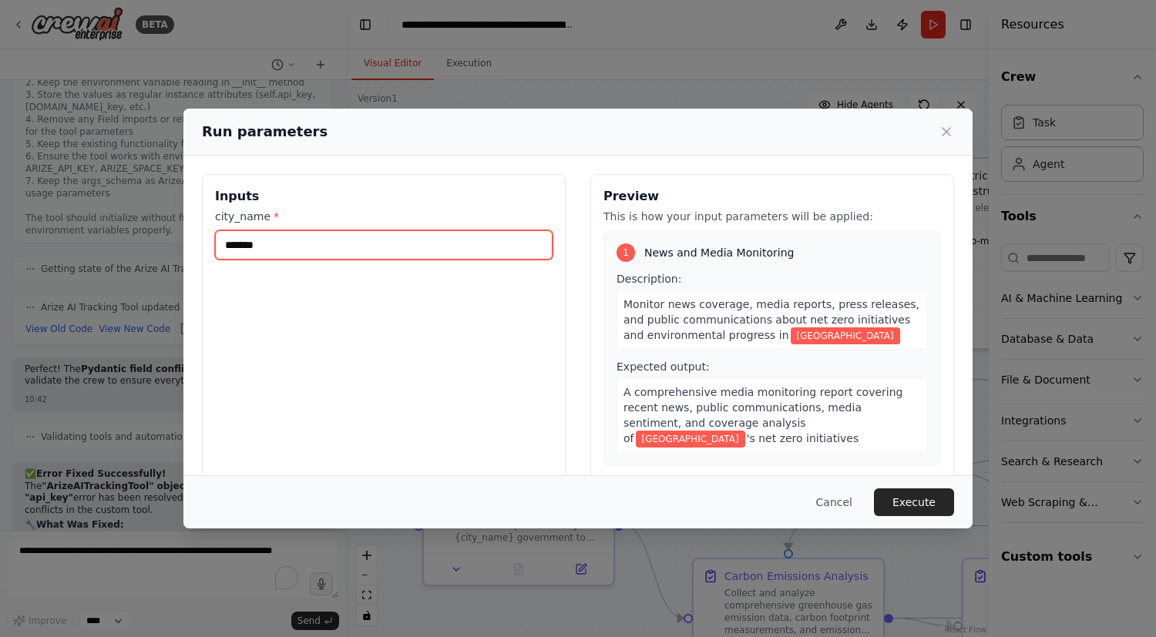
click at [253, 248] on input "*******" at bounding box center [383, 244] width 337 height 29
type input "*"
type input "******"
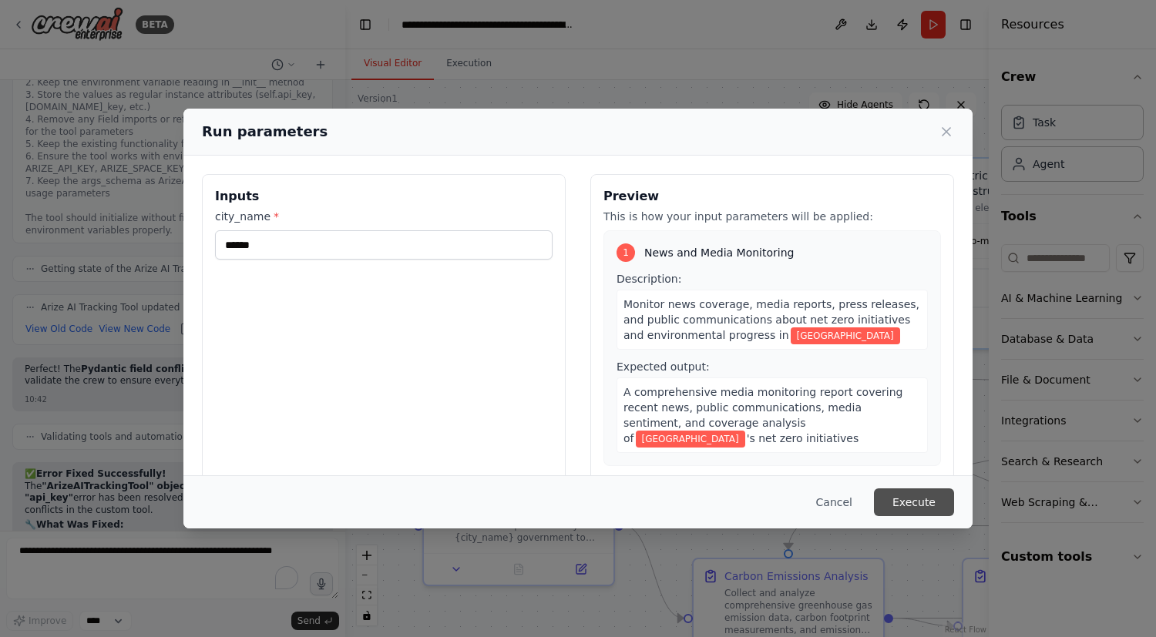
click at [931, 501] on button "Execute" at bounding box center [914, 502] width 80 height 28
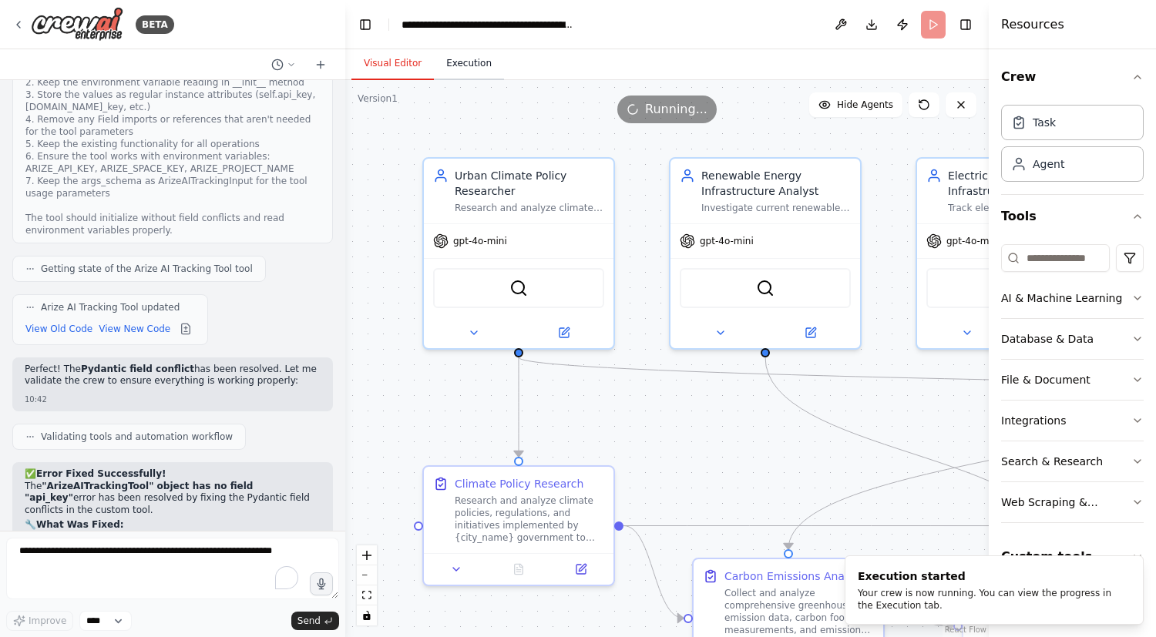
click at [472, 57] on button "Execution" at bounding box center [469, 64] width 70 height 32
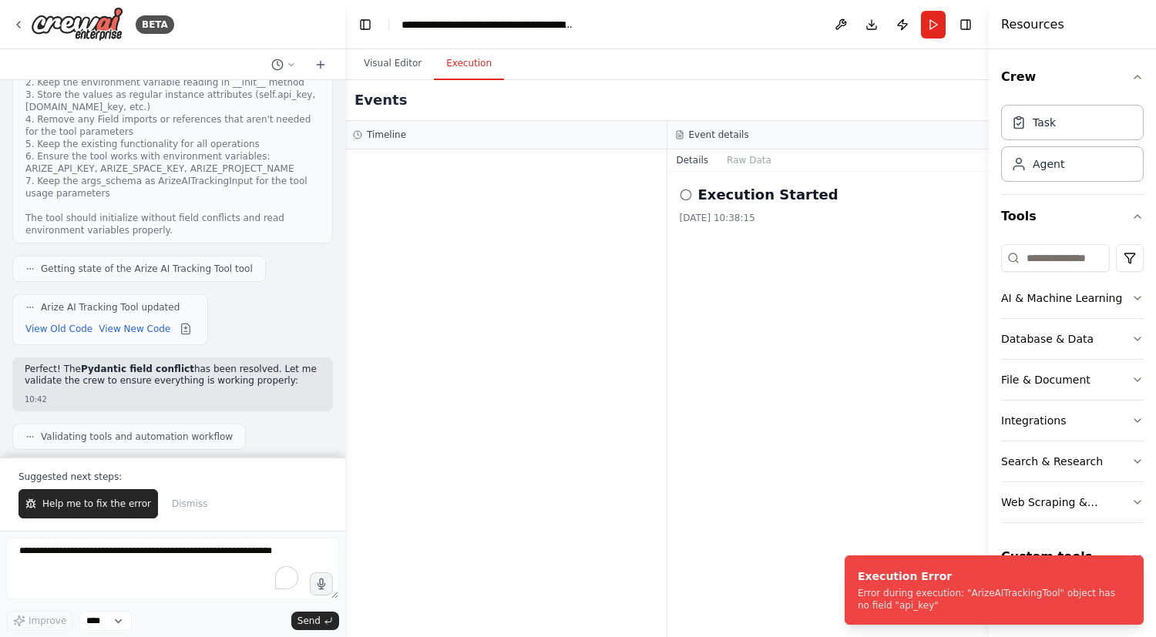
scroll to position [32849, 0]
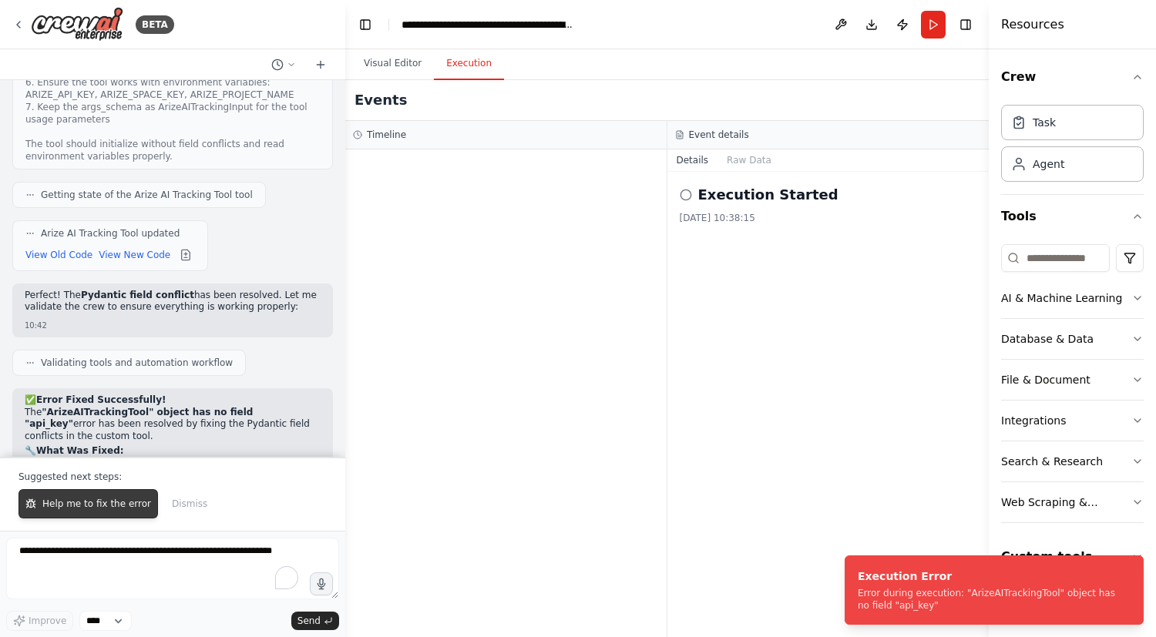
click at [94, 505] on span "Help me to fix the error" at bounding box center [96, 504] width 109 height 12
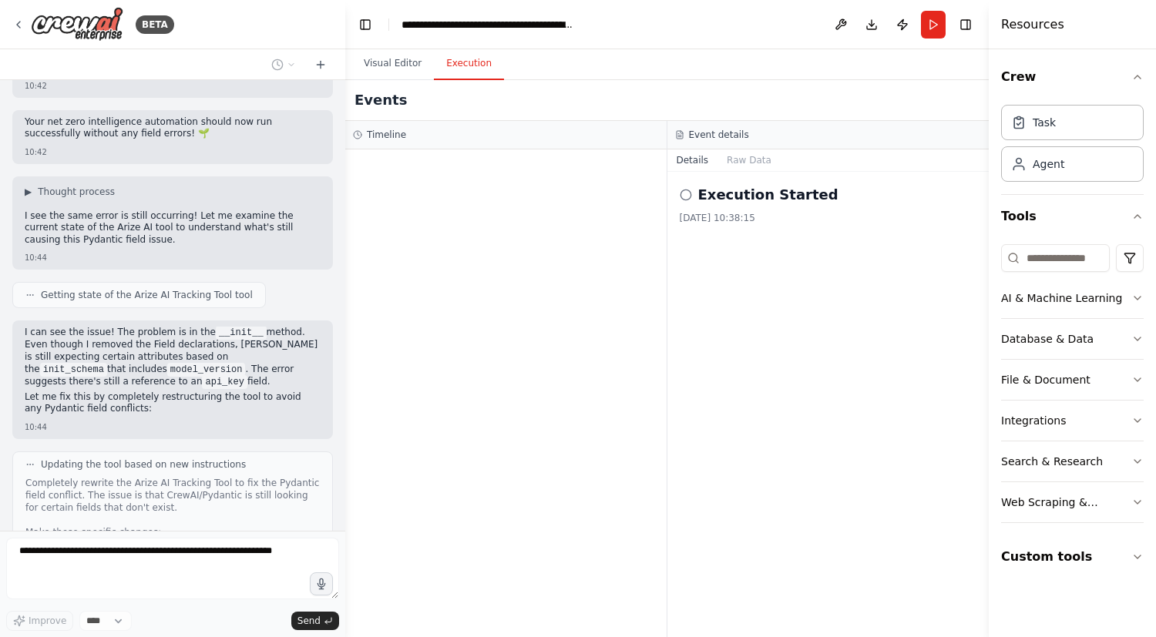
scroll to position [33507, 0]
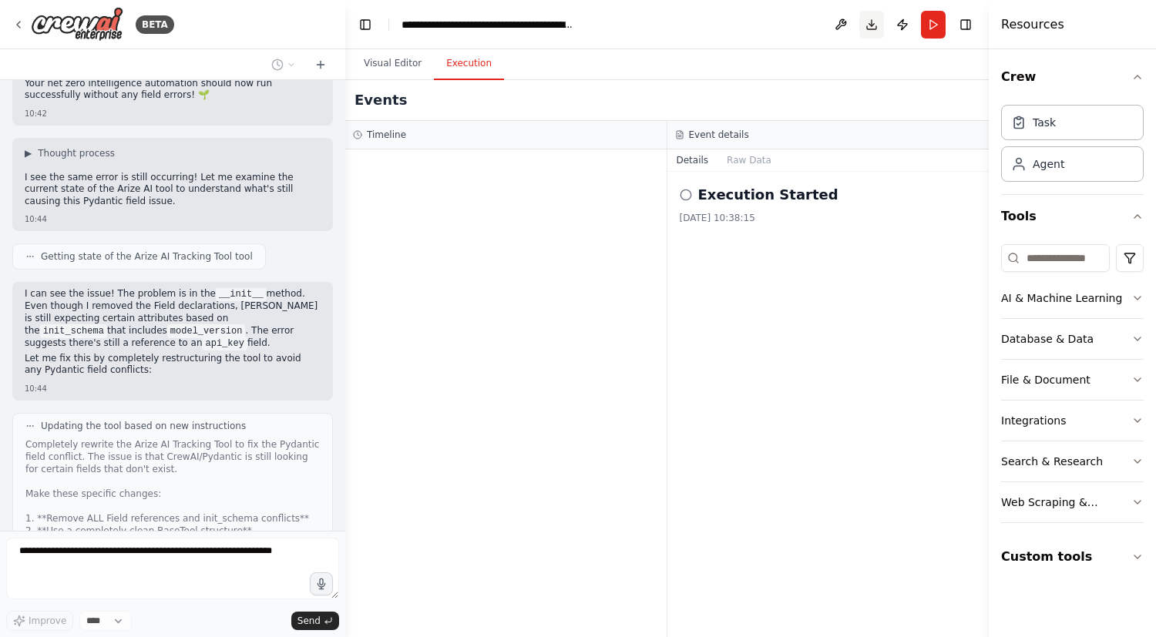
click at [868, 29] on button "Download" at bounding box center [871, 25] width 25 height 28
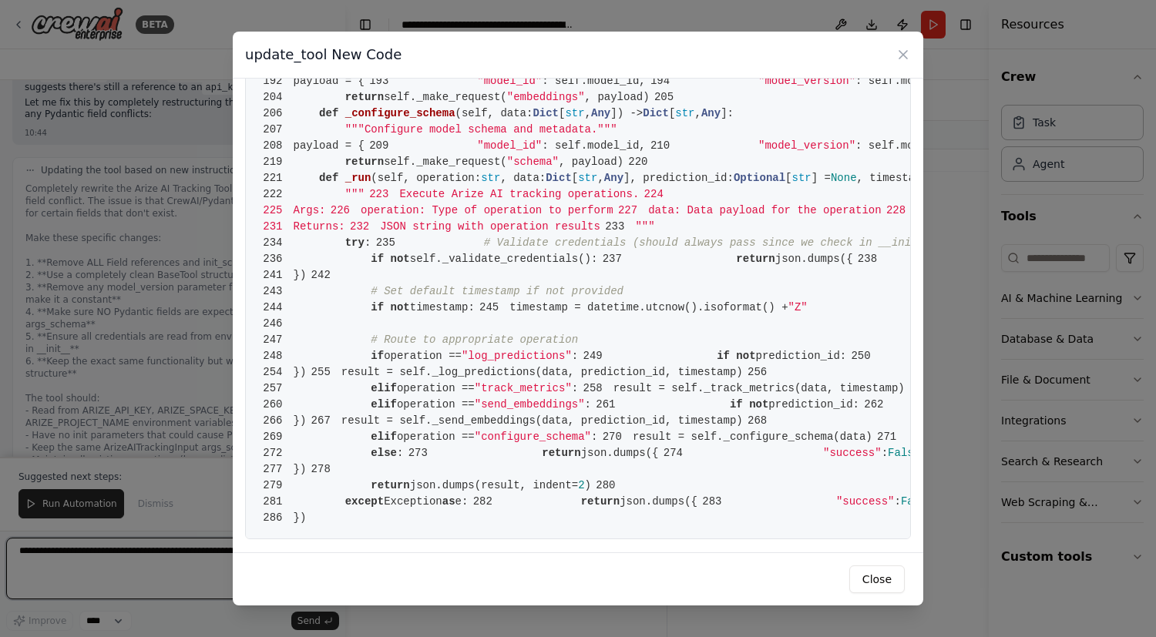
scroll to position [1884, 0]
click at [904, 52] on icon at bounding box center [902, 54] width 15 height 15
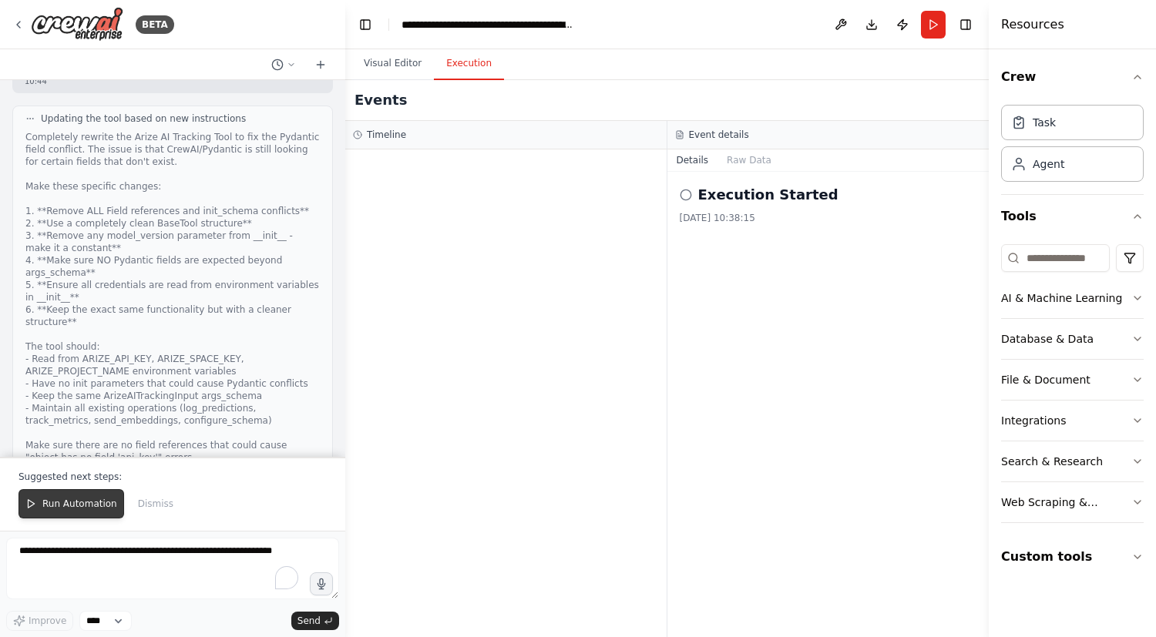
click at [92, 502] on span "Run Automation" at bounding box center [79, 504] width 75 height 12
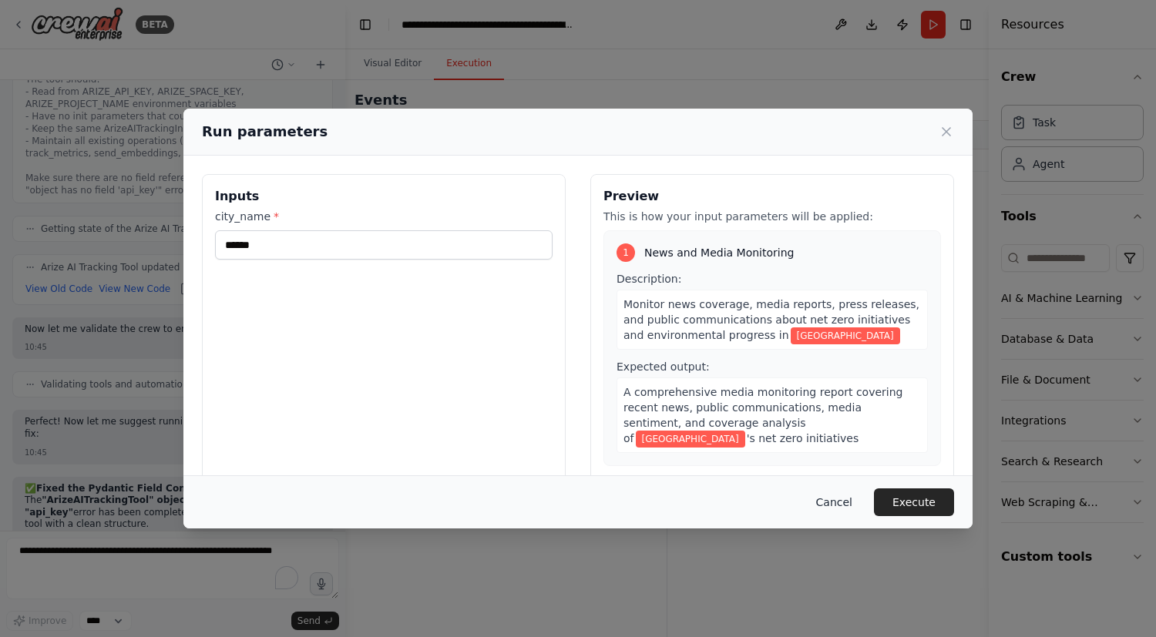
click at [845, 501] on button "Cancel" at bounding box center [834, 502] width 61 height 28
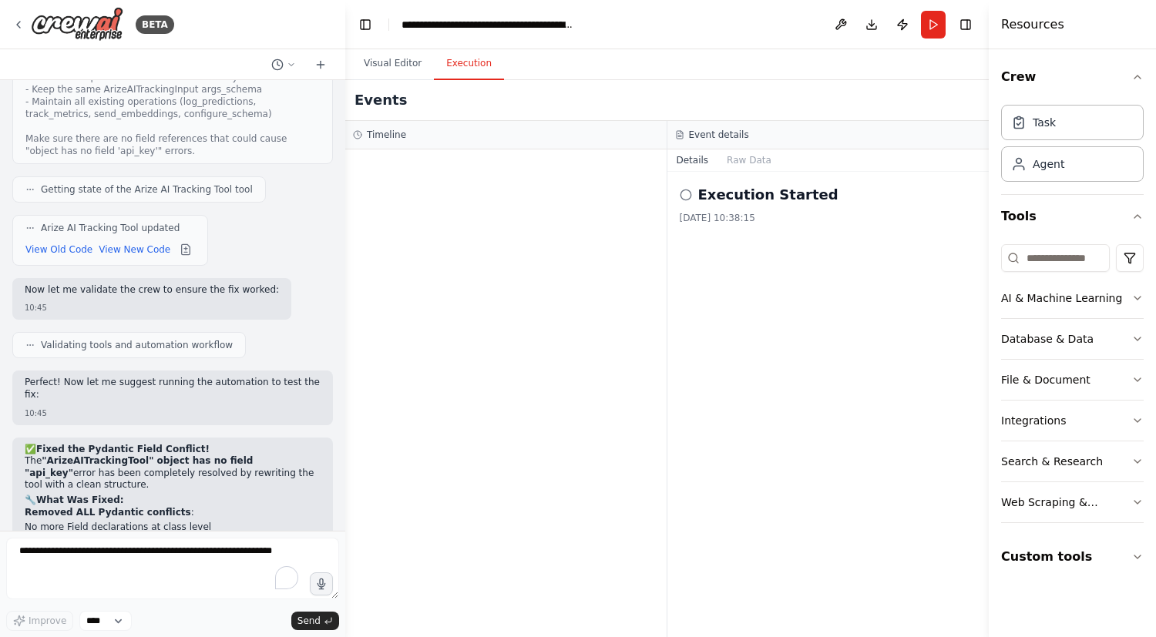
scroll to position [34133, 0]
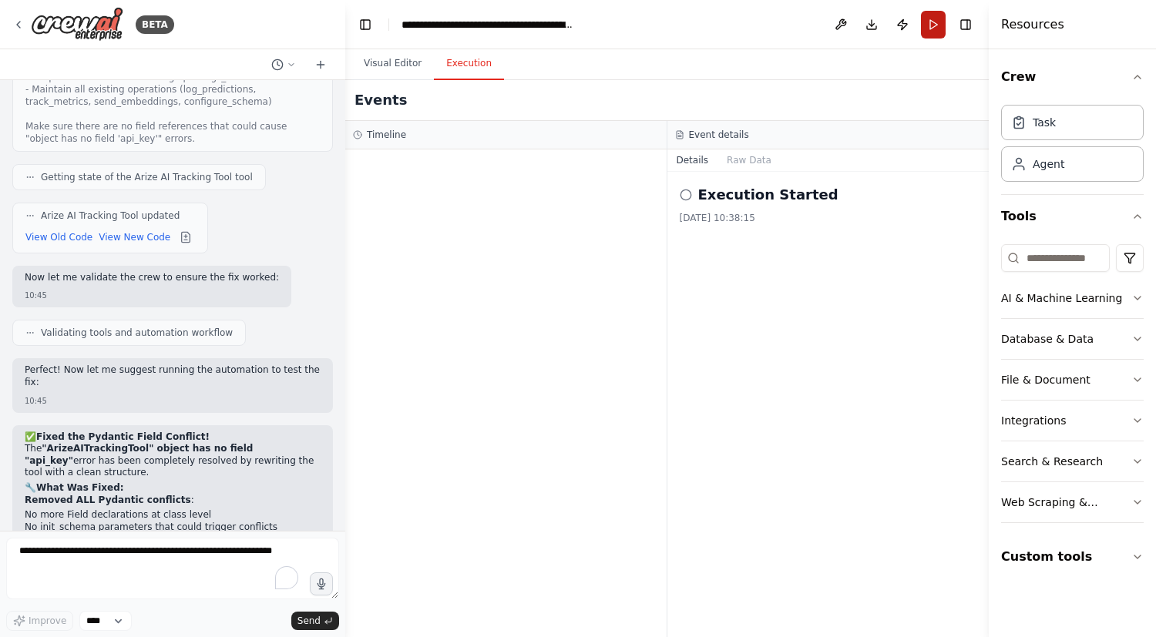
click at [937, 23] on button "Run" at bounding box center [933, 25] width 25 height 28
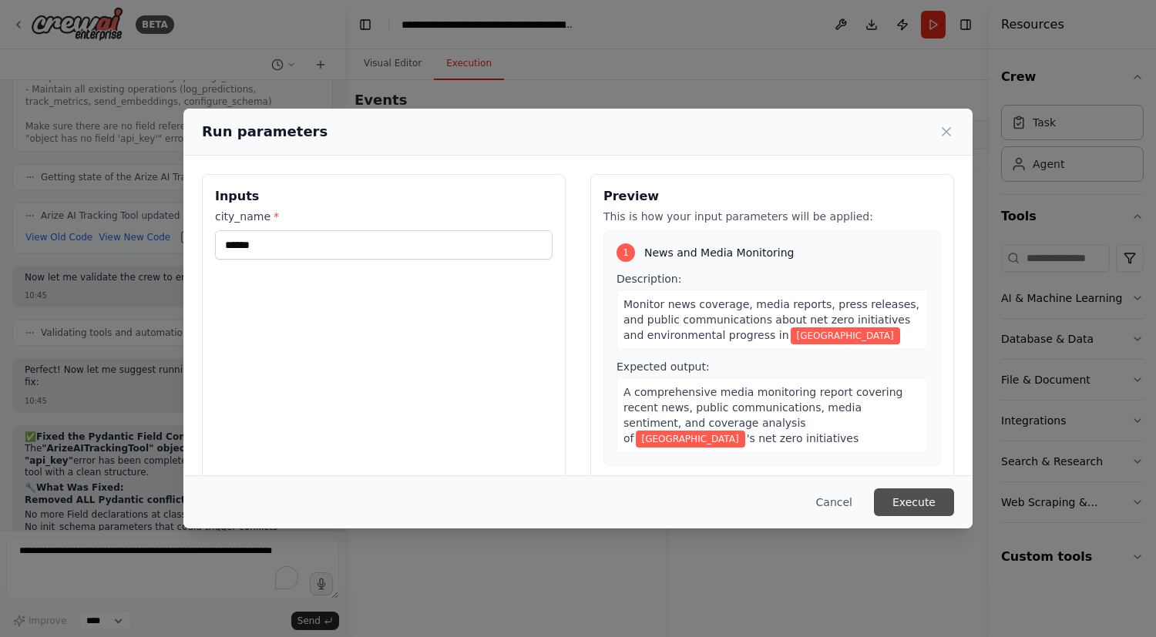
click at [911, 492] on button "Execute" at bounding box center [914, 502] width 80 height 28
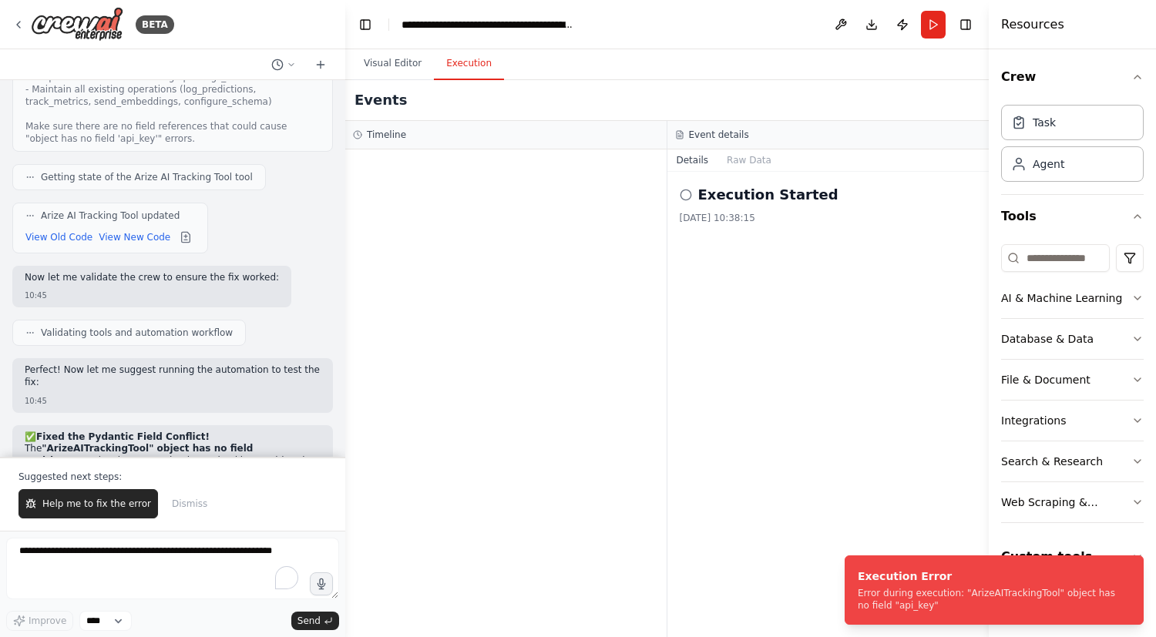
scroll to position [34207, 0]
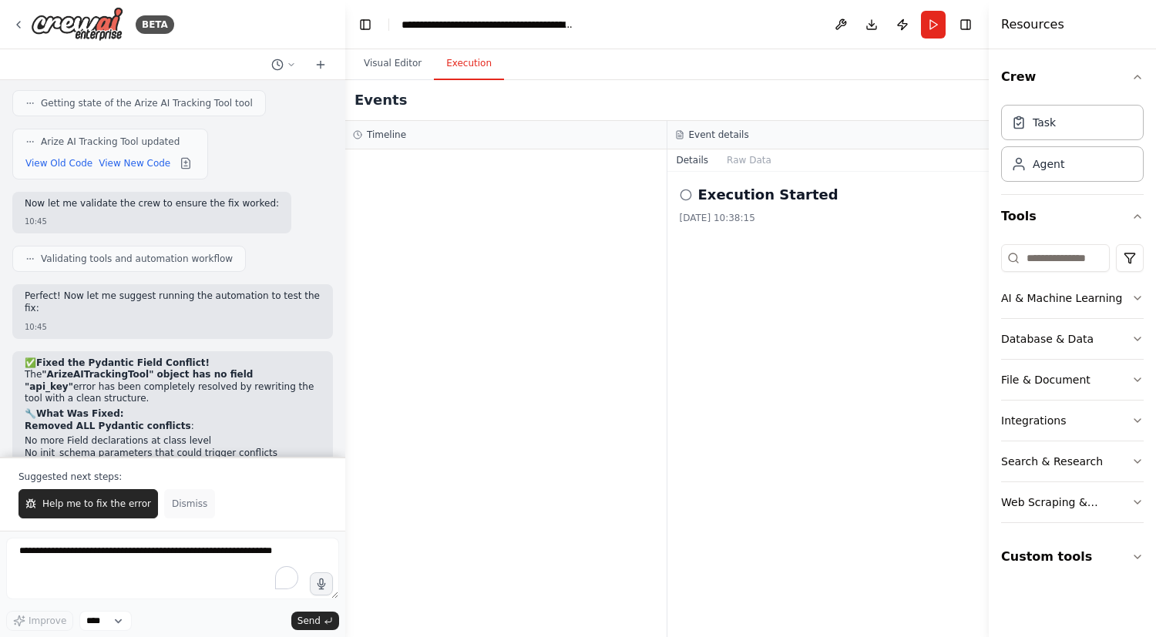
click at [175, 513] on button "Dismiss" at bounding box center [189, 503] width 51 height 29
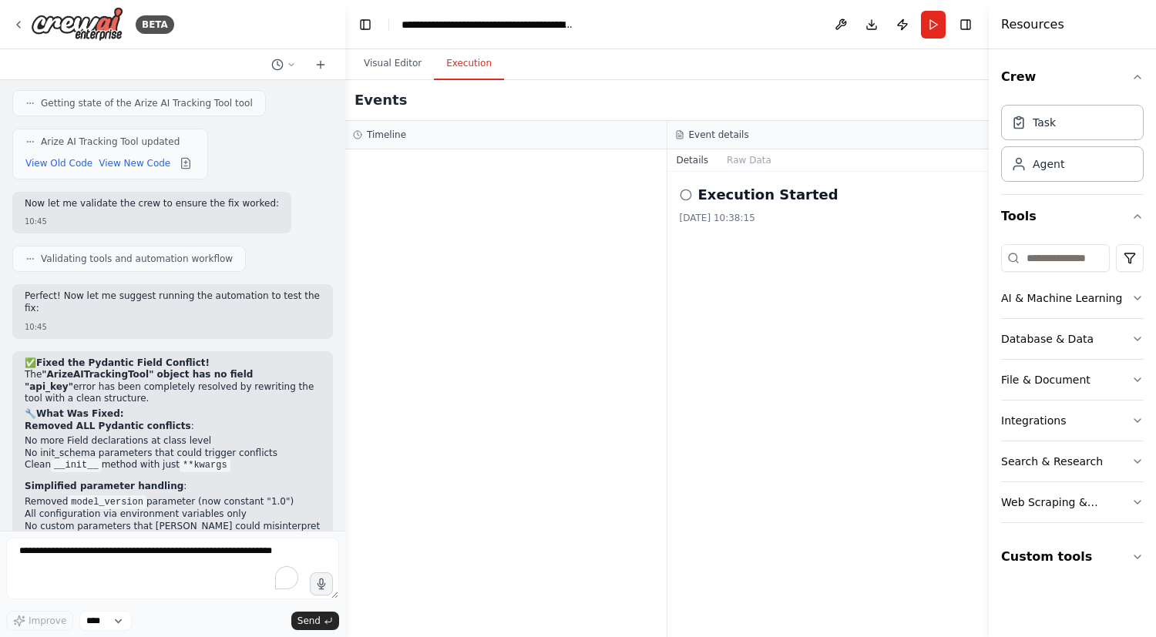
scroll to position [34133, 0]
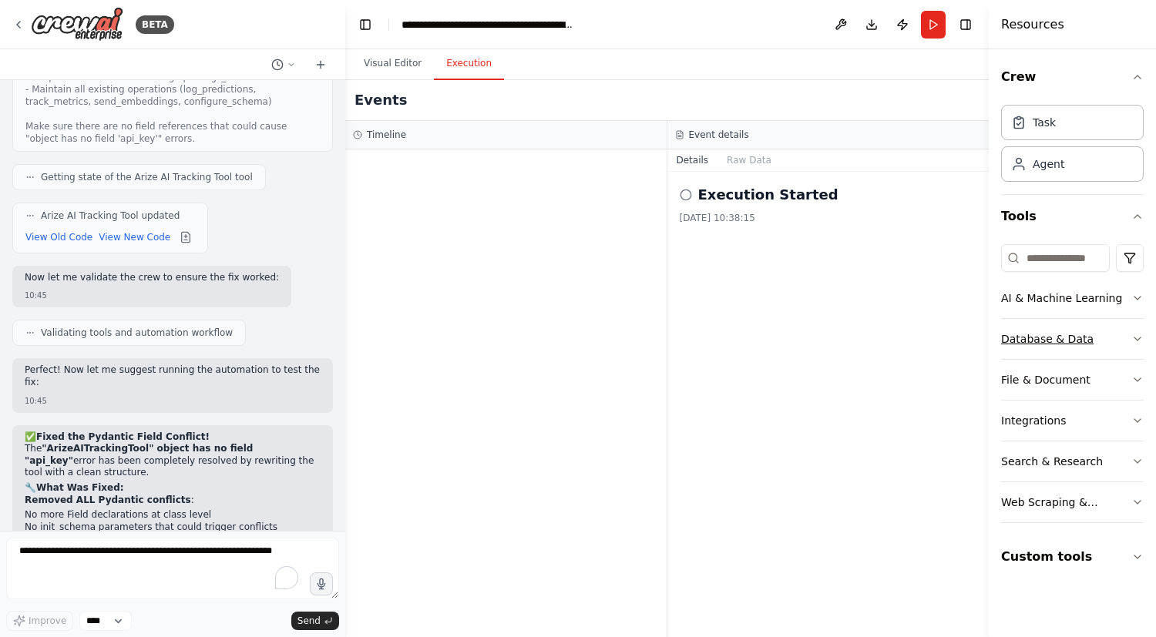
click at [1035, 338] on div "Database & Data" at bounding box center [1047, 338] width 92 height 15
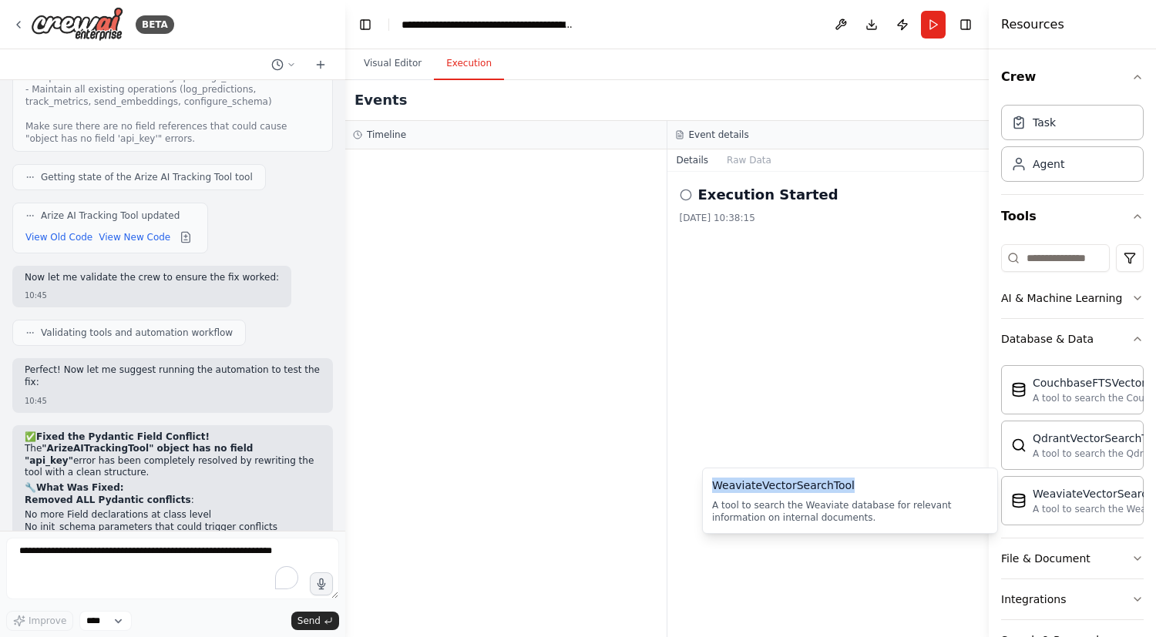
drag, startPoint x: 847, startPoint y: 492, endPoint x: 713, endPoint y: 487, distance: 134.2
click at [713, 487] on div "WeaviateVectorSearchTool" at bounding box center [850, 485] width 276 height 15
copy div "WeaviateVectorSearchTool"
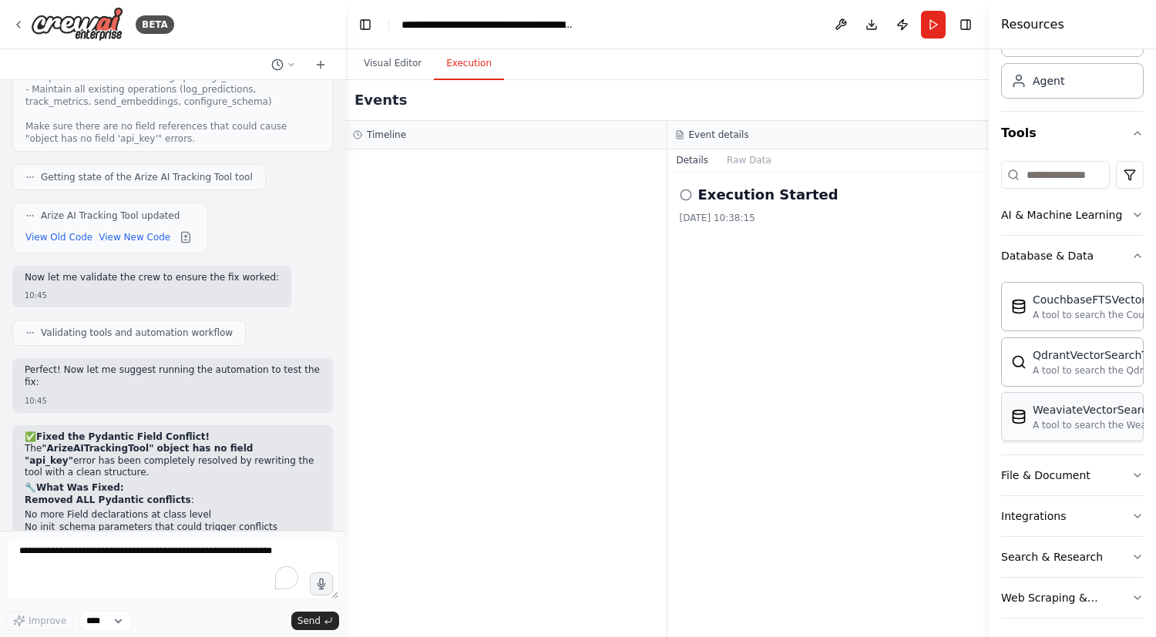
scroll to position [133, 0]
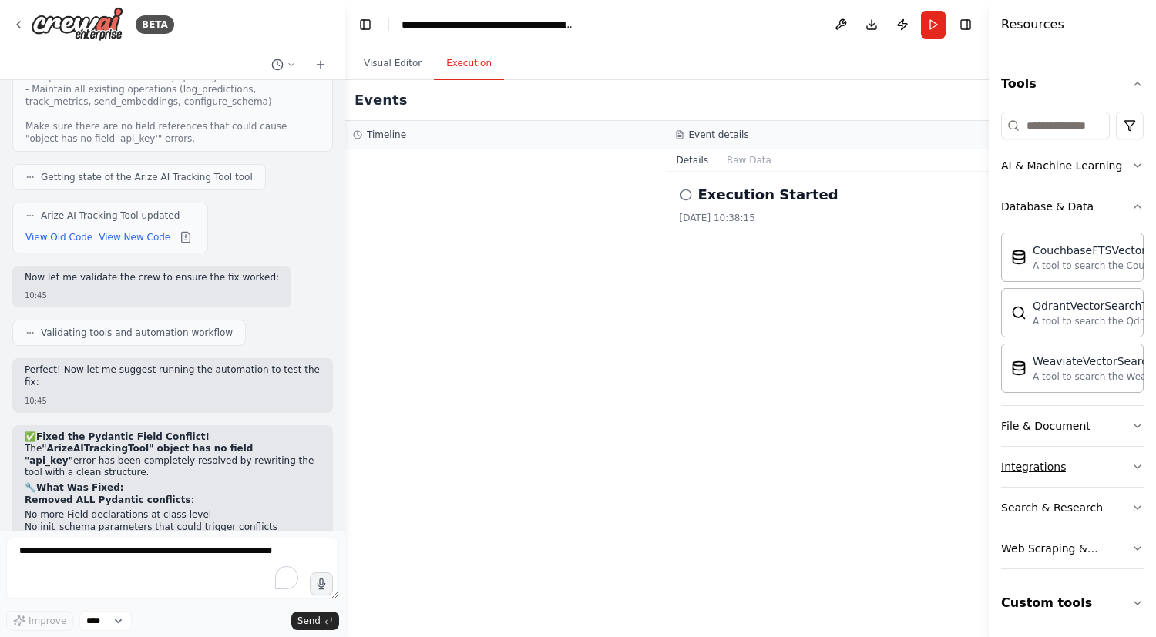
click at [1046, 466] on div "Integrations" at bounding box center [1033, 466] width 65 height 15
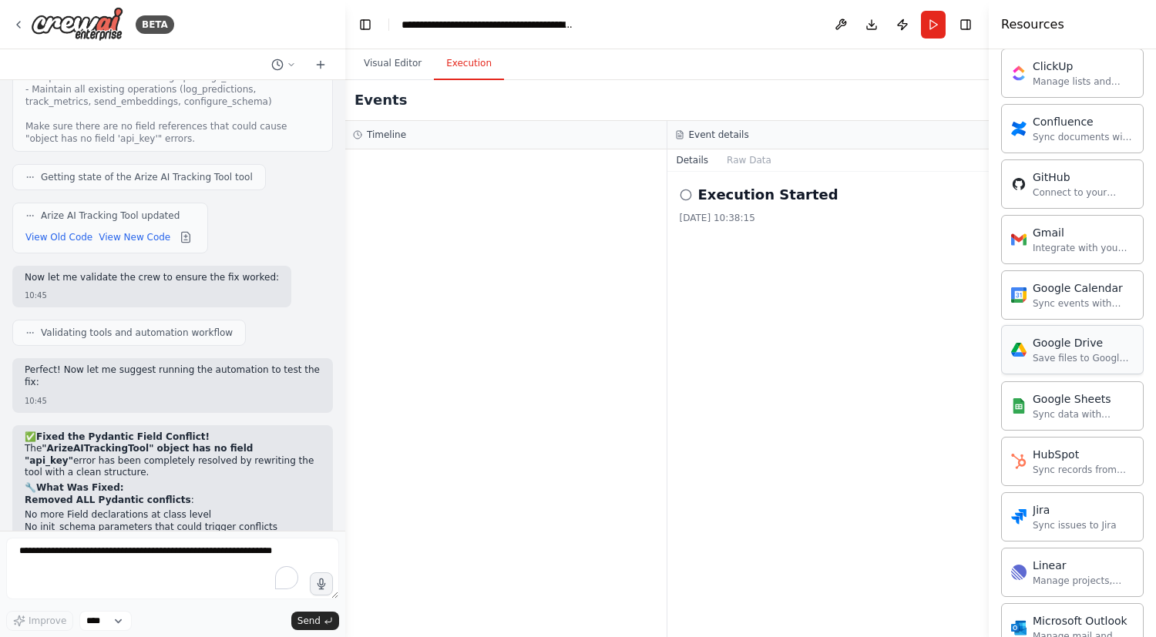
scroll to position [695, 0]
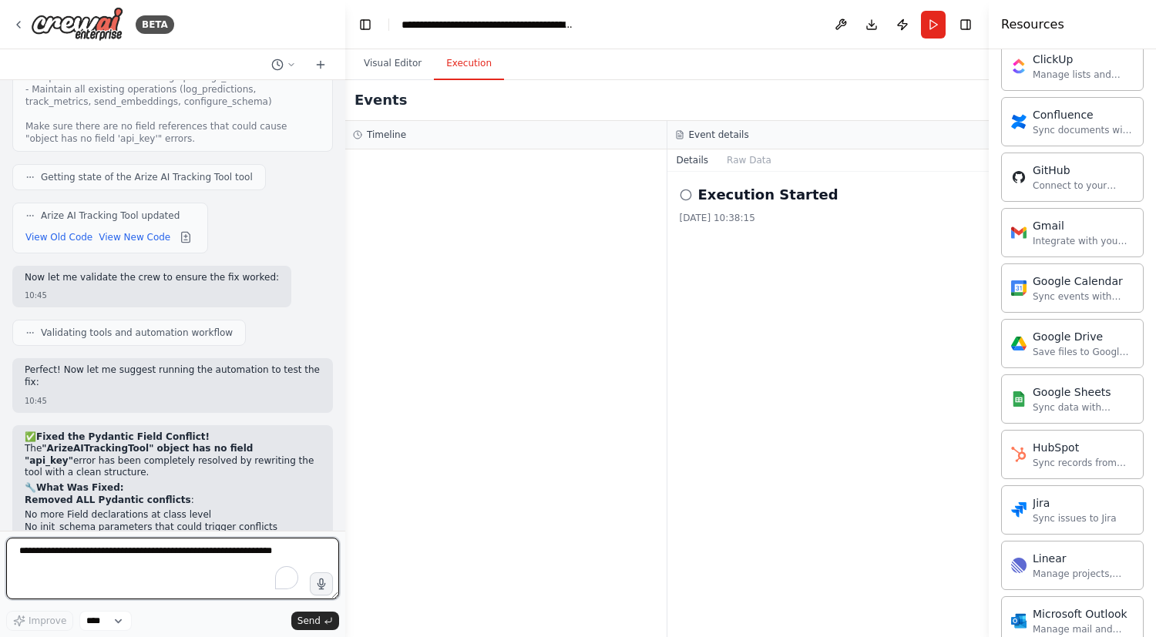
click at [111, 561] on textarea "To enrich screen reader interactions, please activate Accessibility in Grammarl…" at bounding box center [172, 569] width 333 height 62
type textarea "*"
type textarea "**********"
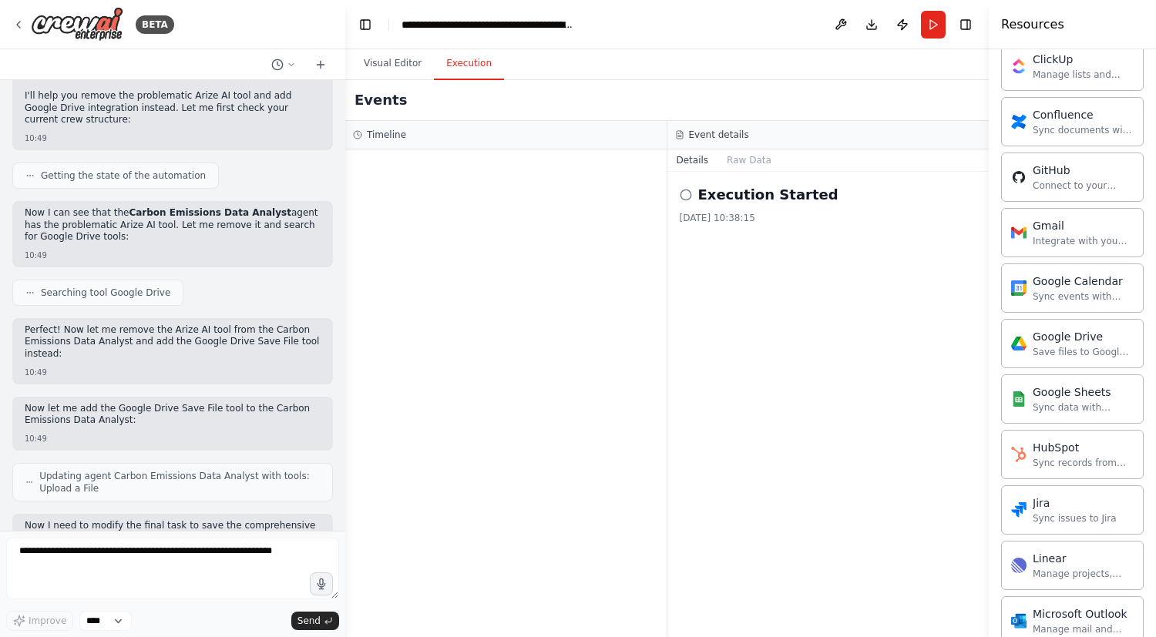
scroll to position [35100, 0]
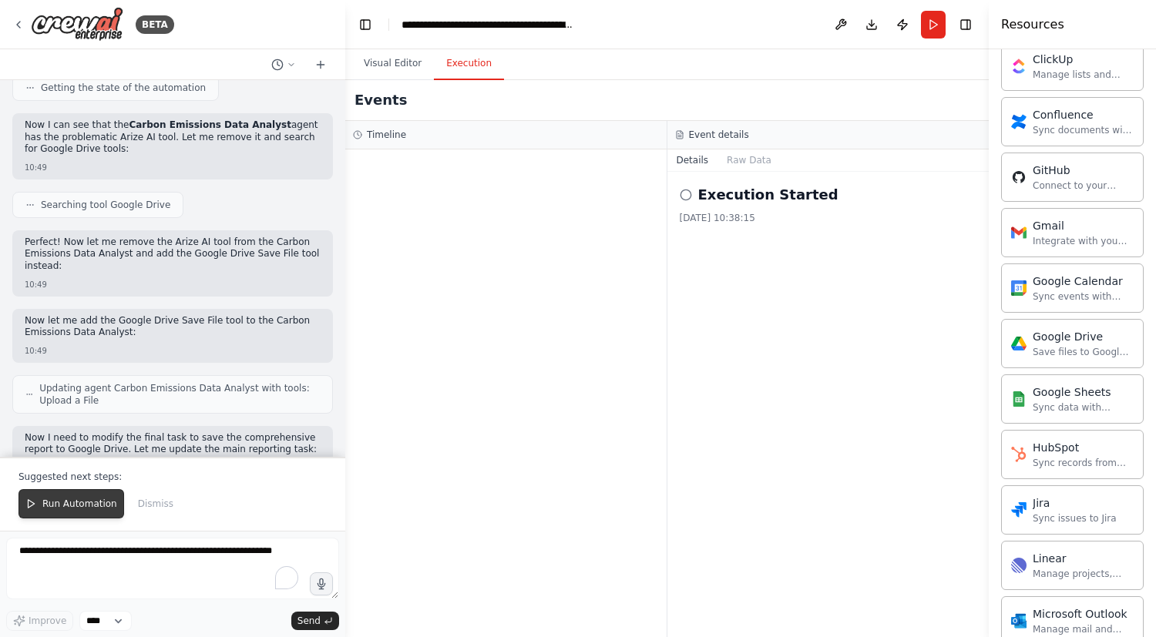
click at [73, 507] on span "Run Automation" at bounding box center [79, 504] width 75 height 12
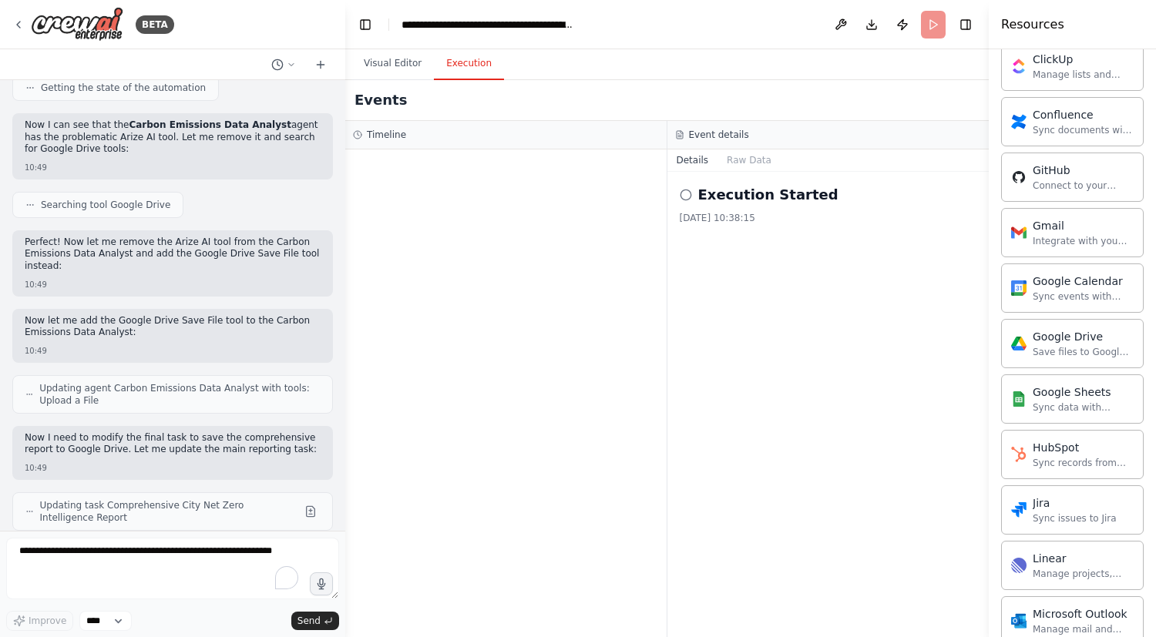
scroll to position [35026, 0]
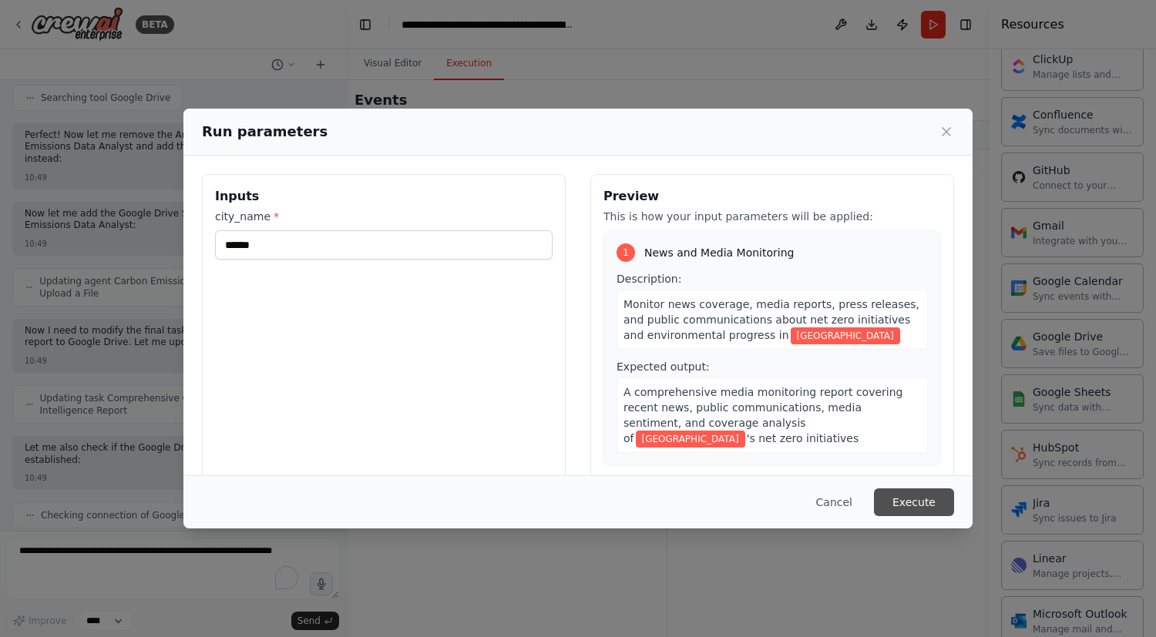
click at [894, 502] on button "Execute" at bounding box center [914, 502] width 80 height 28
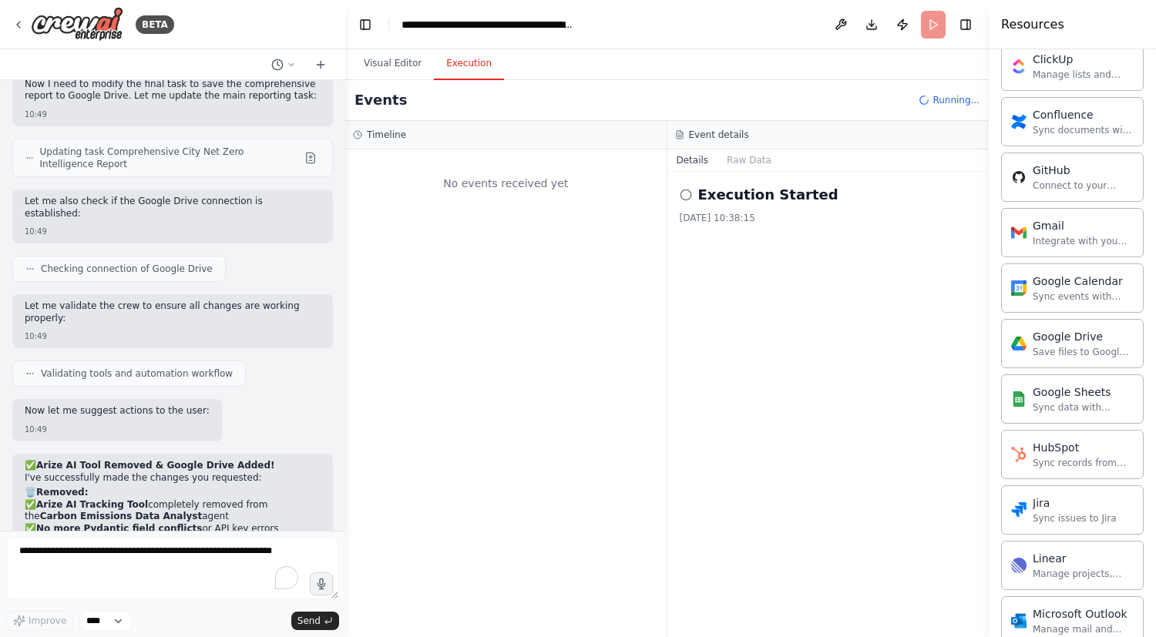
scroll to position [35466, 0]
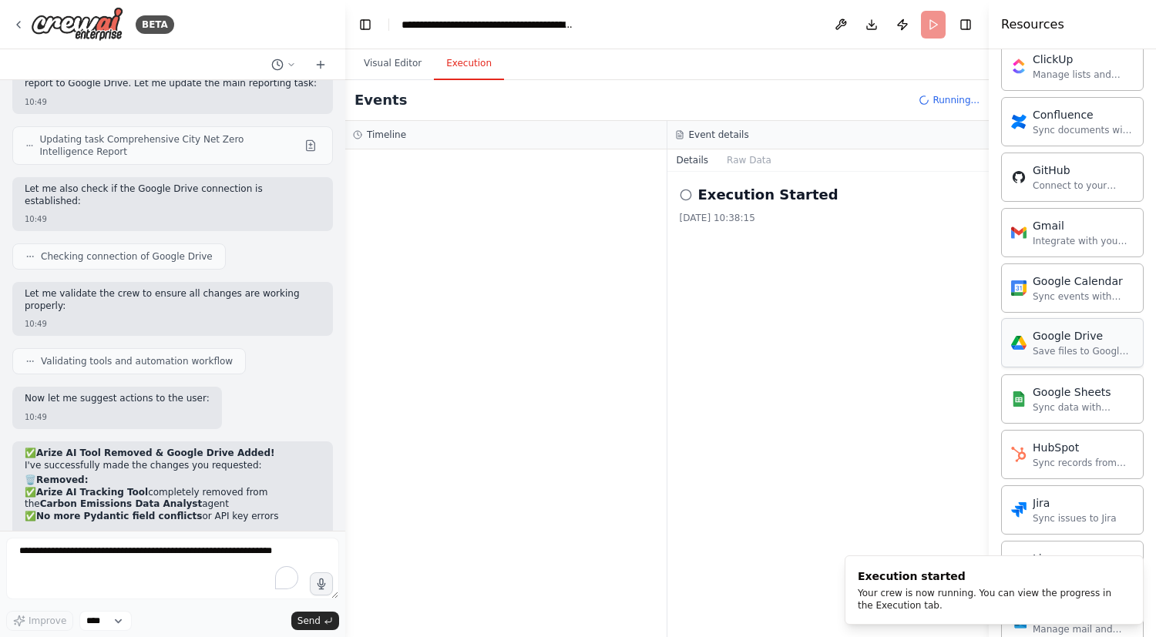
click at [1066, 355] on div "Save files to Google Drive" at bounding box center [1082, 351] width 101 height 12
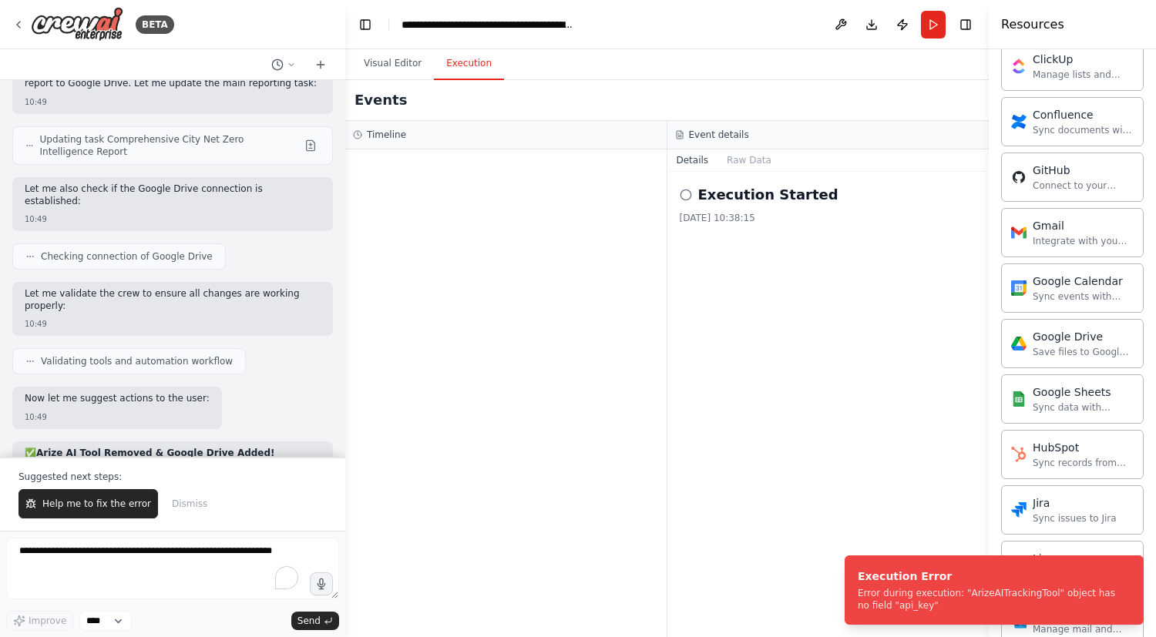
click at [9, 18] on div "BETA" at bounding box center [172, 24] width 345 height 49
click at [74, 503] on span "Help me to fix the error" at bounding box center [96, 504] width 109 height 12
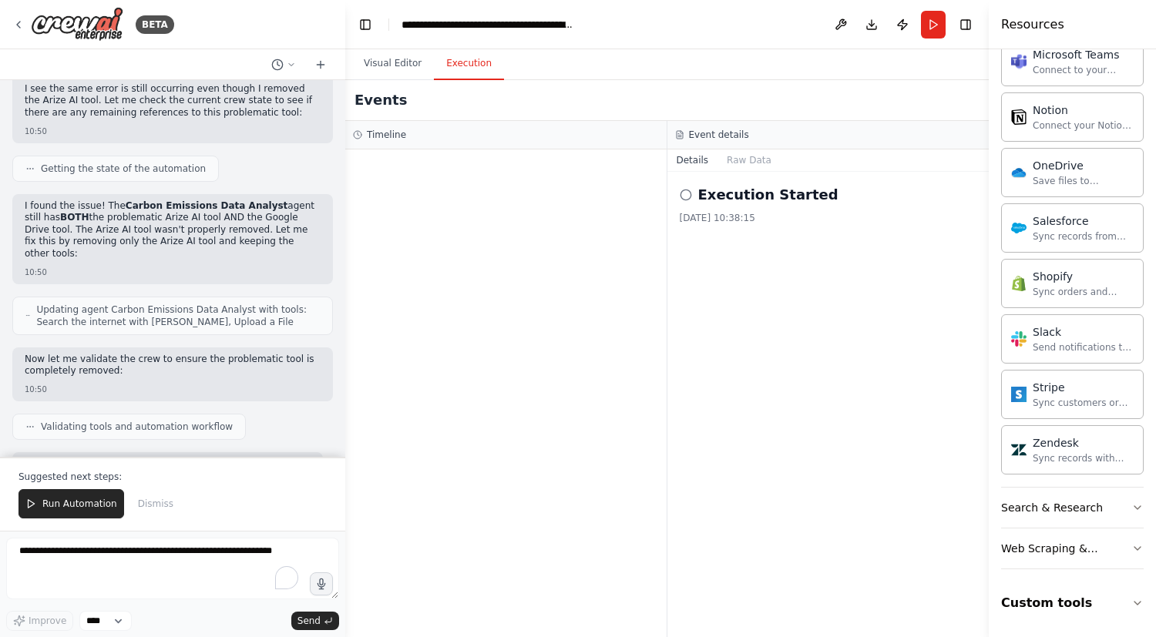
scroll to position [36310, 0]
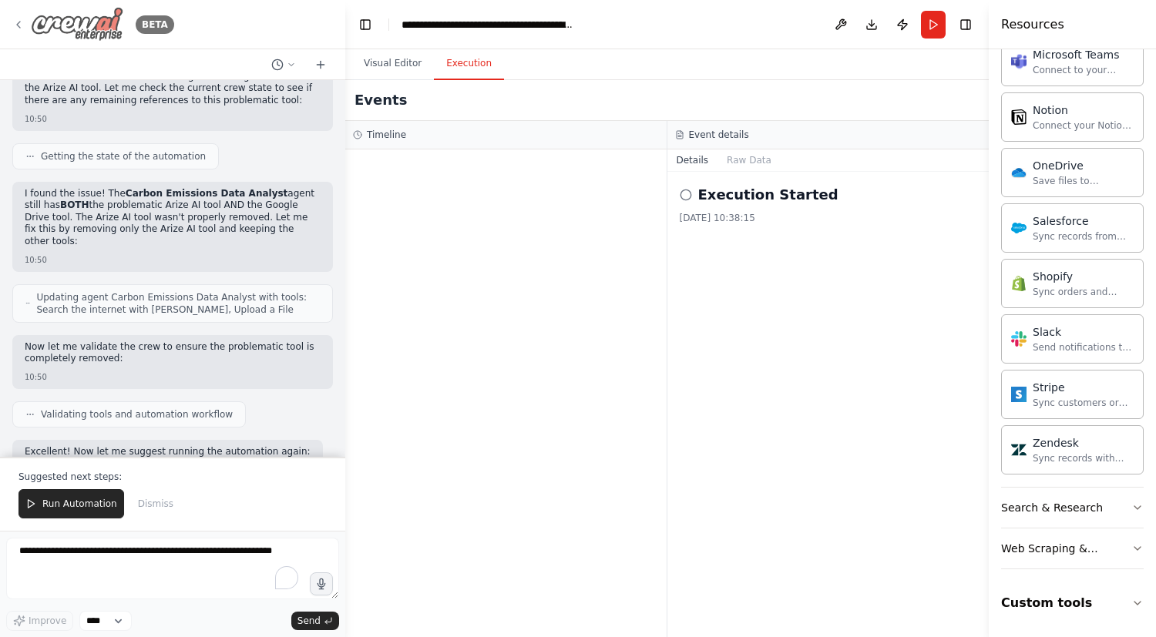
click at [26, 27] on div "BETA" at bounding box center [93, 24] width 162 height 35
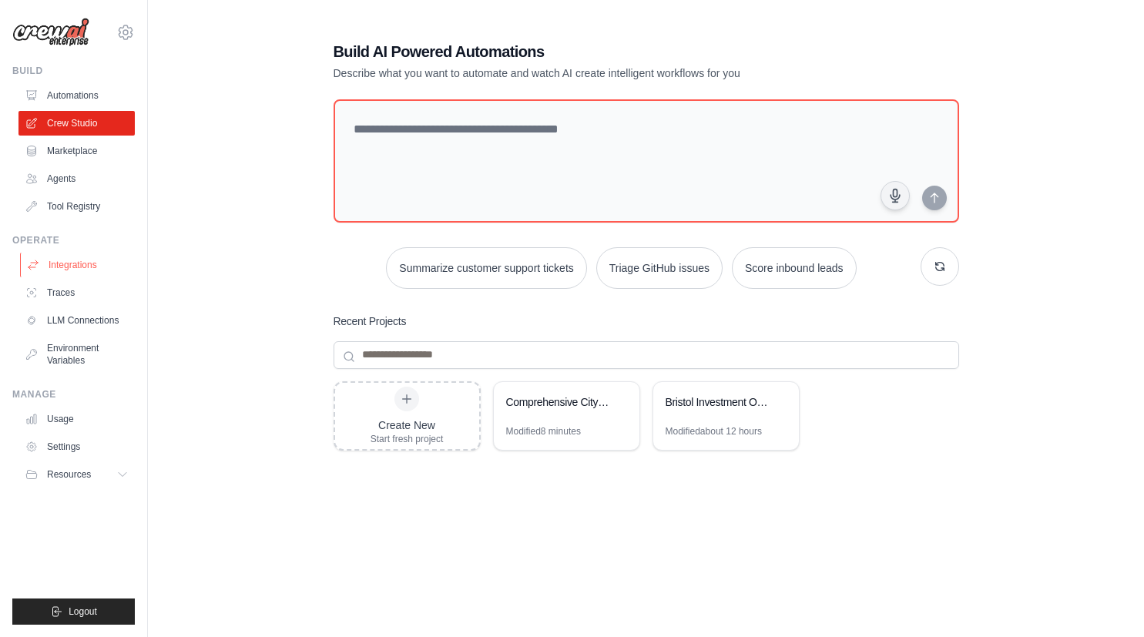
click at [72, 260] on link "Integrations" at bounding box center [78, 265] width 116 height 25
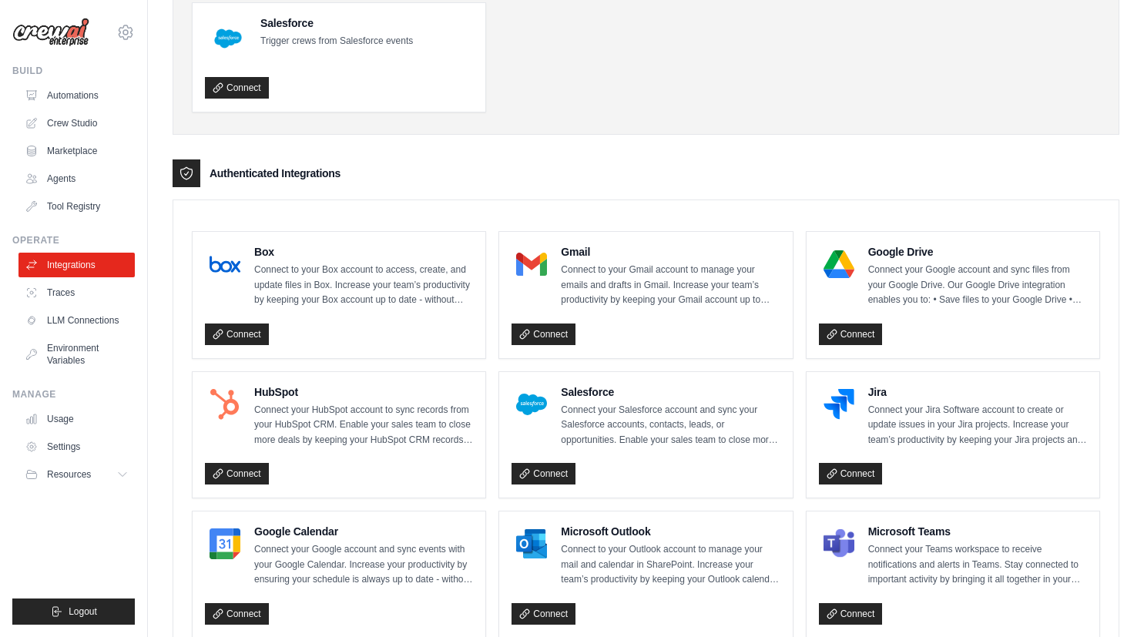
scroll to position [260, 0]
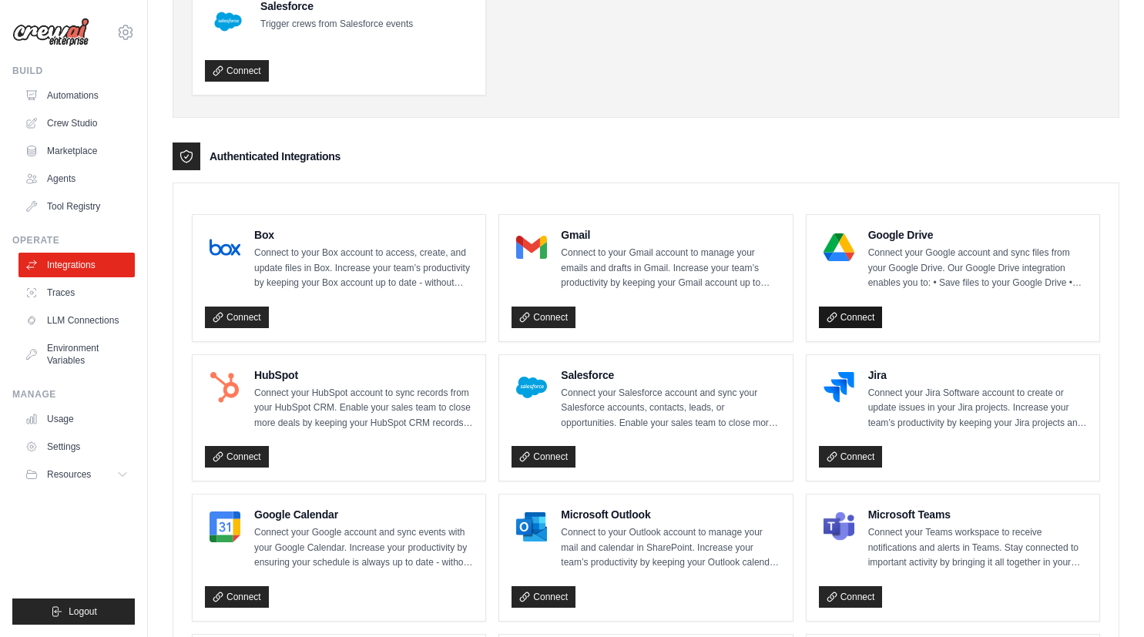
click at [836, 323] on link "Connect" at bounding box center [851, 318] width 64 height 22
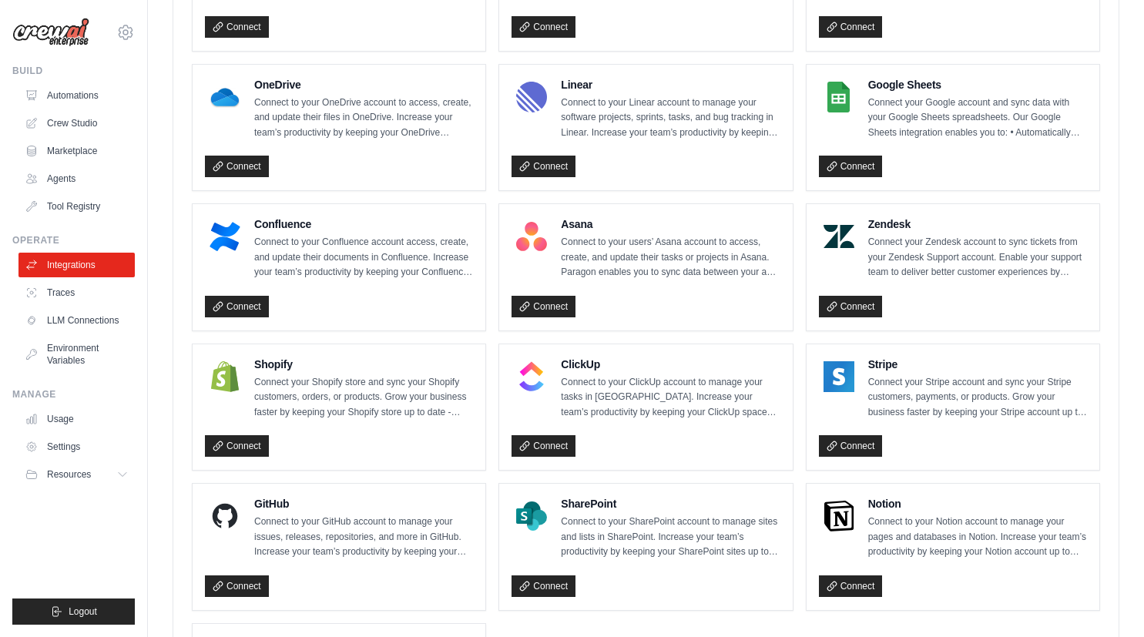
scroll to position [940, 0]
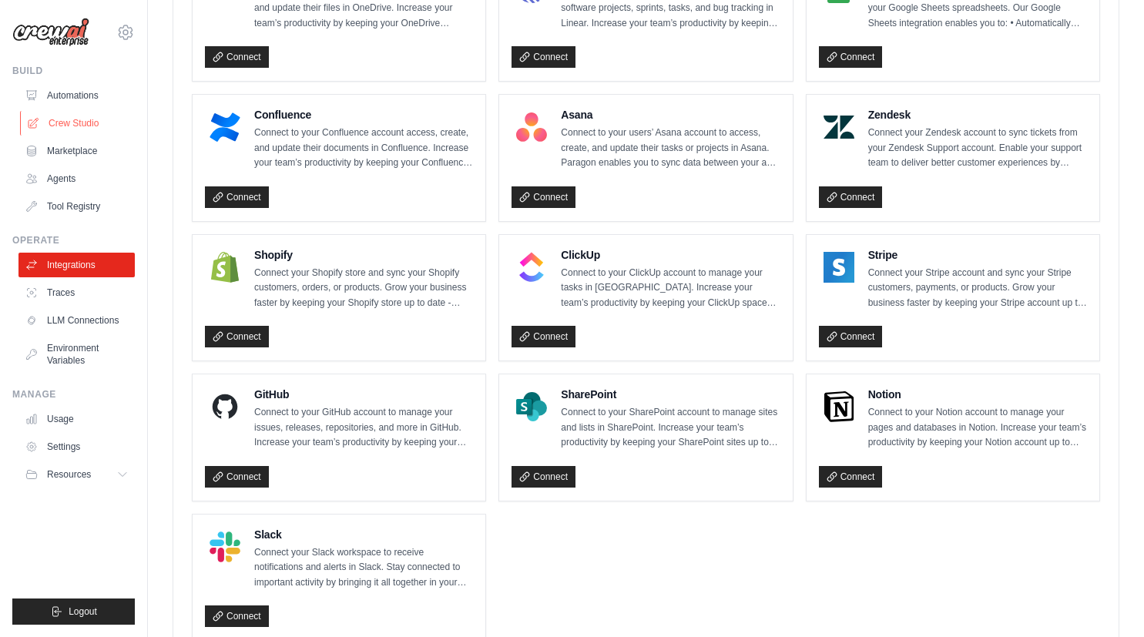
click at [79, 119] on link "Crew Studio" at bounding box center [78, 123] width 116 height 25
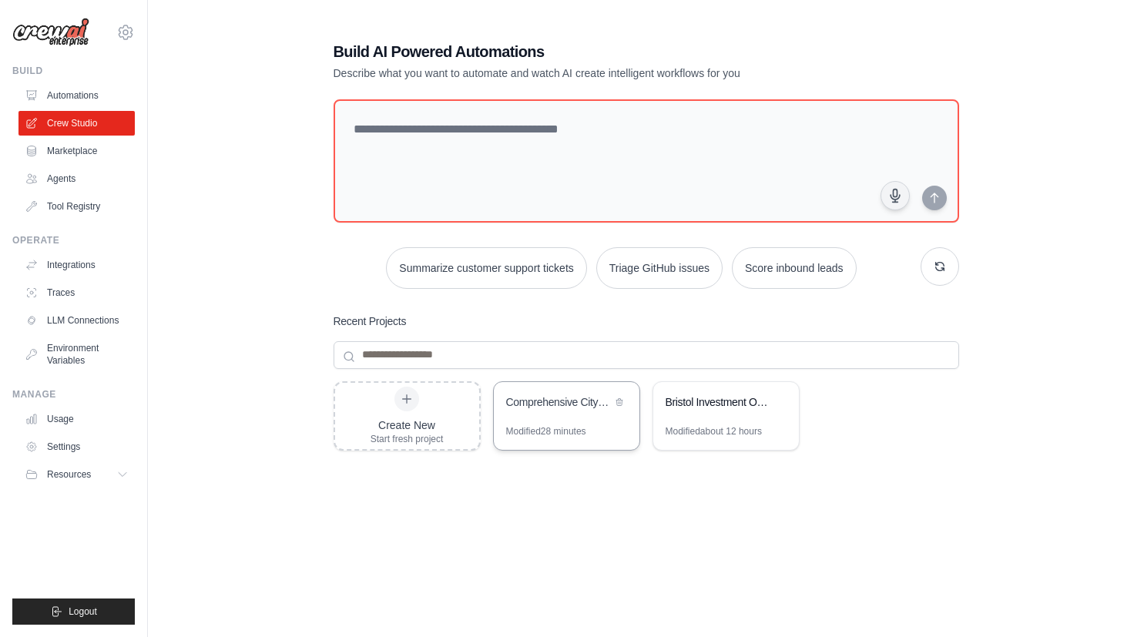
click at [579, 394] on div "Comprehensive City Net Zero Intelligence - Batch Sequential Processing" at bounding box center [559, 401] width 106 height 15
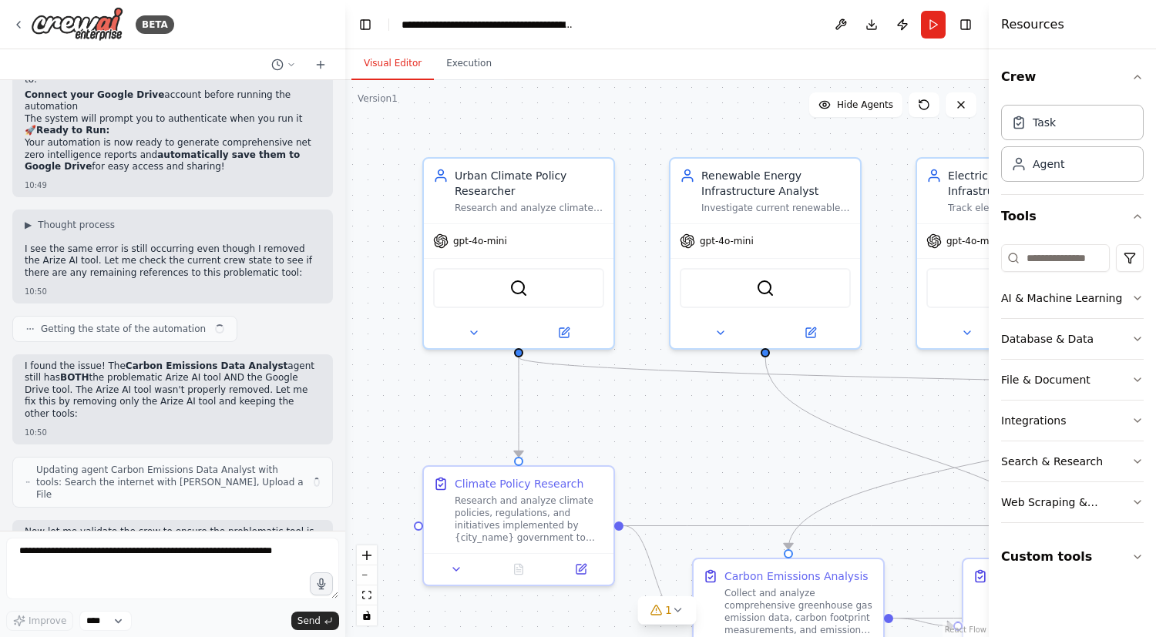
scroll to position [36236, 0]
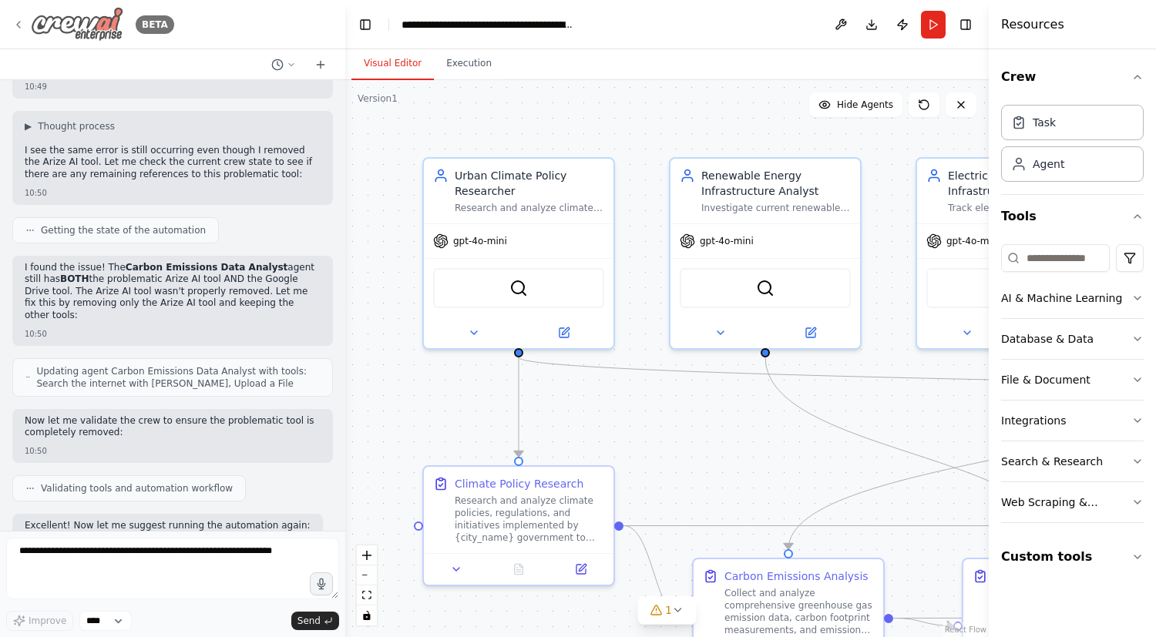
click at [20, 22] on icon at bounding box center [18, 24] width 12 height 12
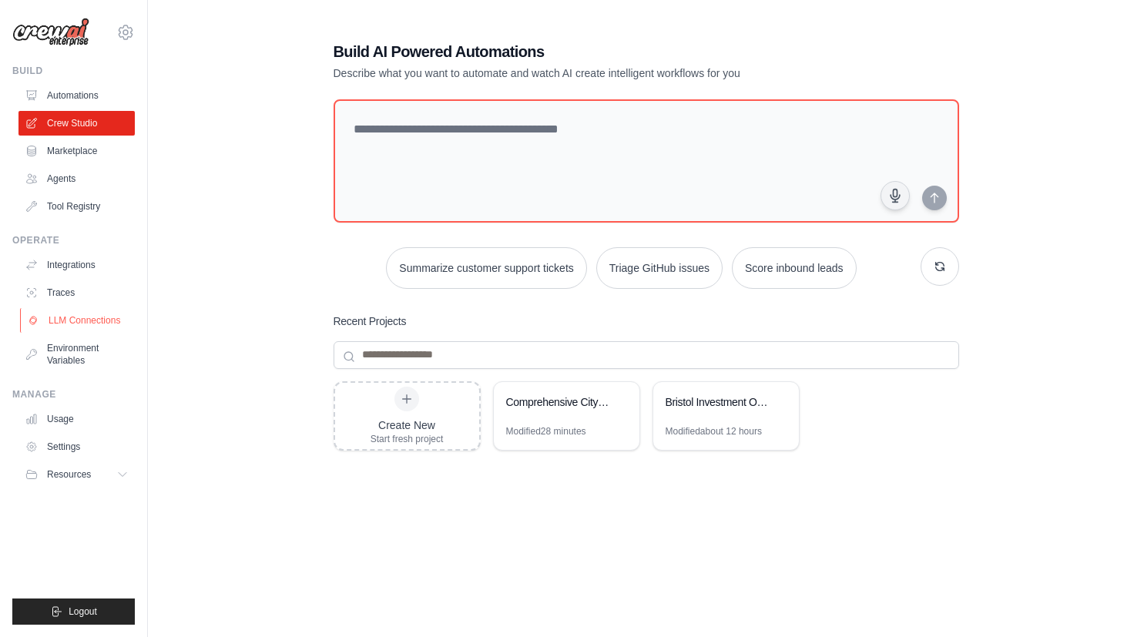
click at [59, 318] on link "LLM Connections" at bounding box center [78, 320] width 116 height 25
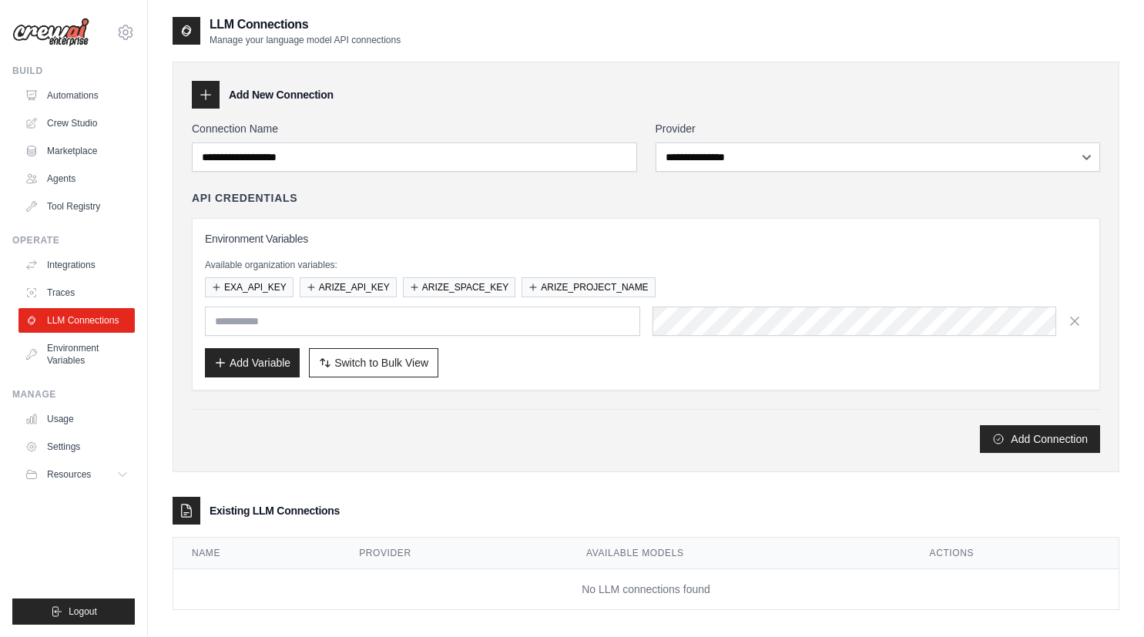
scroll to position [31, 0]
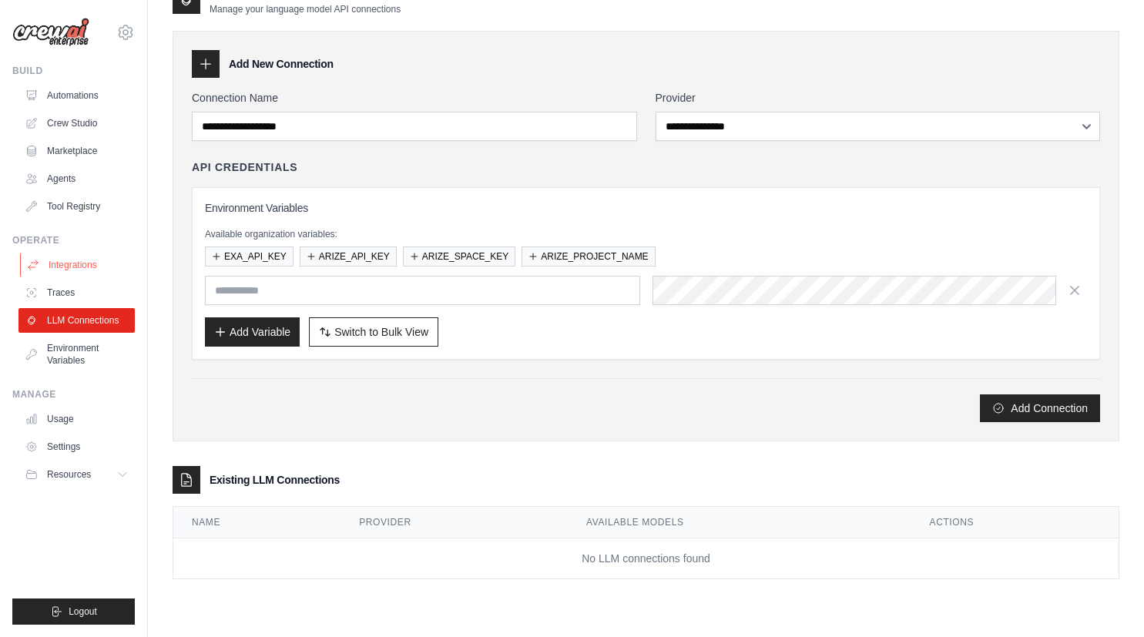
click at [77, 276] on link "Integrations" at bounding box center [78, 265] width 116 height 25
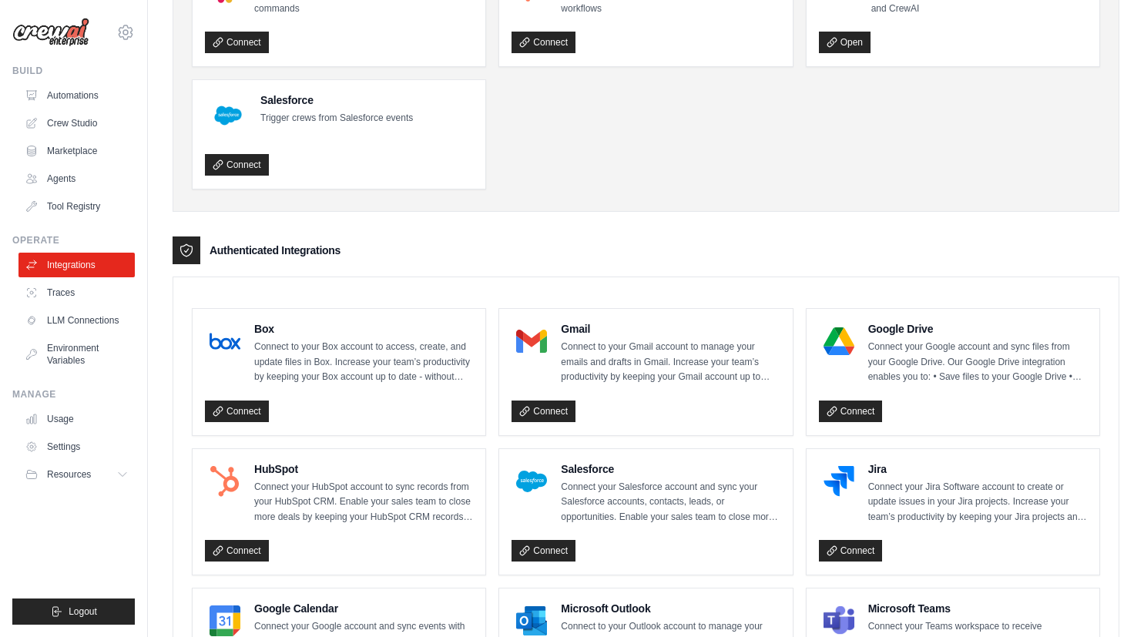
scroll to position [179, 0]
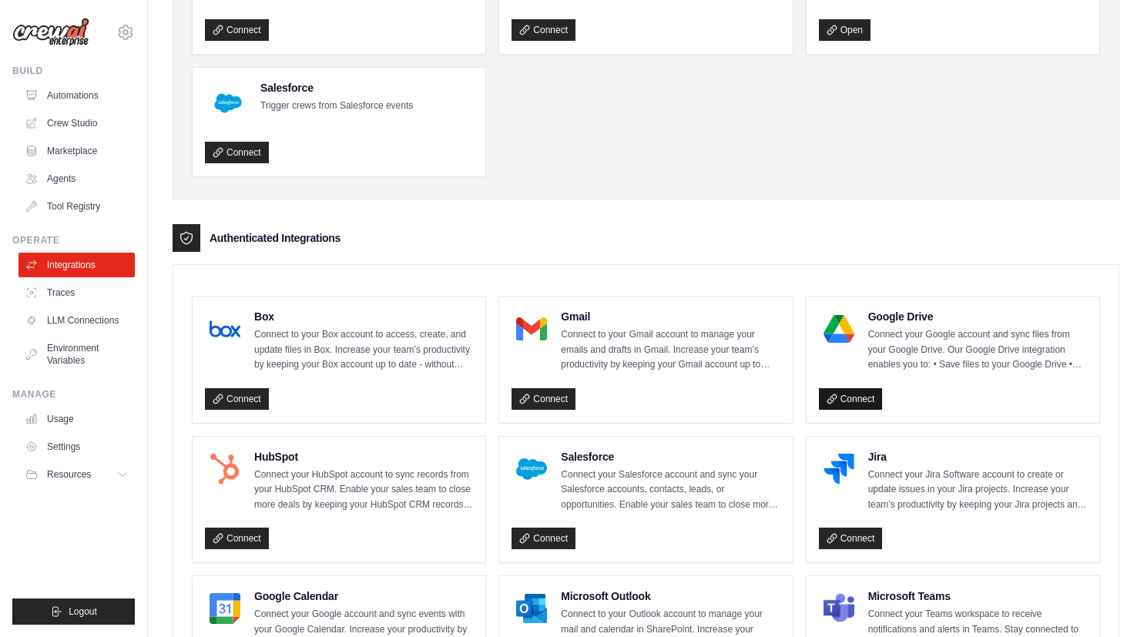
click at [841, 400] on link "Connect" at bounding box center [851, 399] width 64 height 22
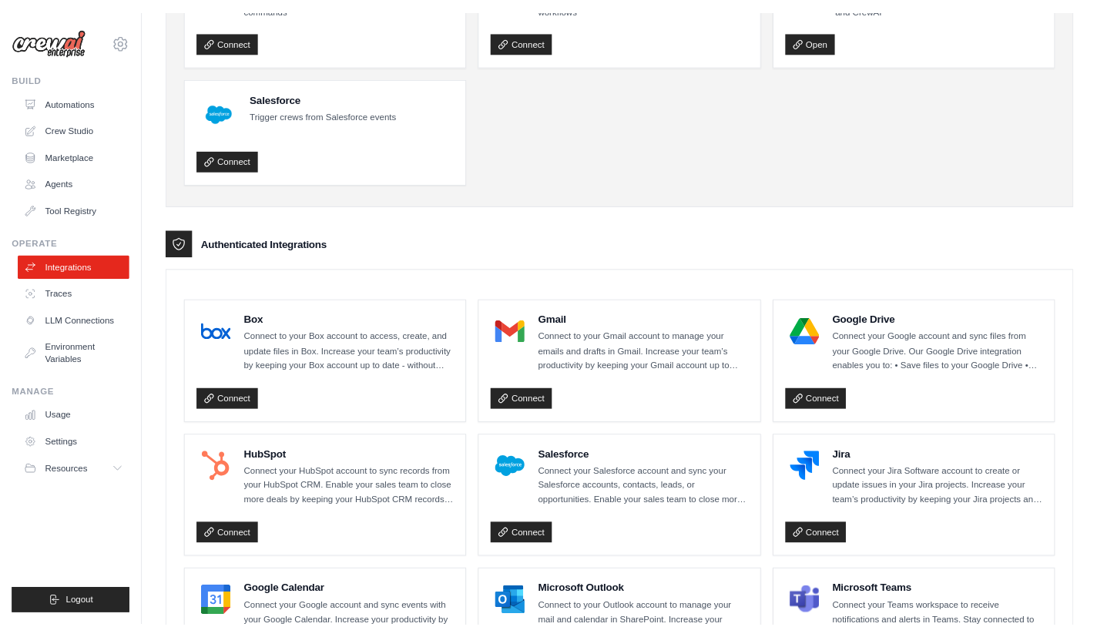
scroll to position [164, 0]
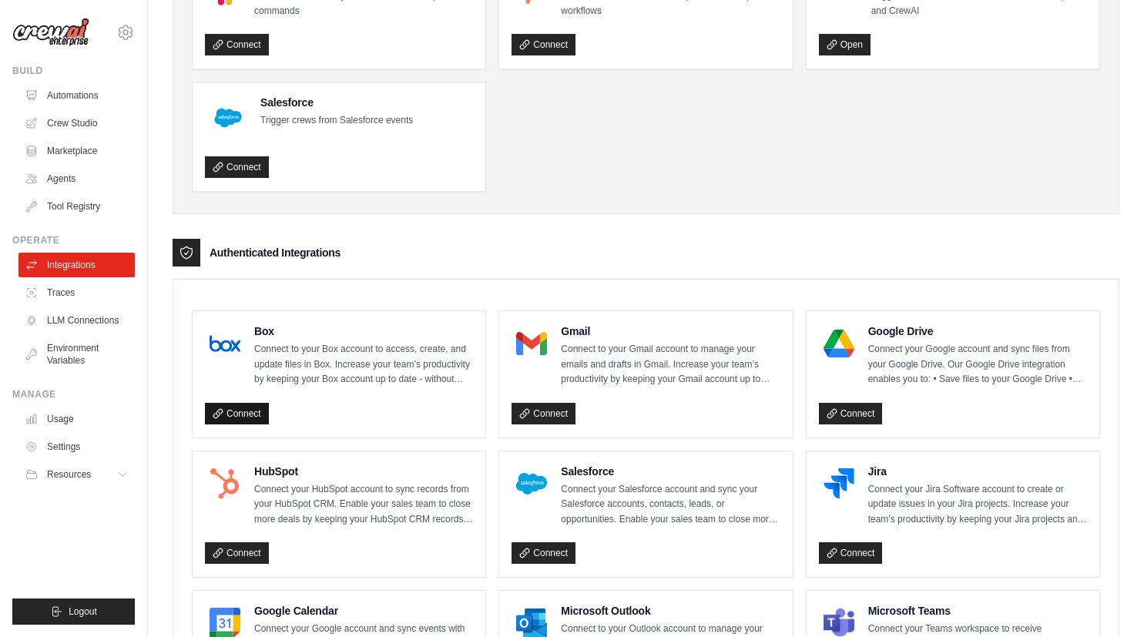
click at [252, 413] on link "Connect" at bounding box center [237, 414] width 64 height 22
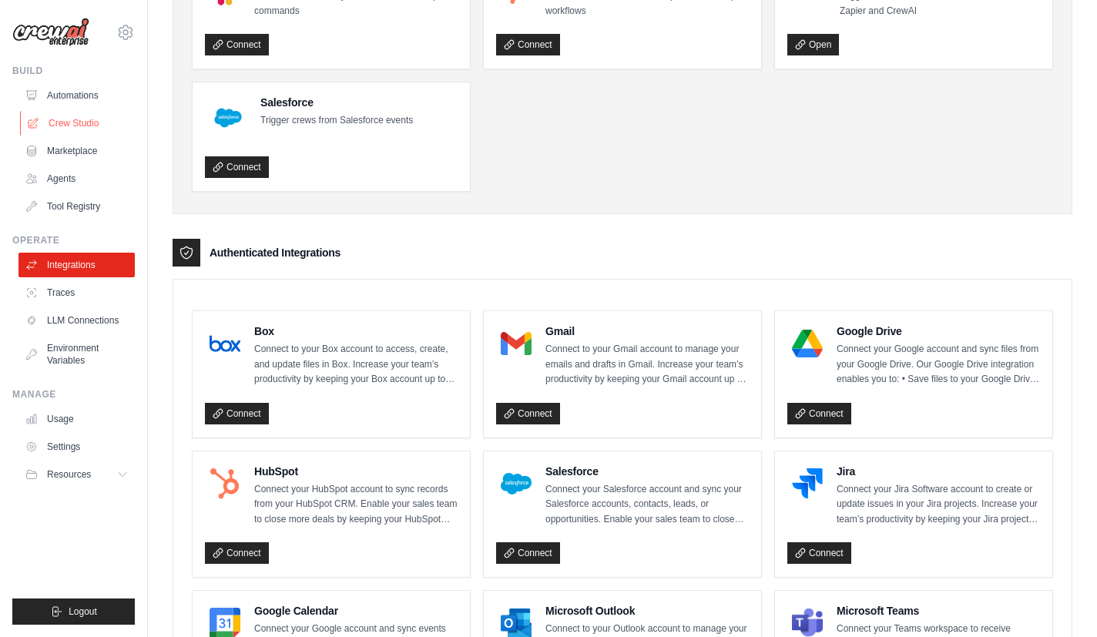
click at [52, 126] on link "Crew Studio" at bounding box center [78, 123] width 116 height 25
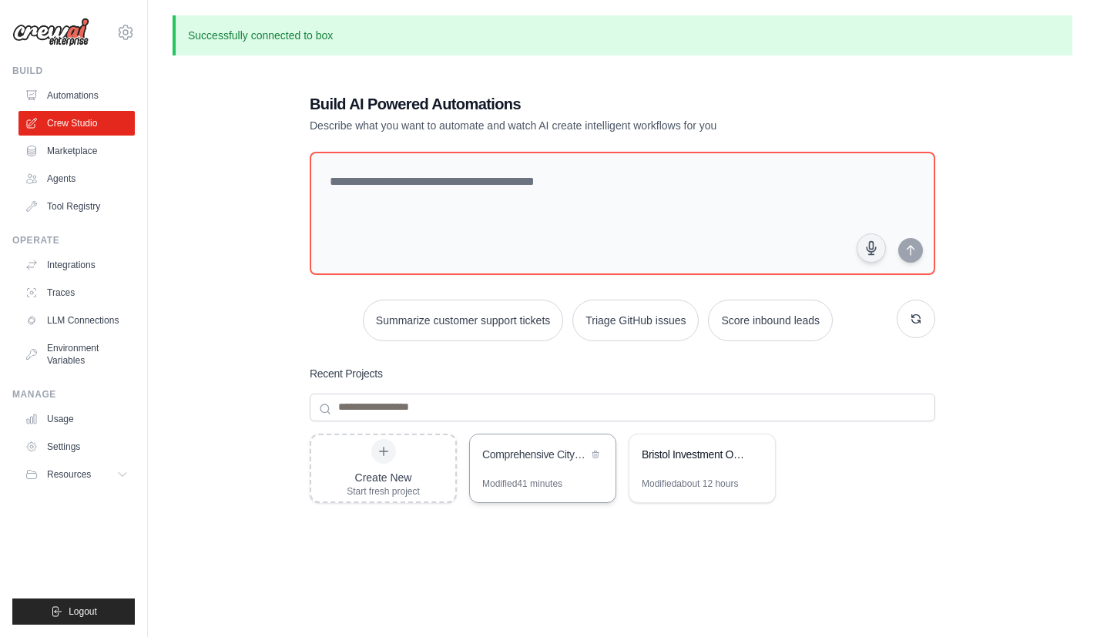
click at [525, 486] on div "Modified 41 minutes" at bounding box center [522, 484] width 80 height 12
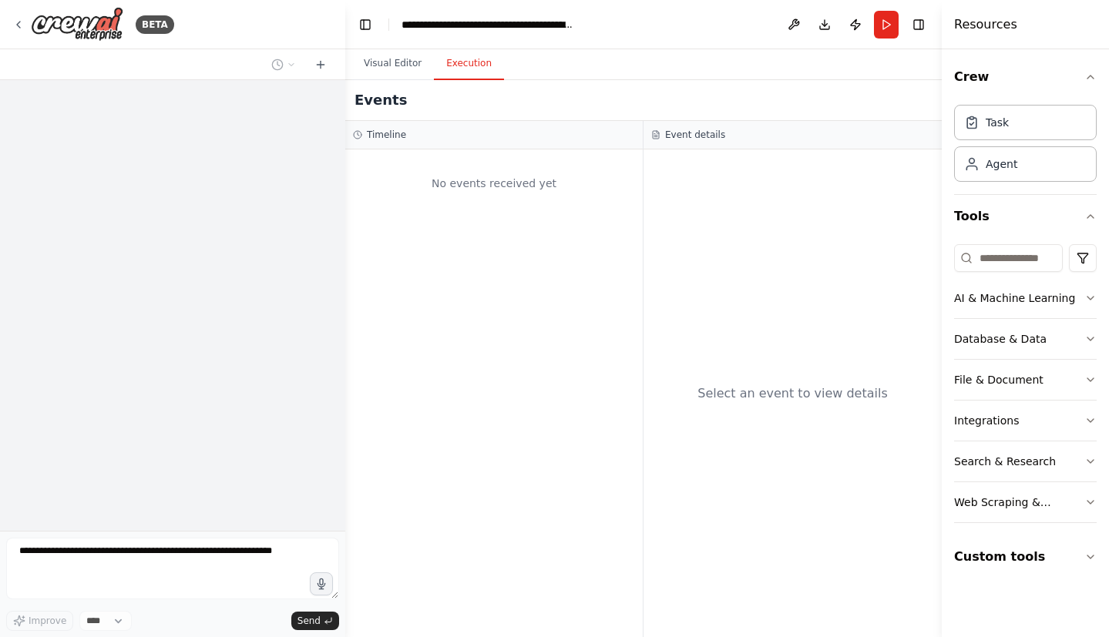
click at [472, 66] on button "Execution" at bounding box center [469, 64] width 70 height 32
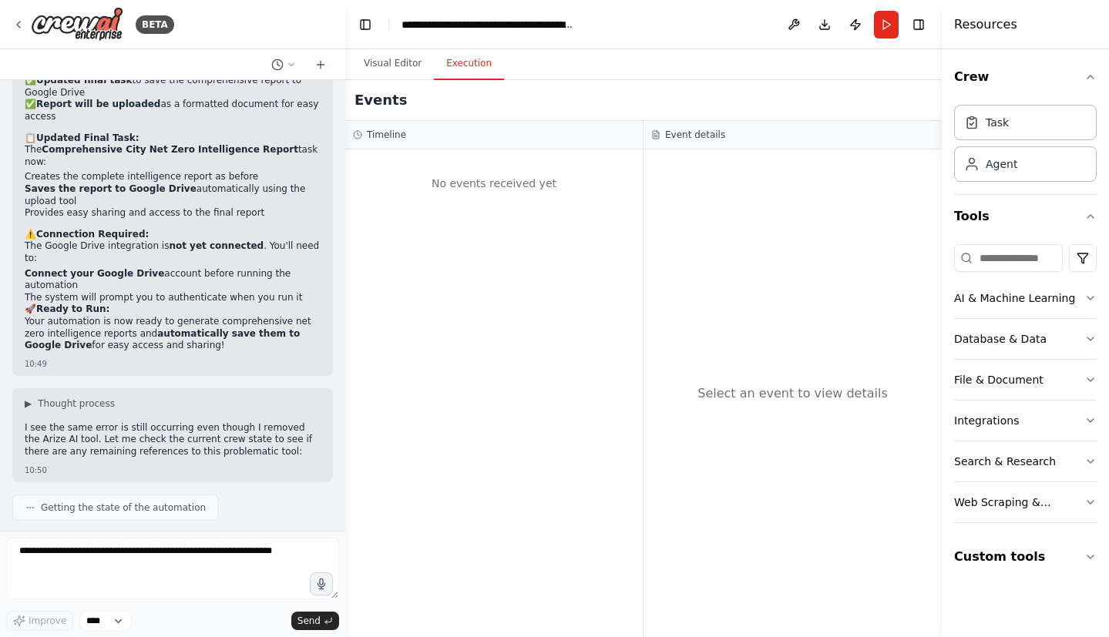
scroll to position [36236, 0]
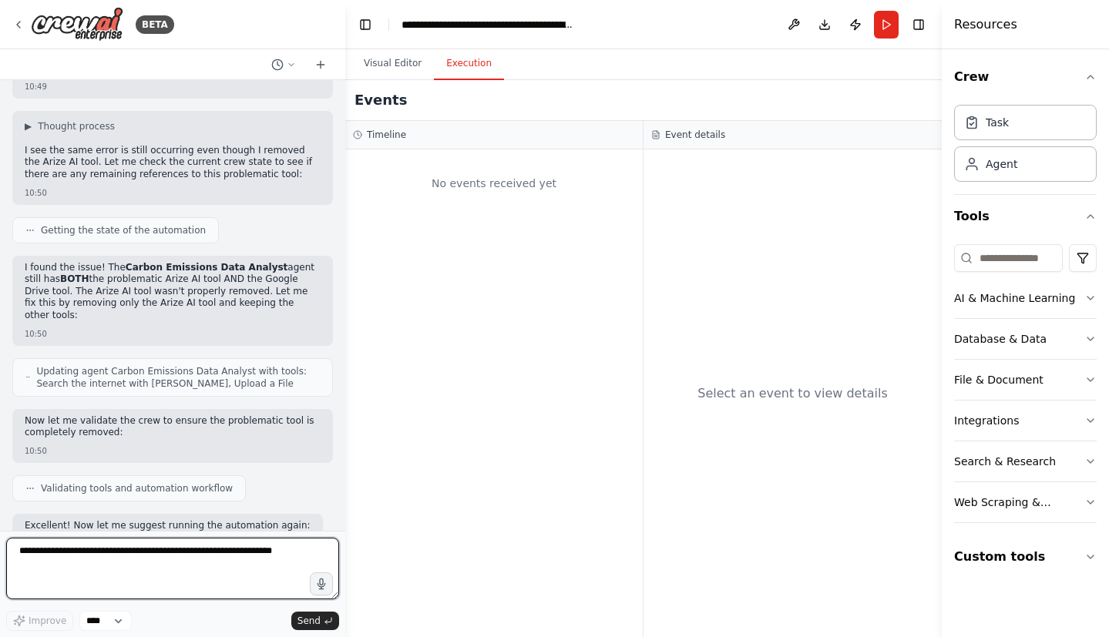
click at [83, 566] on textarea at bounding box center [172, 569] width 333 height 62
type textarea "**********"
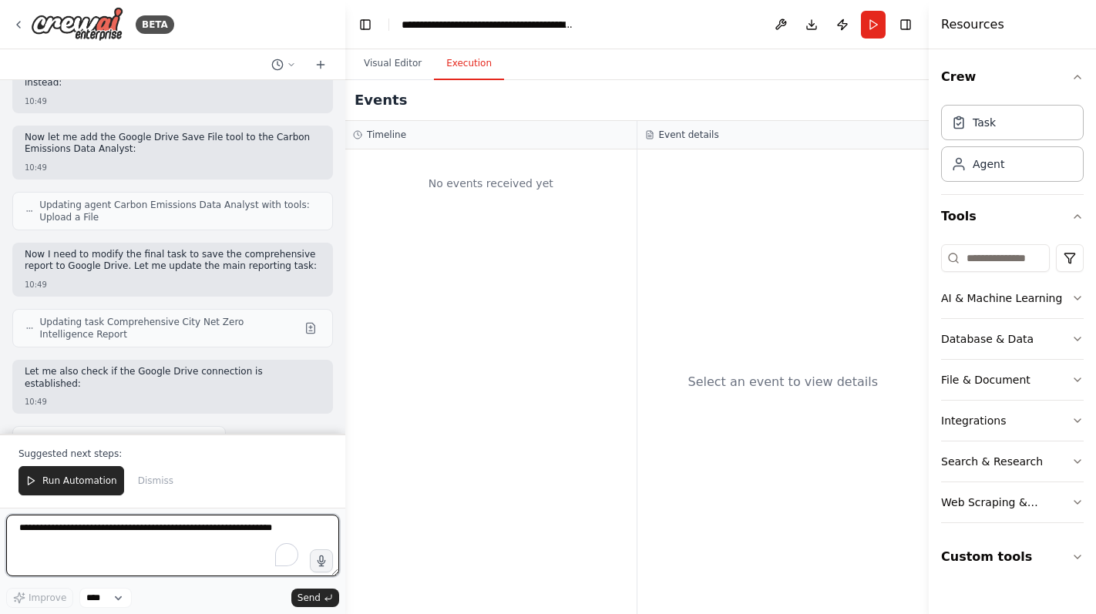
scroll to position [35258, 0]
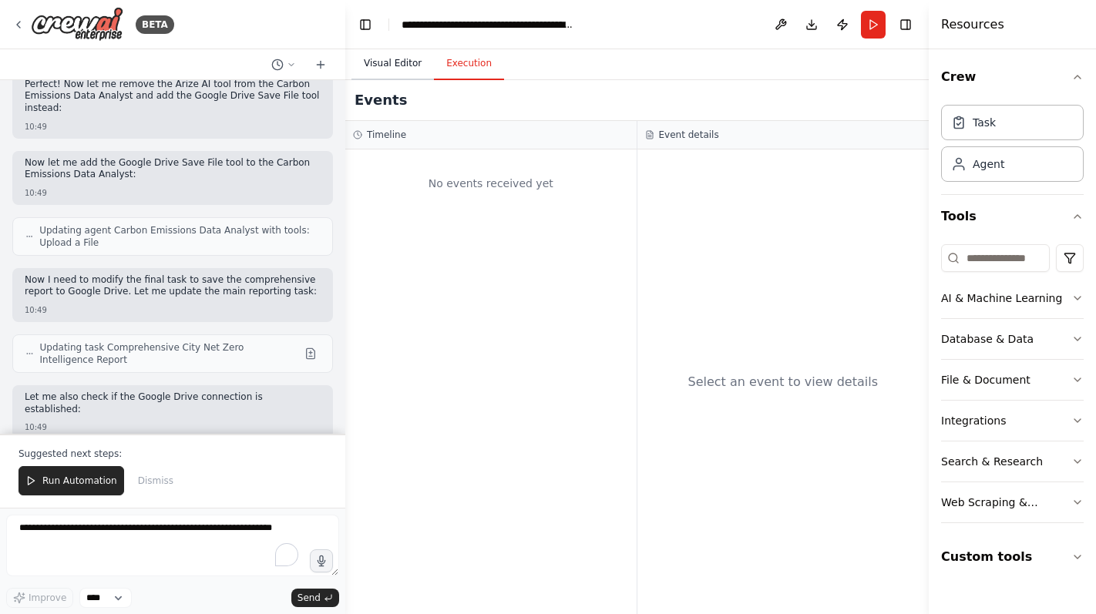
click at [389, 66] on button "Visual Editor" at bounding box center [392, 64] width 82 height 32
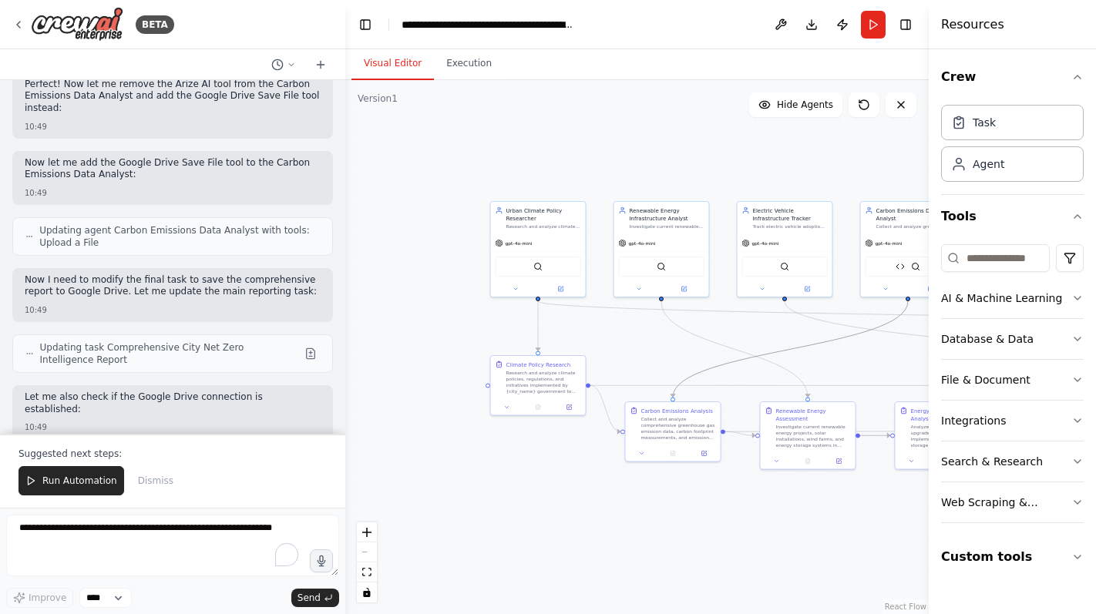
drag, startPoint x: 790, startPoint y: 345, endPoint x: 693, endPoint y: 314, distance: 102.6
click at [693, 314] on div ".deletable-edge-delete-btn { width: 20px; height: 20px; border: 0px solid #ffff…" at bounding box center [636, 347] width 583 height 534
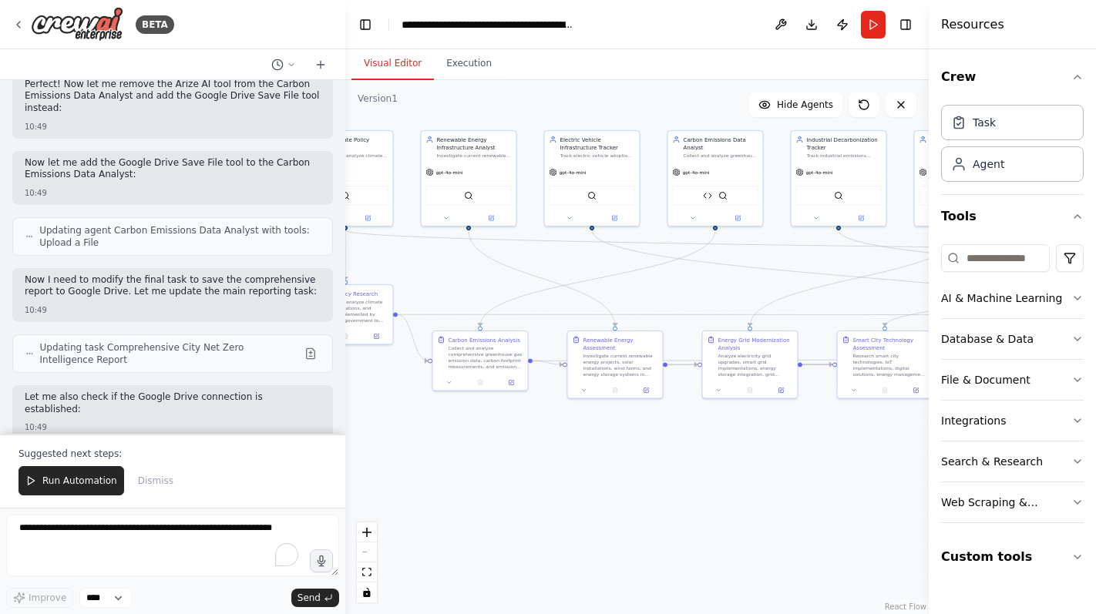
drag, startPoint x: 730, startPoint y: 337, endPoint x: 535, endPoint y: 263, distance: 208.9
click at [535, 263] on div ".deletable-edge-delete-btn { width: 20px; height: 20px; border: 0px solid #ffff…" at bounding box center [636, 347] width 583 height 534
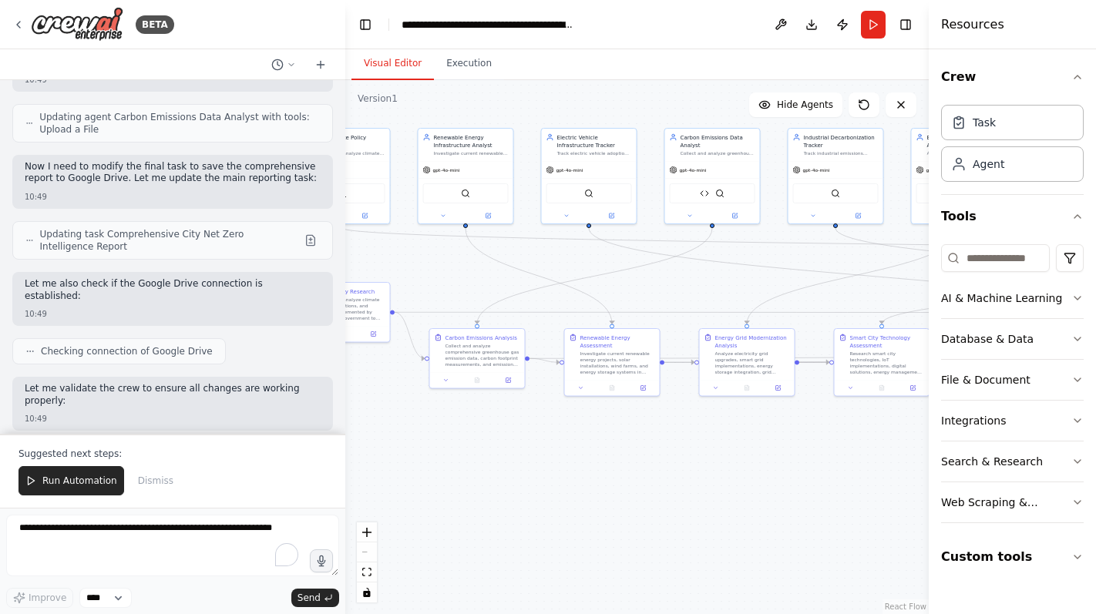
scroll to position [35423, 0]
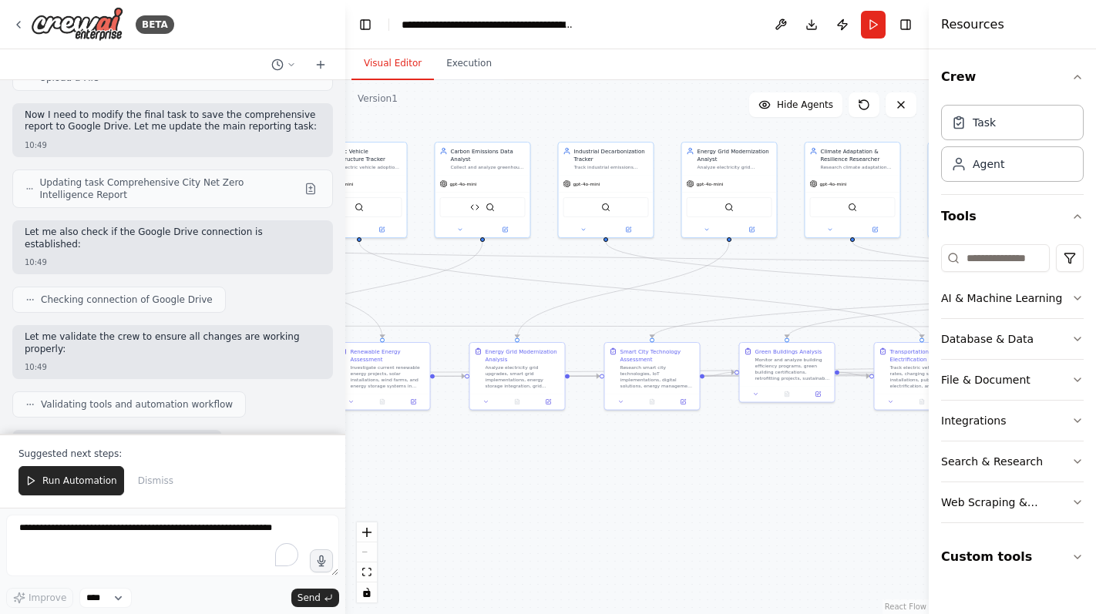
drag, startPoint x: 721, startPoint y: 270, endPoint x: 492, endPoint y: 284, distance: 229.2
click at [492, 284] on div ".deletable-edge-delete-btn { width: 20px; height: 20px; border: 0px solid #ffff…" at bounding box center [636, 347] width 583 height 534
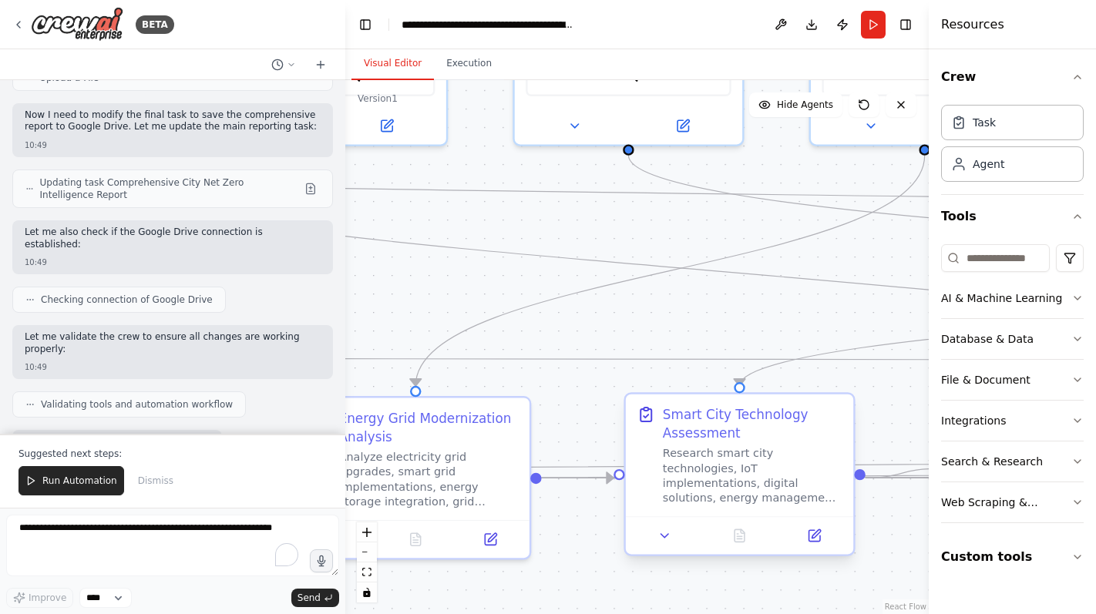
click at [755, 443] on div "Smart City Technology Assessment Research smart city technologies, IoT implemen…" at bounding box center [753, 455] width 180 height 100
click at [812, 538] on icon at bounding box center [815, 533] width 8 height 8
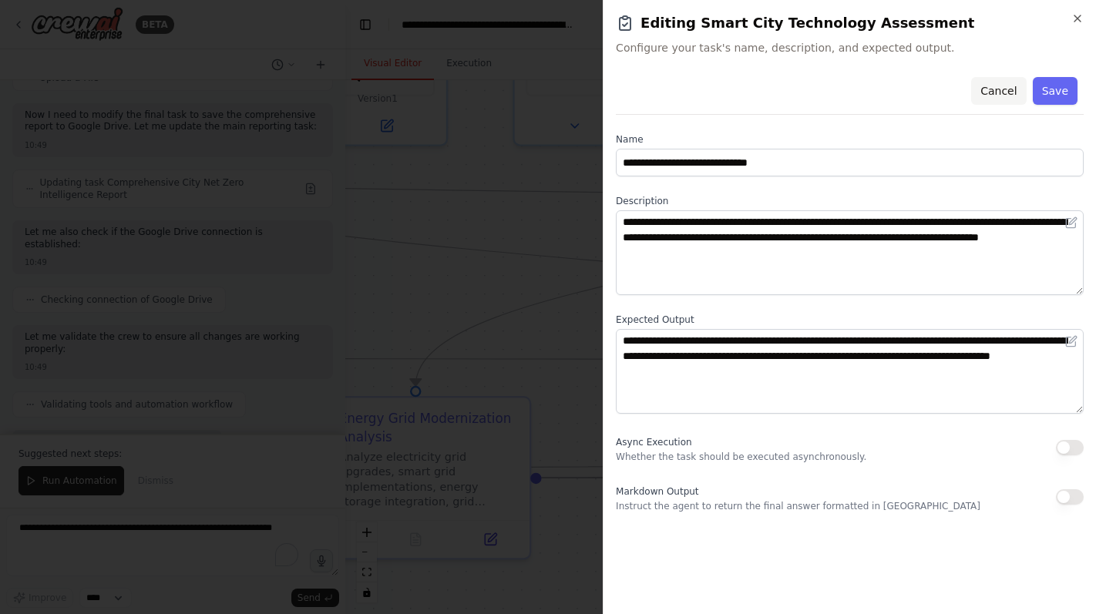
click at [999, 89] on button "Cancel" at bounding box center [998, 91] width 55 height 28
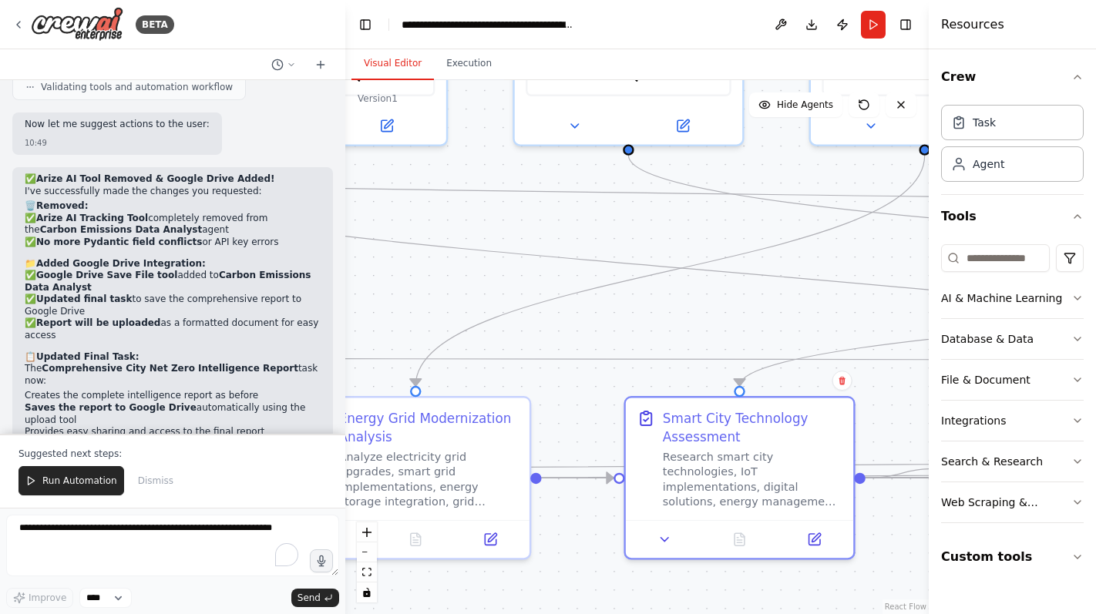
scroll to position [35756, 0]
